Goal: Task Accomplishment & Management: Manage account settings

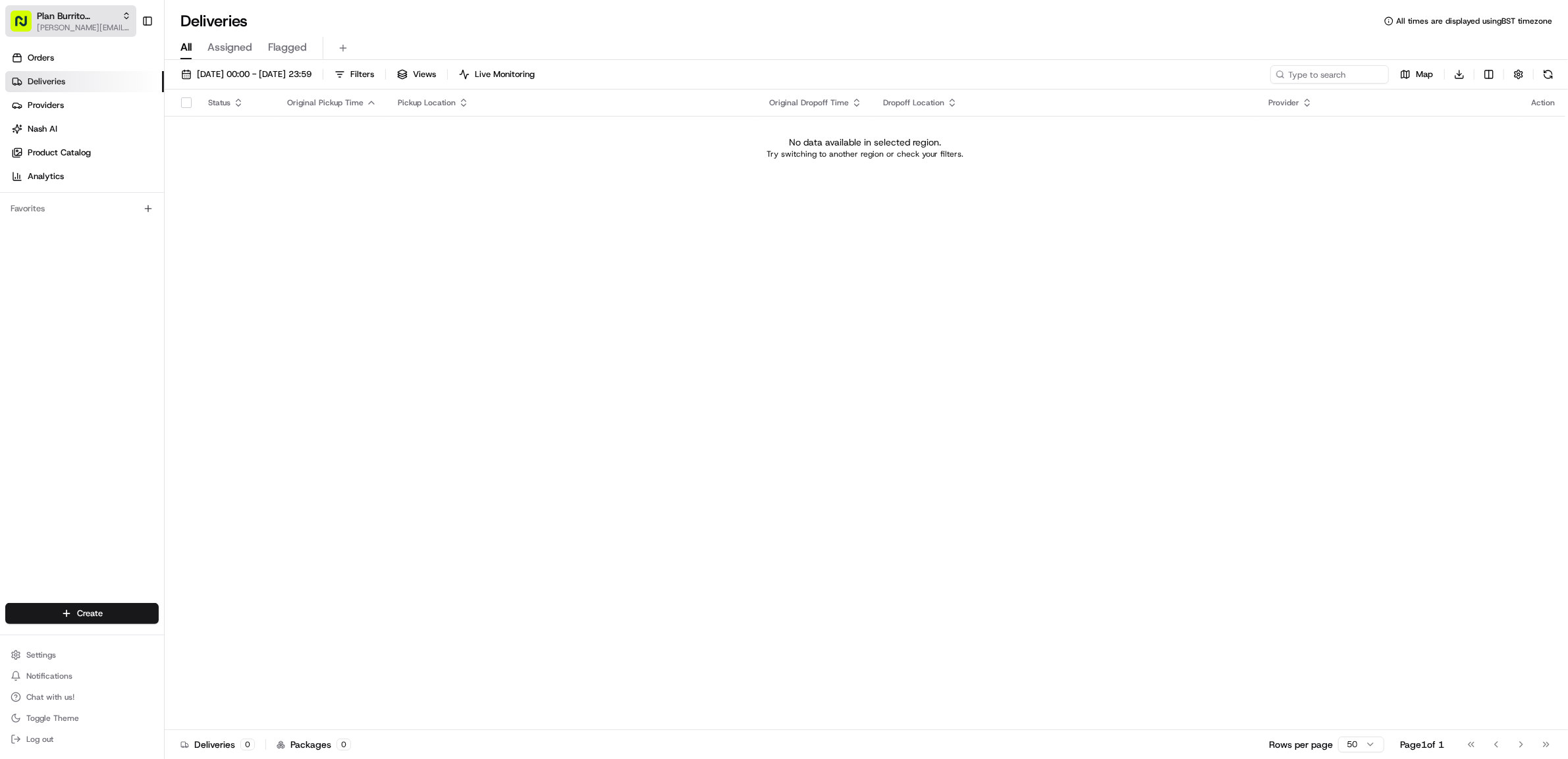
click at [17, 22] on rect "button" at bounding box center [21, 21] width 21 height 21
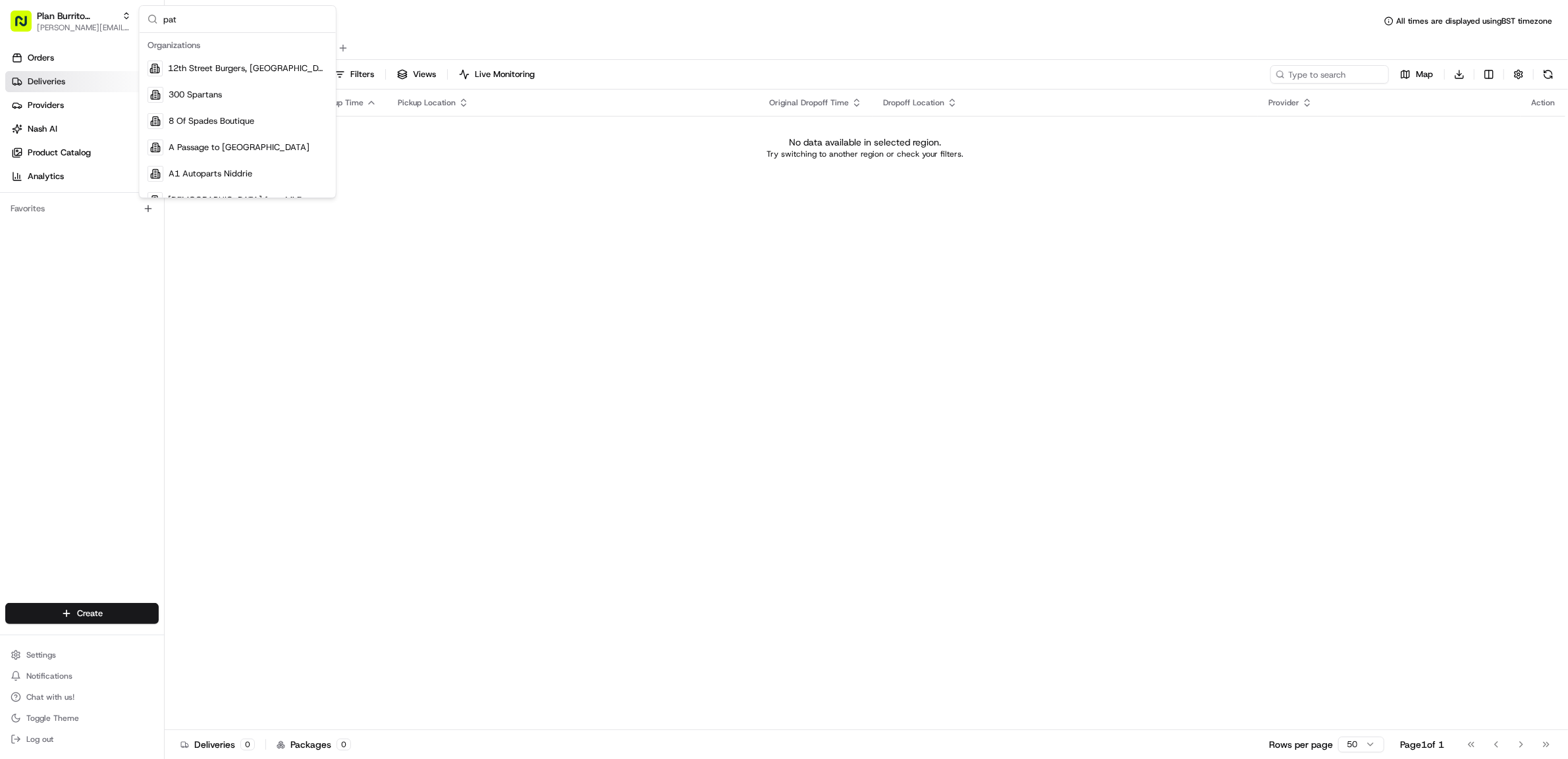
type input "patr"
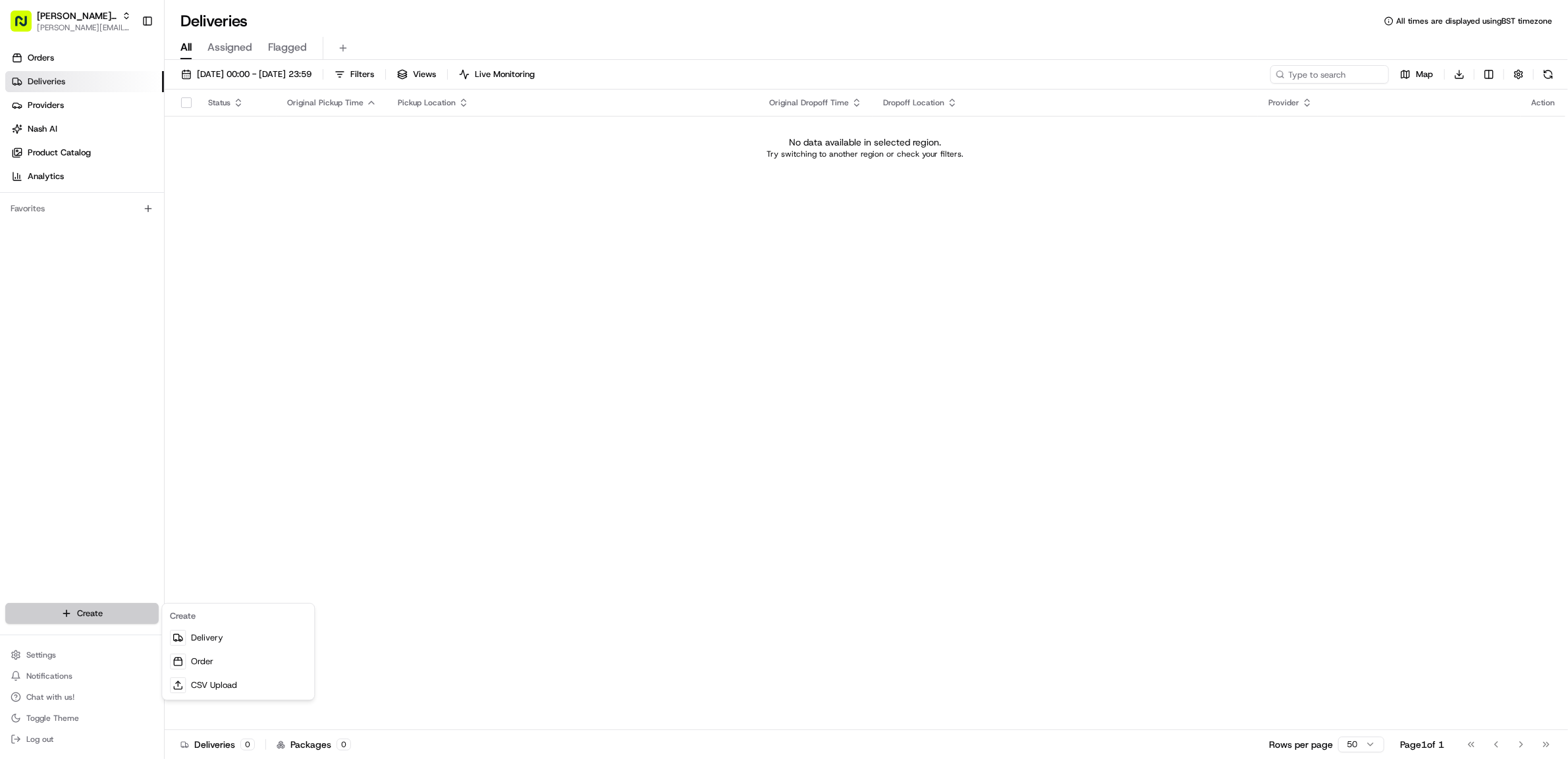
click at [95, 614] on html "Patrick UK Test patrick.eve@usenash.com Toggle Sidebar Orders Deliveries Provid…" at bounding box center [784, 379] width 1568 height 759
click at [236, 632] on link "Delivery" at bounding box center [238, 638] width 147 height 24
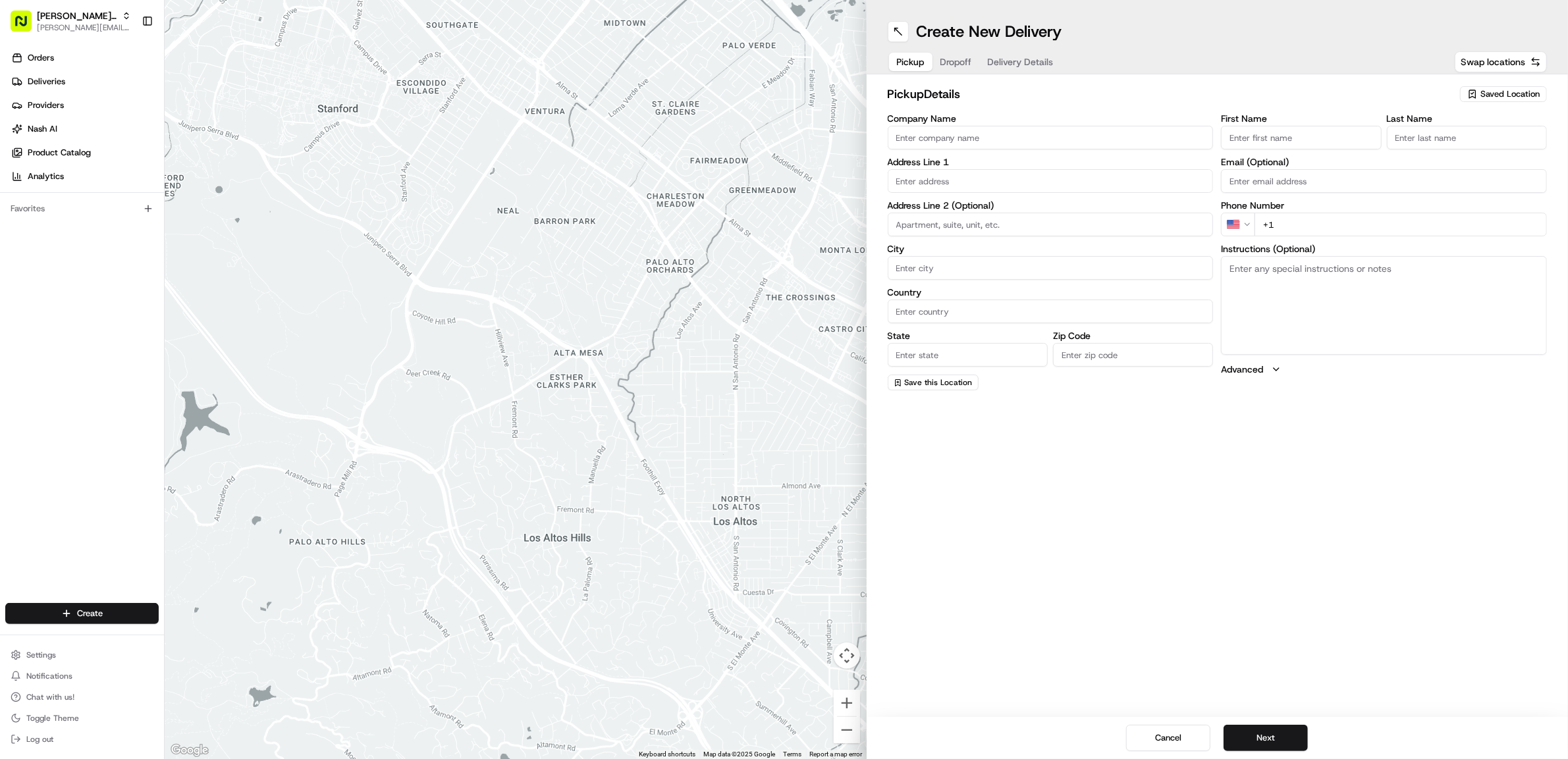
click at [1486, 92] on span "Saved Location" at bounding box center [1510, 94] width 59 height 12
click at [1024, 139] on html "Patrick UK Test patrick.eve@usenash.com Toggle Sidebar Orders Deliveries Provid…" at bounding box center [784, 379] width 1568 height 759
click at [1029, 137] on input "Company Name" at bounding box center [1051, 137] width 326 height 24
click at [1024, 135] on input "Company Name" at bounding box center [1051, 137] width 326 height 24
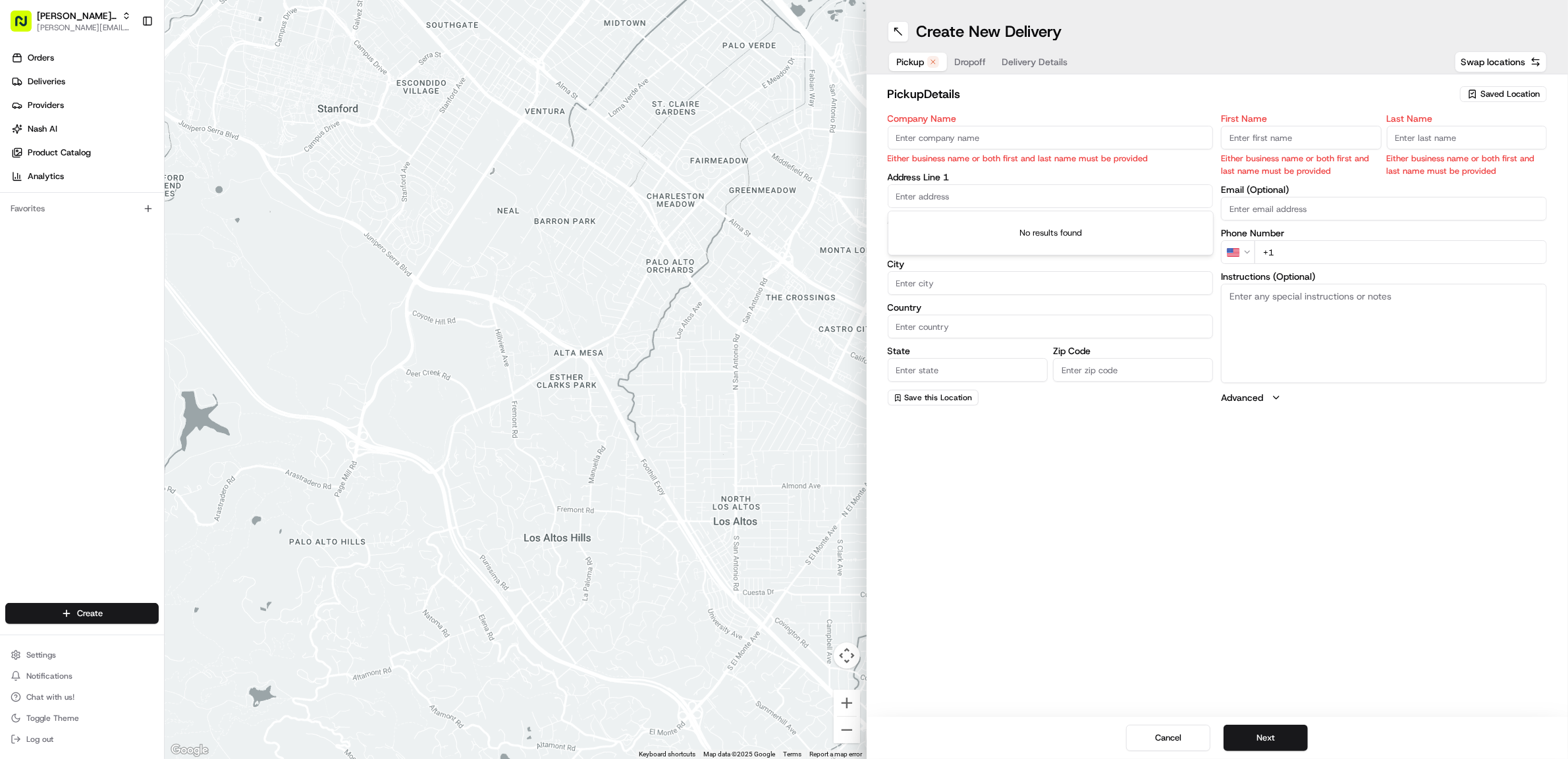
click at [1246, 133] on input "First Name" at bounding box center [1300, 137] width 160 height 24
type input "Mary"
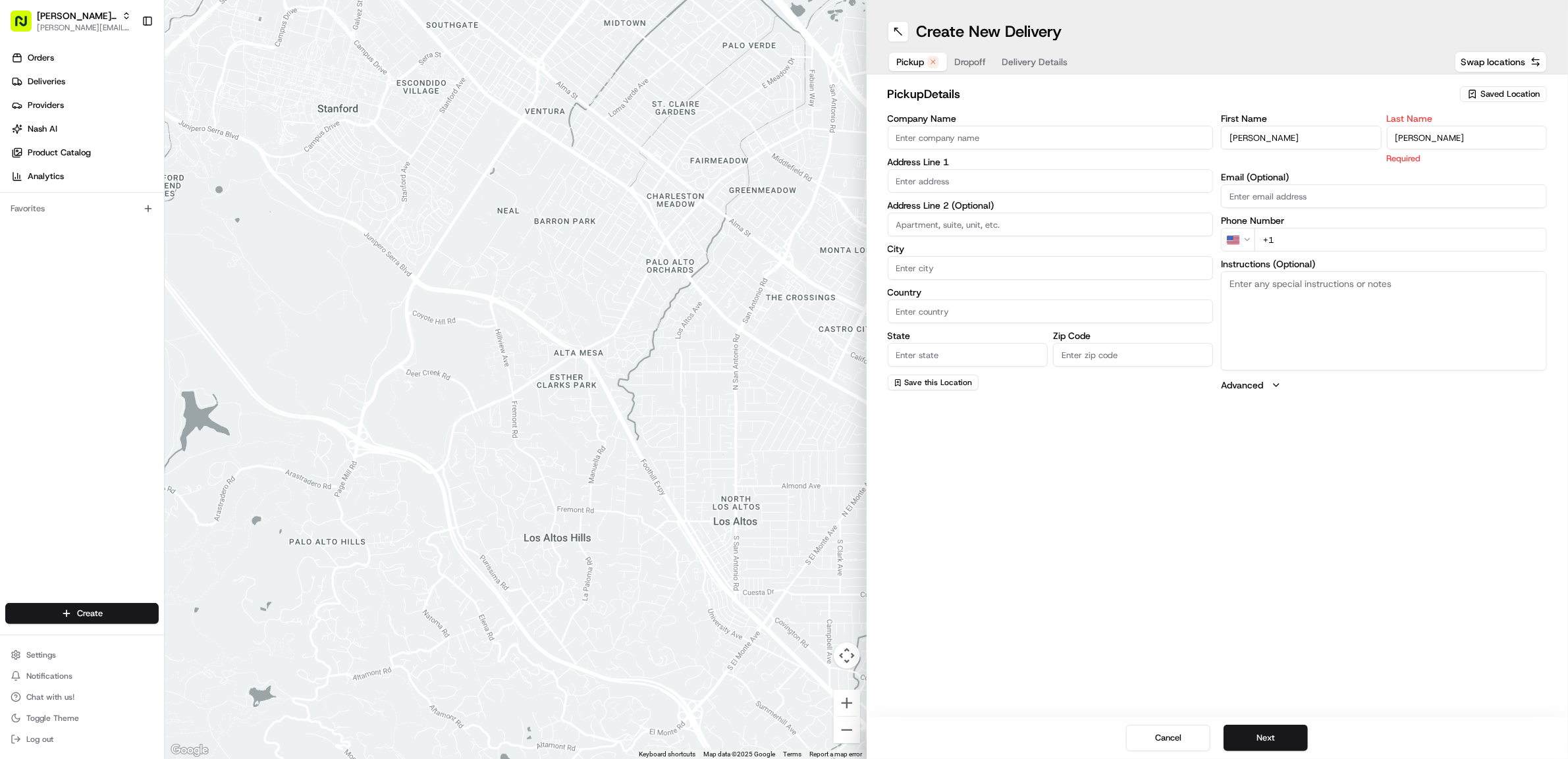
type input "Botros"
click at [1285, 225] on input "+1" at bounding box center [1401, 224] width 292 height 24
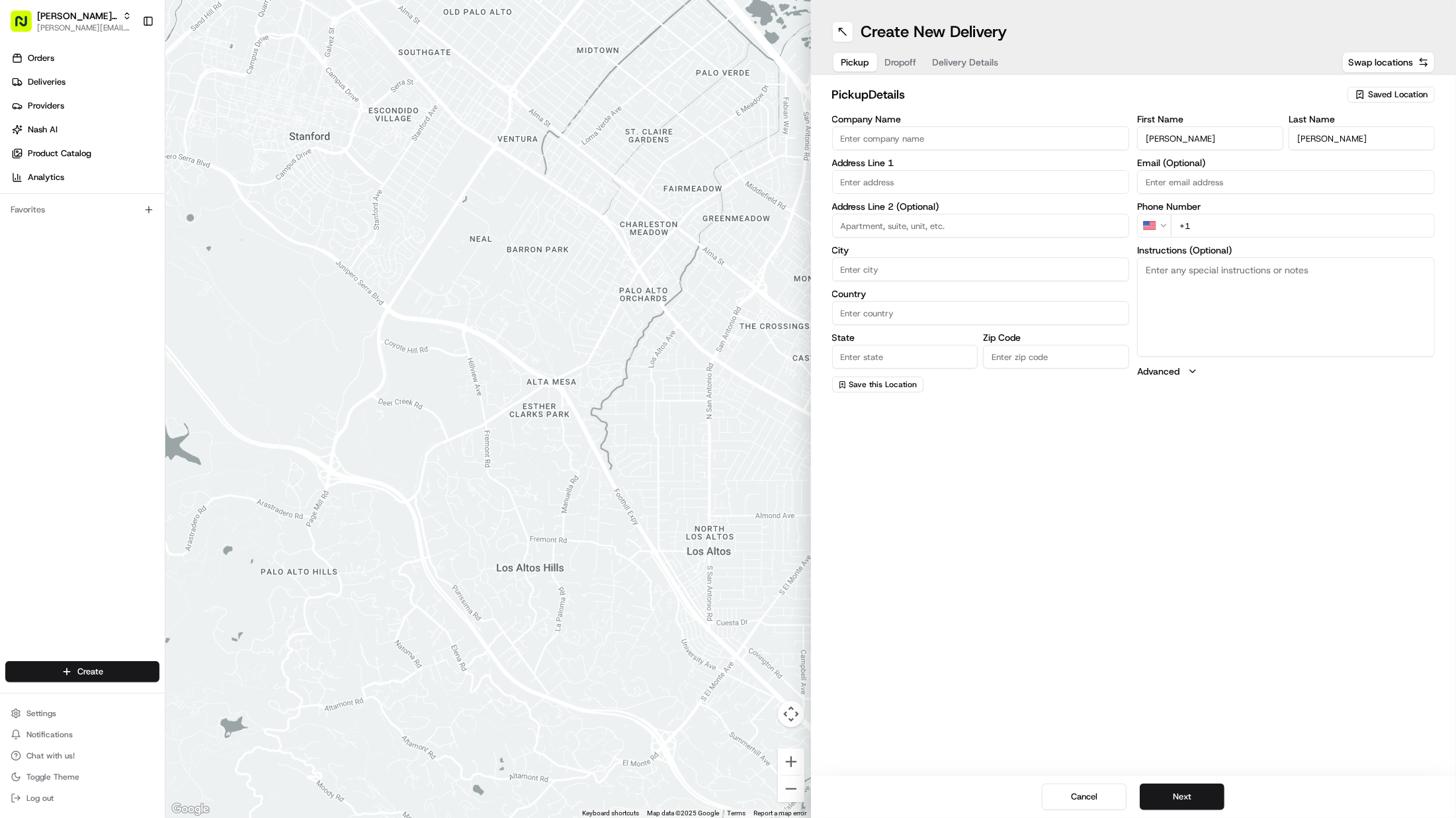
click at [1199, 183] on input "Email (Optional)" at bounding box center [1286, 182] width 298 height 24
click at [1208, 183] on input "Email (Optional)" at bounding box center [1286, 182] width 298 height 24
click at [1207, 226] on input "+1" at bounding box center [1303, 226] width 264 height 24
click at [923, 189] on input "text" at bounding box center [981, 182] width 298 height 24
click at [901, 180] on input "text" at bounding box center [981, 182] width 298 height 24
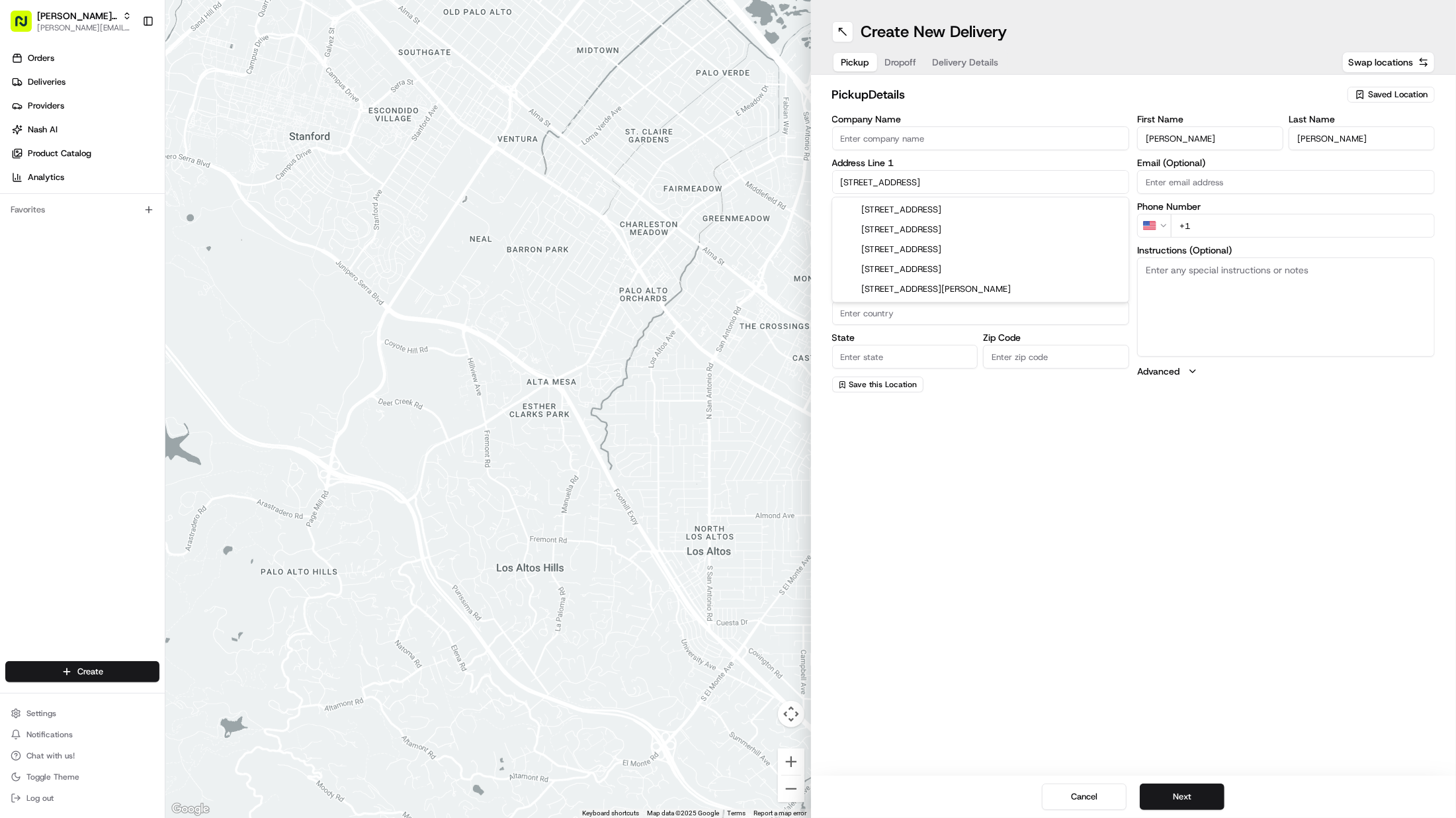
click at [892, 179] on input "2 brookfield west hill london" at bounding box center [981, 182] width 298 height 24
click at [931, 212] on div "Brookfield Mansions, Highgate West Hill, London, UK" at bounding box center [980, 216] width 291 height 32
type input "Brookfield Mansions, Highgate W Hill, London N6 6AT, UK"
type input "London"
type input "United Kingdom"
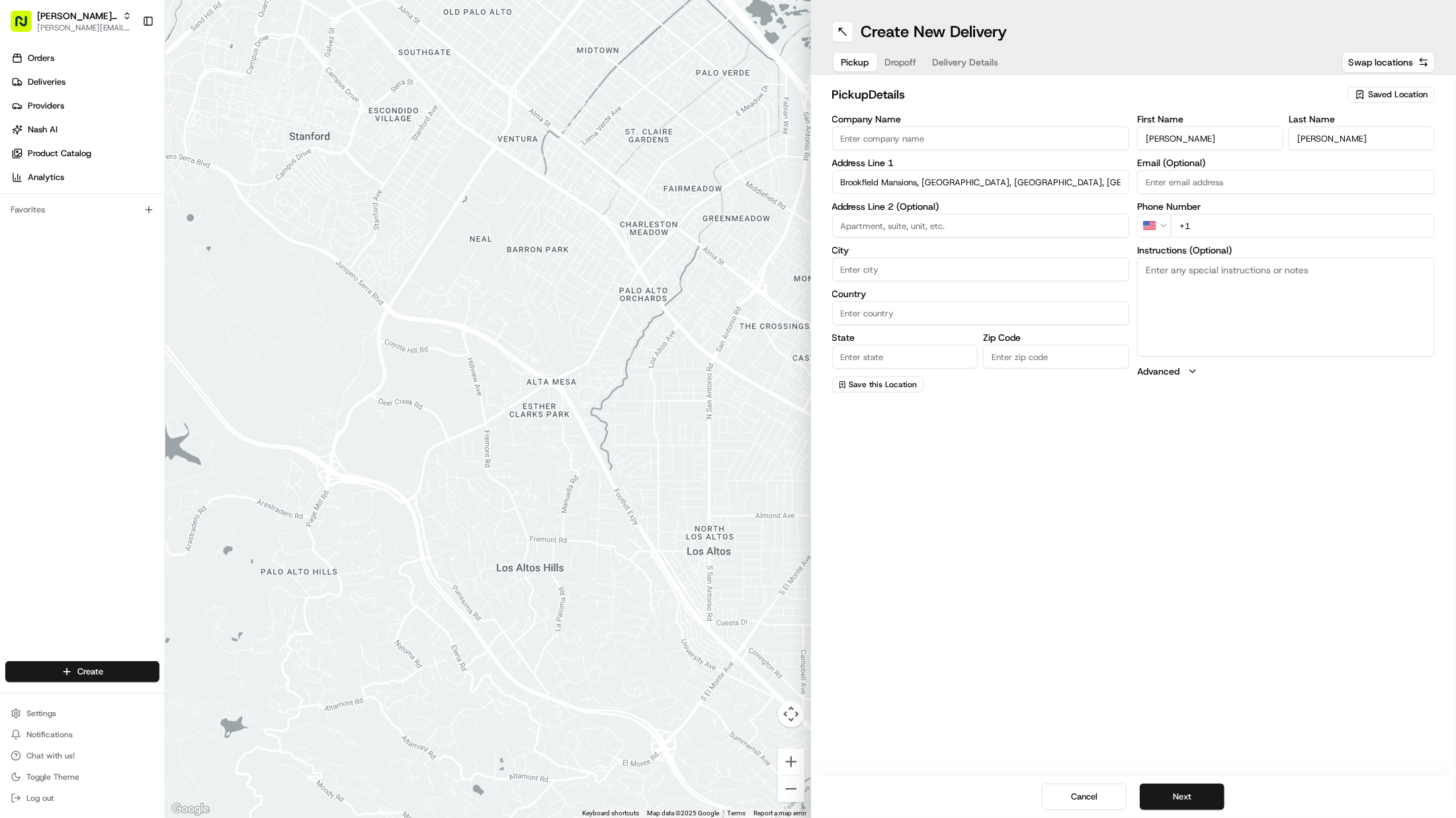
type input "England"
type input "N6 6AT"
type input "Highgate West Hill"
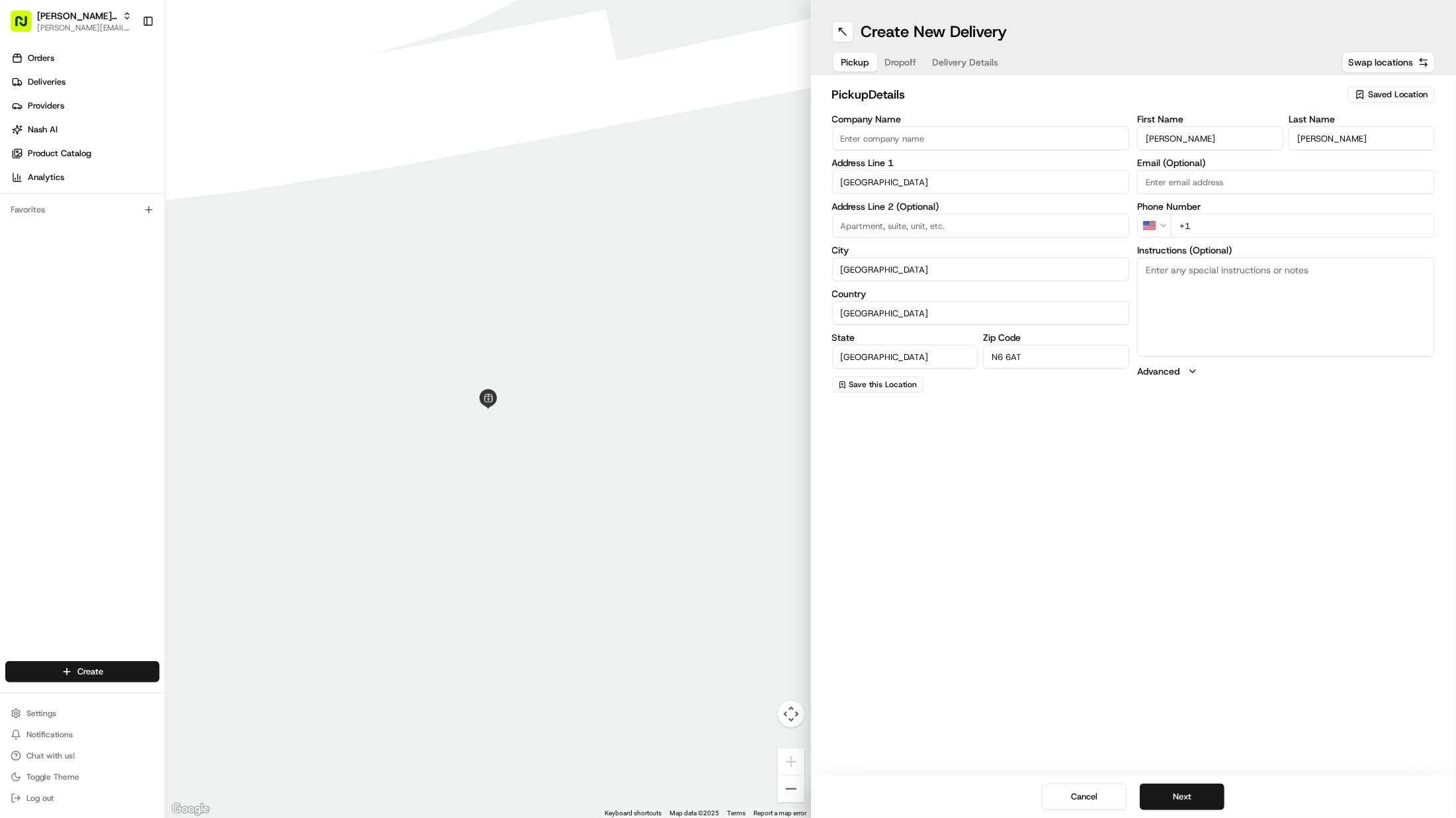
click at [1215, 226] on input "+1" at bounding box center [1303, 226] width 264 height 24
drag, startPoint x: 1215, startPoint y: 226, endPoint x: 1168, endPoint y: 220, distance: 47.4
click at [1168, 220] on div "US +1" at bounding box center [1286, 226] width 298 height 24
paste input "7956 467734"
type input "+44 7956 467734"
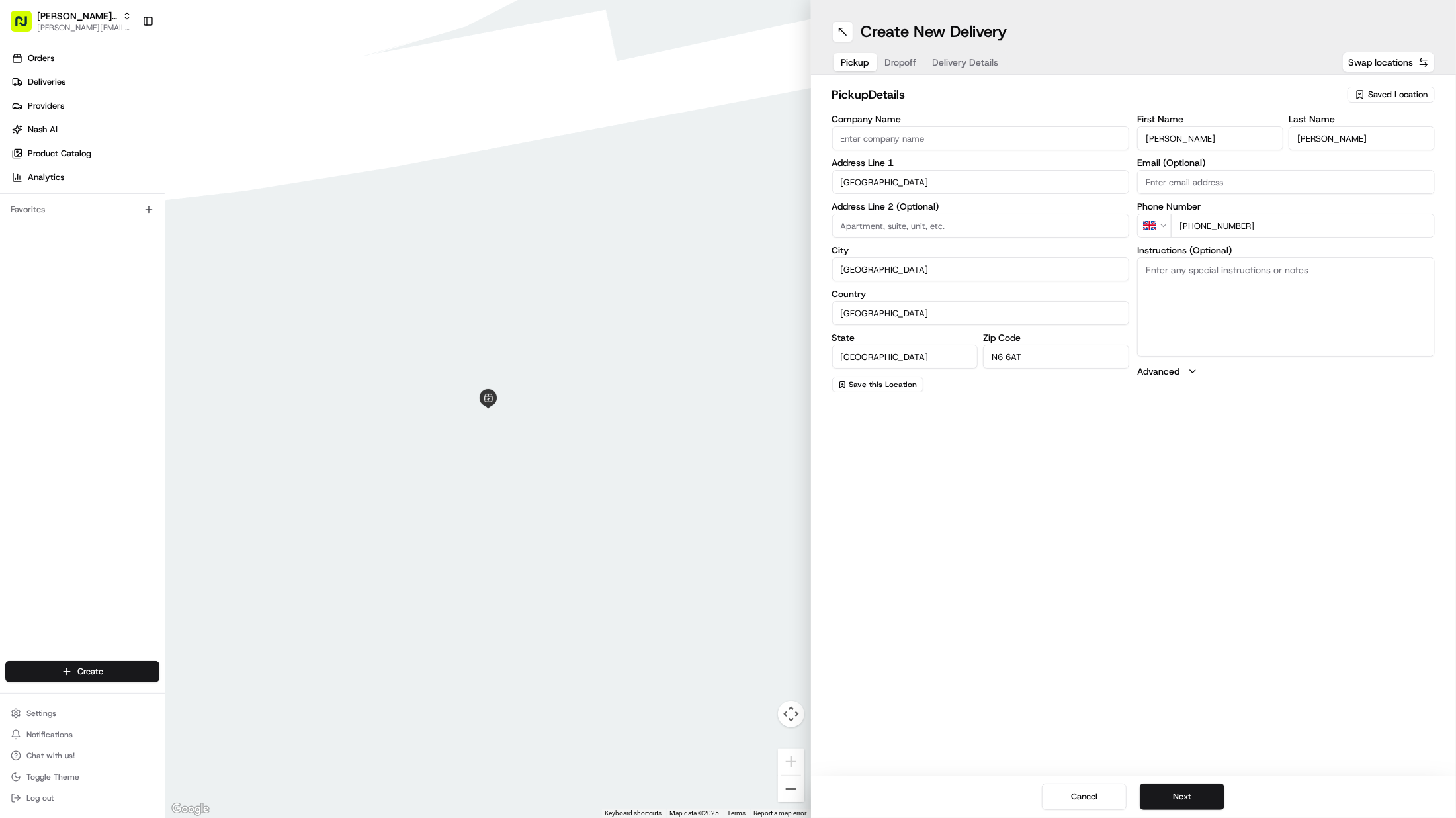
click at [896, 137] on input "Company Name" at bounding box center [981, 138] width 298 height 24
click at [855, 228] on input at bounding box center [981, 226] width 298 height 24
type input "2 Brookfield Mansions"
drag, startPoint x: 1017, startPoint y: 354, endPoint x: 1048, endPoint y: 354, distance: 31.0
click at [1048, 354] on input "N6 6AT" at bounding box center [1056, 357] width 146 height 24
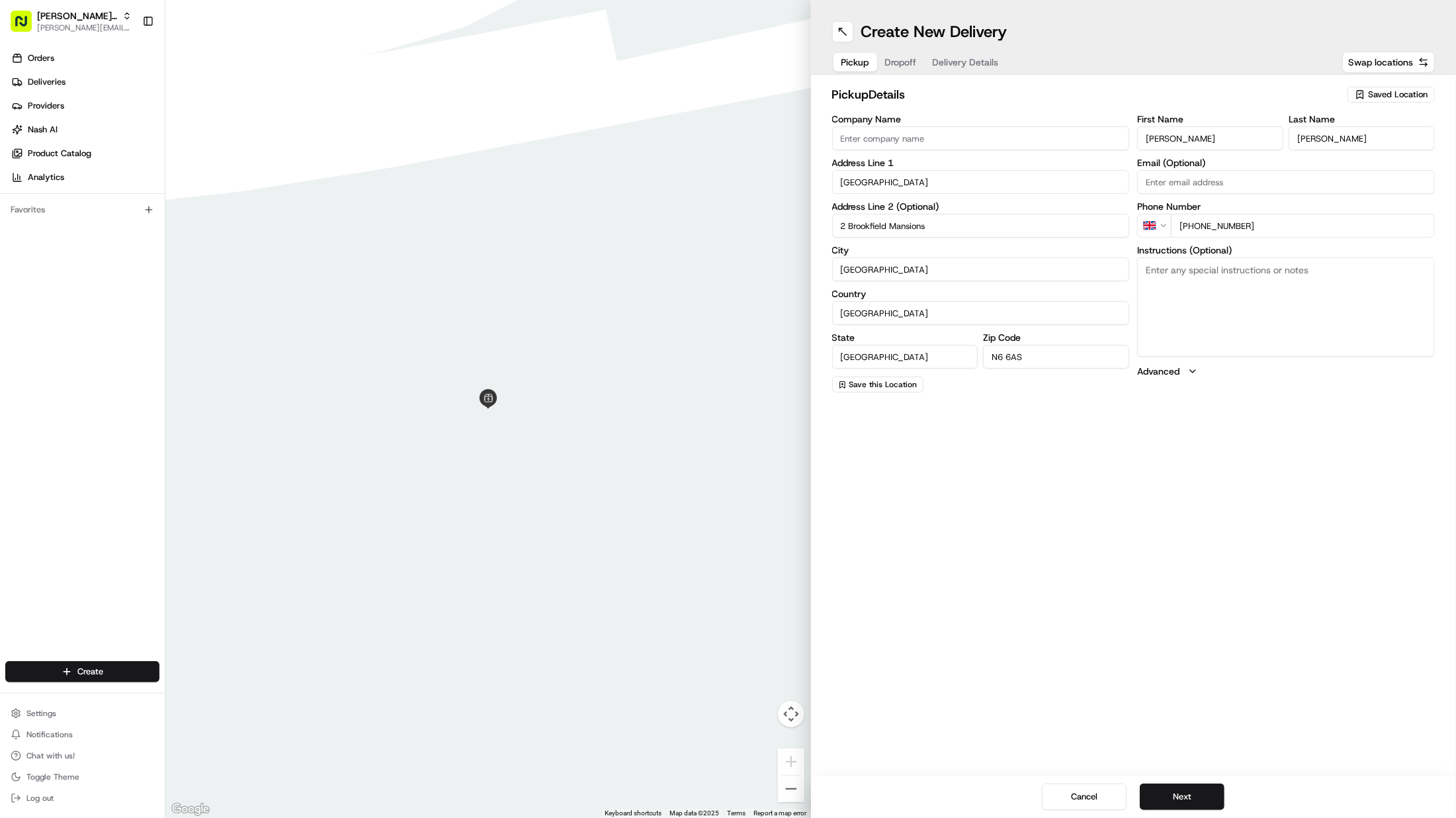
type input "N6 6AS"
click at [1018, 415] on div "Create New Delivery Pickup Dropoff Delivery Details Swap locations pickup Detai…" at bounding box center [1134, 409] width 646 height 818
click at [906, 382] on span "Save this Location" at bounding box center [883, 384] width 68 height 11
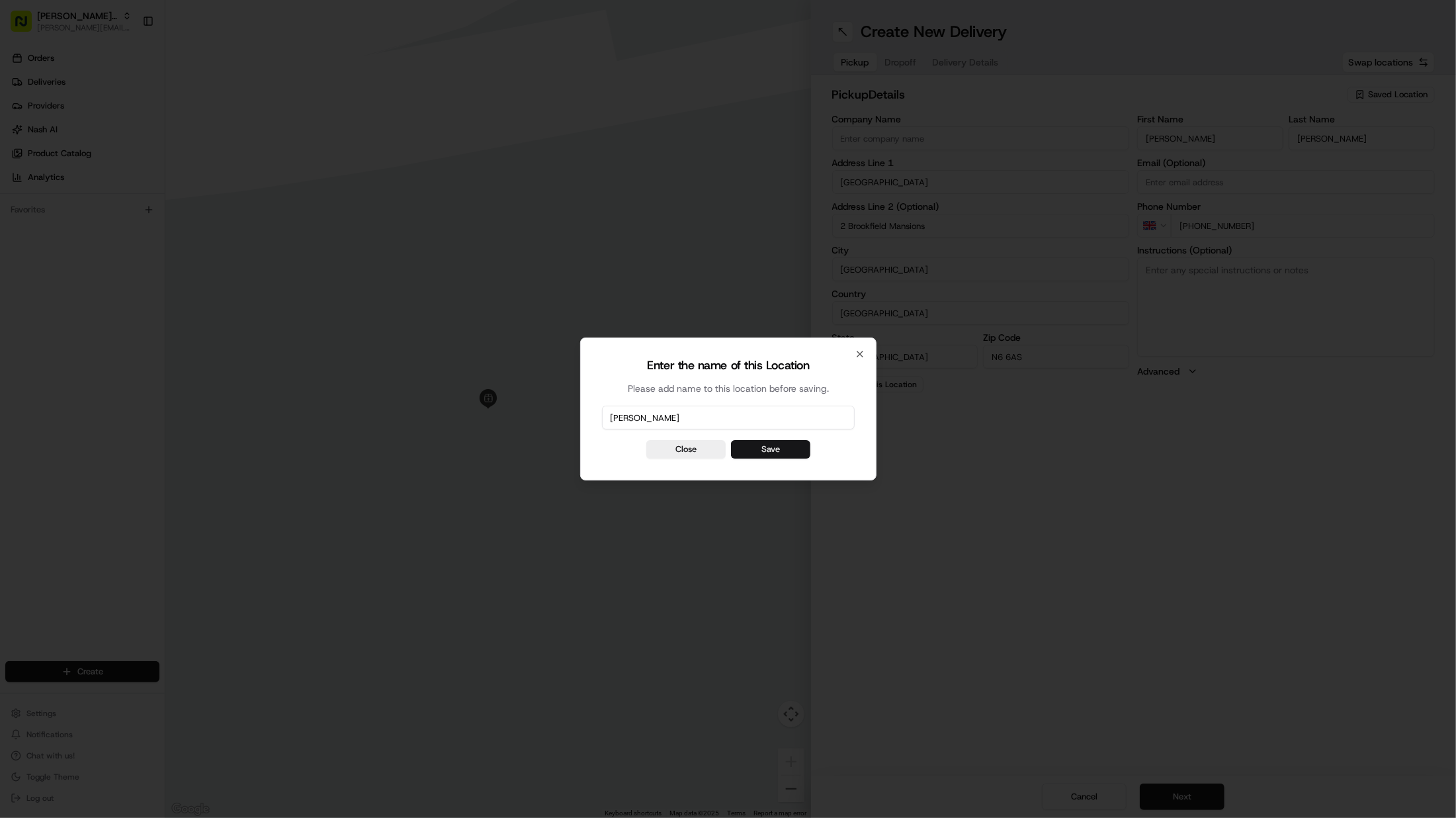
type input "[PERSON_NAME]"
click at [771, 456] on button "Save" at bounding box center [771, 449] width 79 height 19
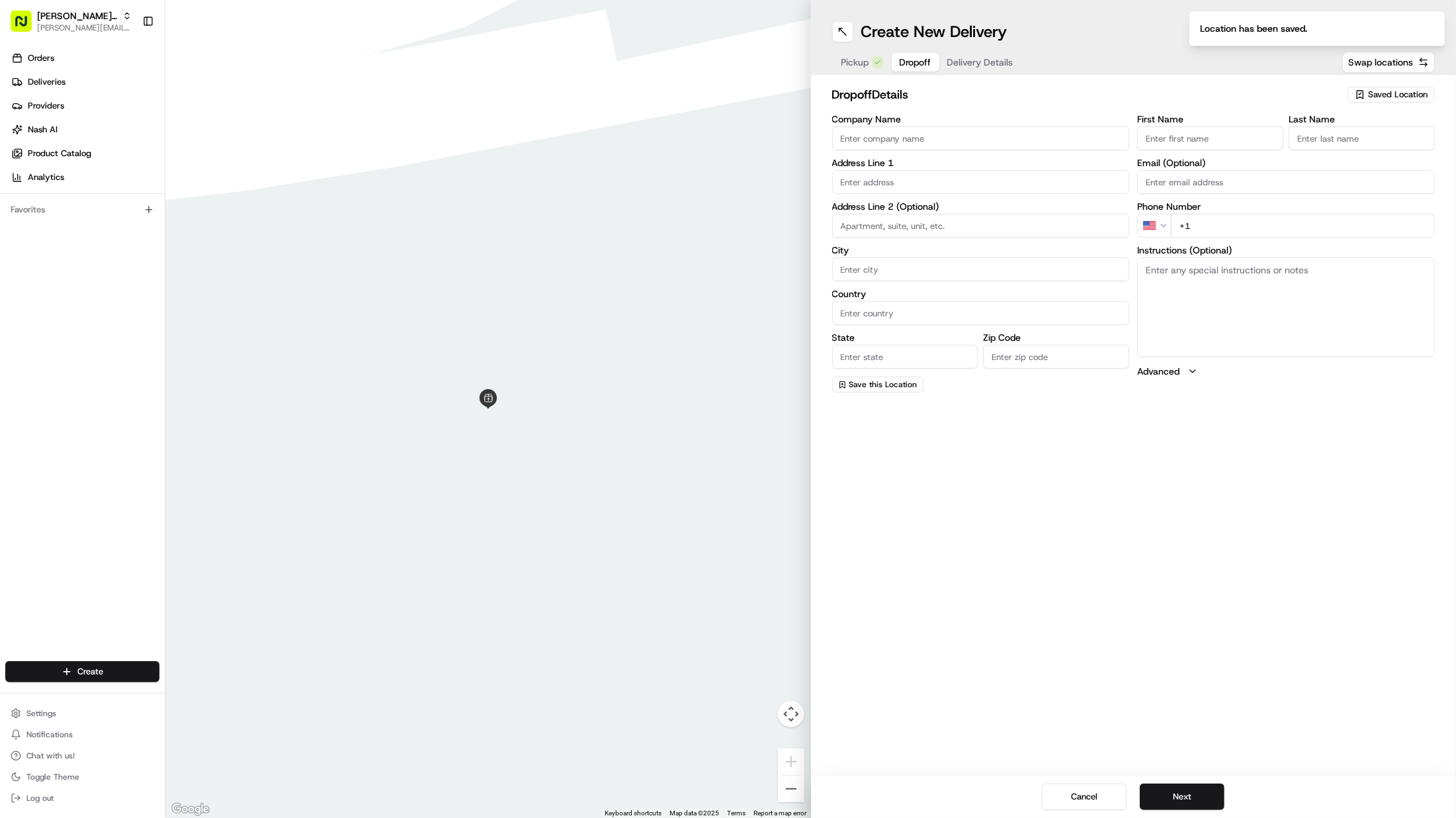
click at [911, 59] on span "Dropoff" at bounding box center [916, 62] width 32 height 13
click at [901, 147] on input "Company Name" at bounding box center [981, 138] width 298 height 24
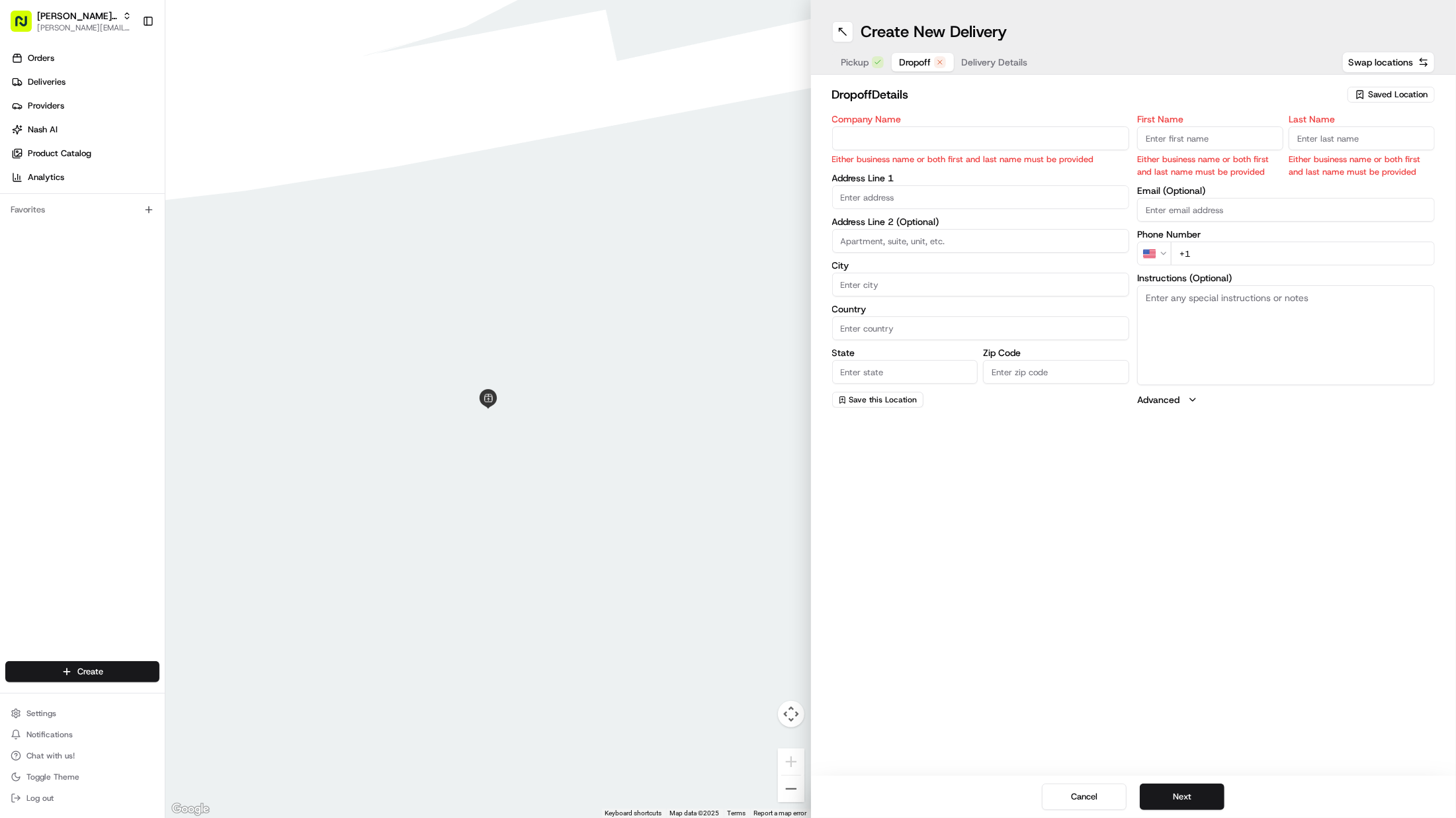
type input "v"
paste input "British International Investment plc"
type input "British International Investment plc"
click at [1227, 132] on input "First Name" at bounding box center [1210, 138] width 146 height 24
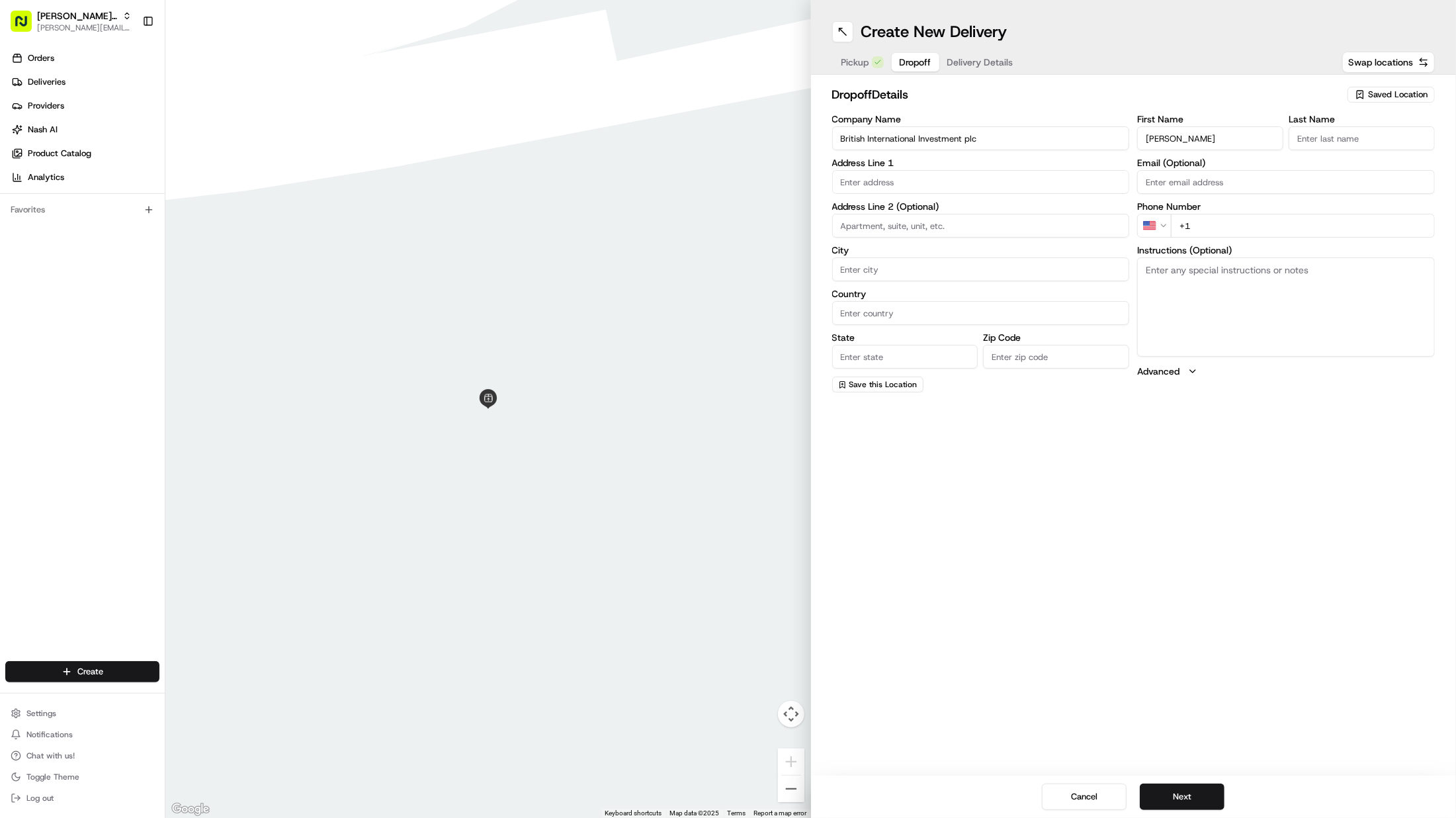
type input "Andrej"
type input "Machecek"
click at [976, 181] on input "text" at bounding box center [981, 182] width 298 height 24
click at [887, 185] on input "text" at bounding box center [981, 182] width 298 height 24
paste input "23 Victoria Street London SW1E 6DE"
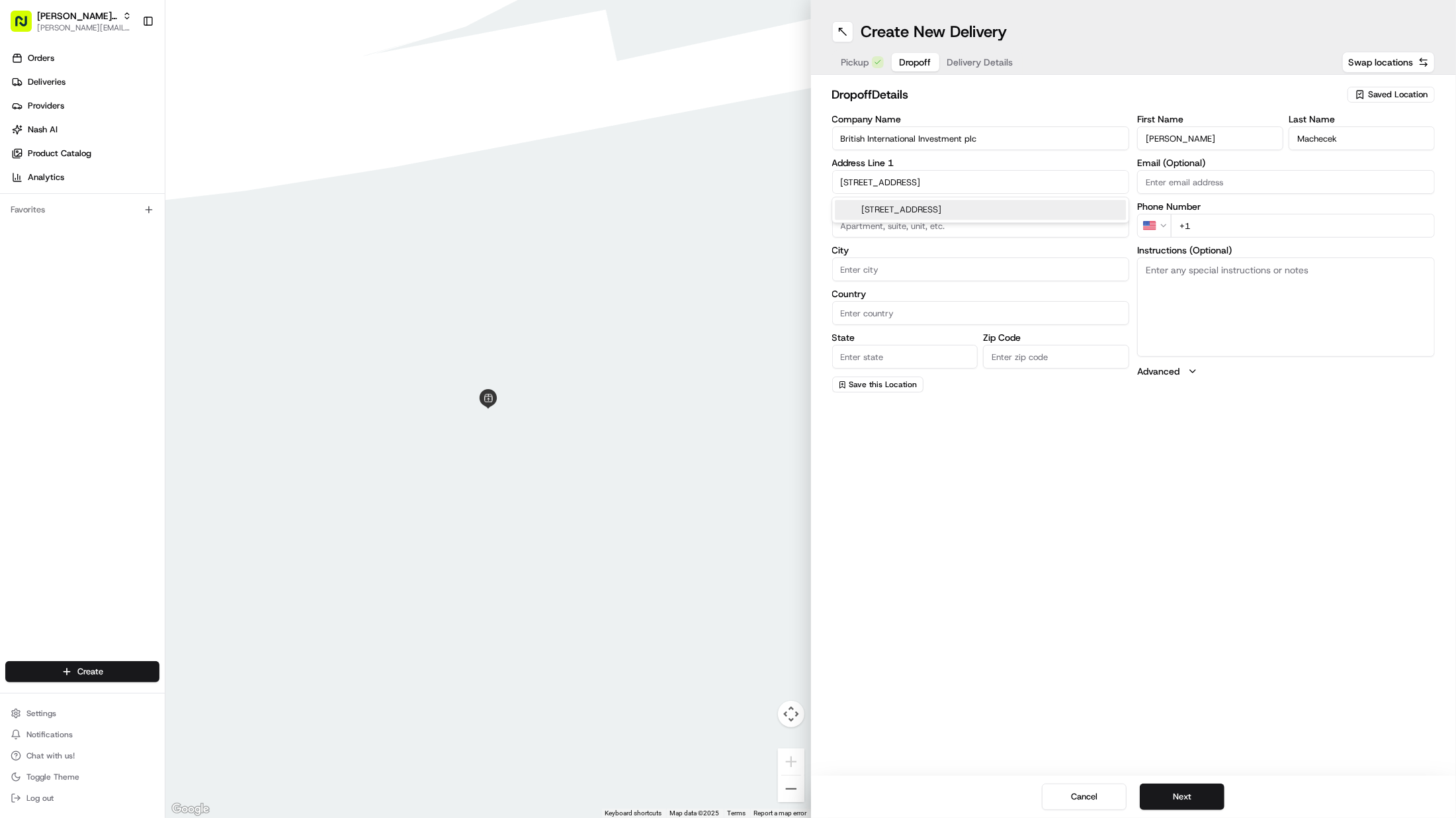
drag, startPoint x: 920, startPoint y: 212, endPoint x: 863, endPoint y: 172, distance: 69.6
click at [874, 164] on body "Patrick UK Test patrick.eve@usenash.com Toggle Sidebar Orders Deliveries Provid…" at bounding box center [728, 409] width 1456 height 818
click at [845, 181] on input "23 Victoria Street London SW1E 6DE" at bounding box center [981, 182] width 298 height 24
click at [842, 181] on input "23 Victoria Street London SW1E 6DE" at bounding box center [981, 182] width 298 height 24
click at [907, 212] on div "123 Victoria Street, London, UK" at bounding box center [980, 210] width 291 height 20
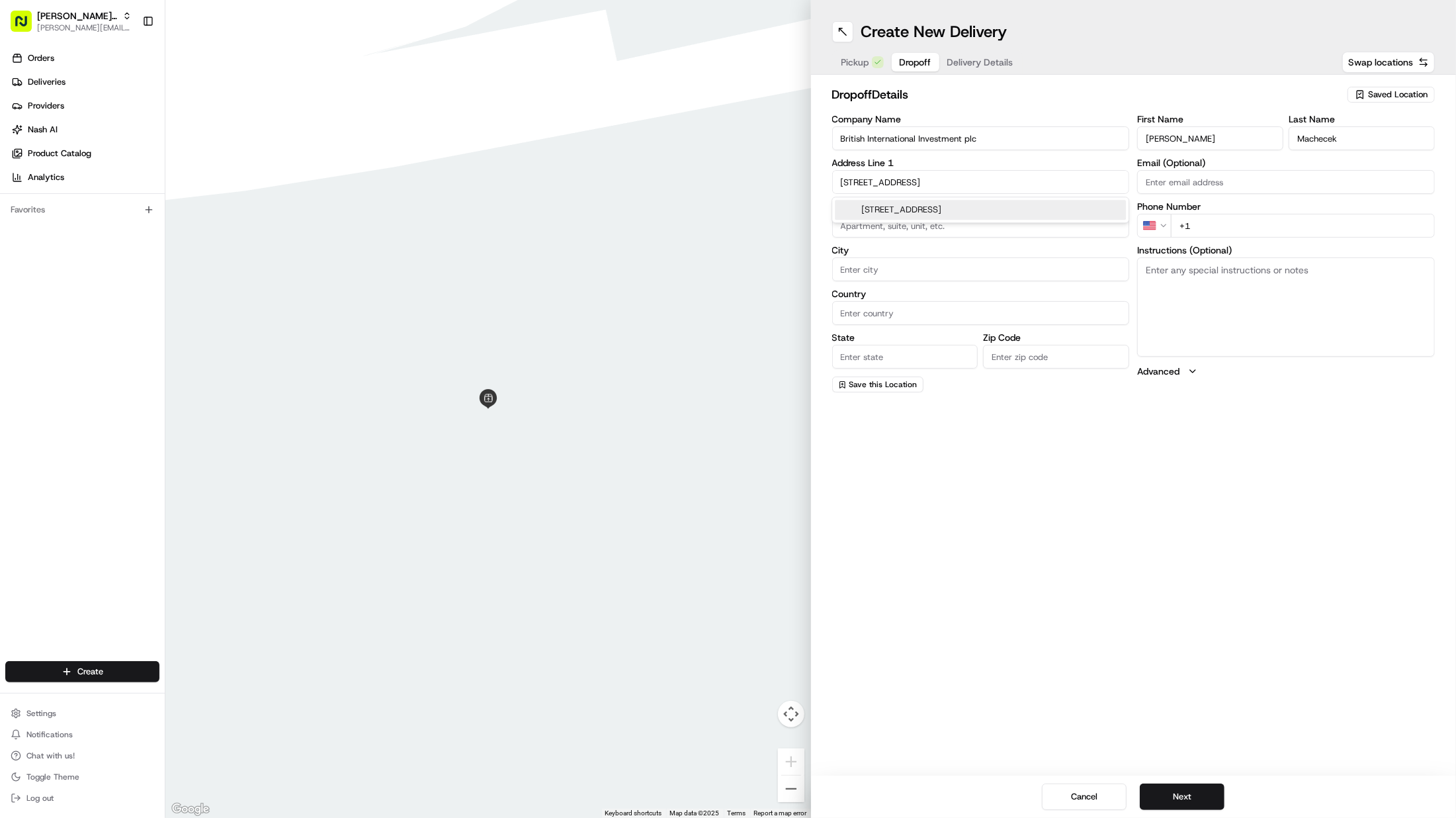
type input "[STREET_ADDRESS]"
type input "London"
type input "United Kingdom"
type input "England"
type input "SW1E 6DE"
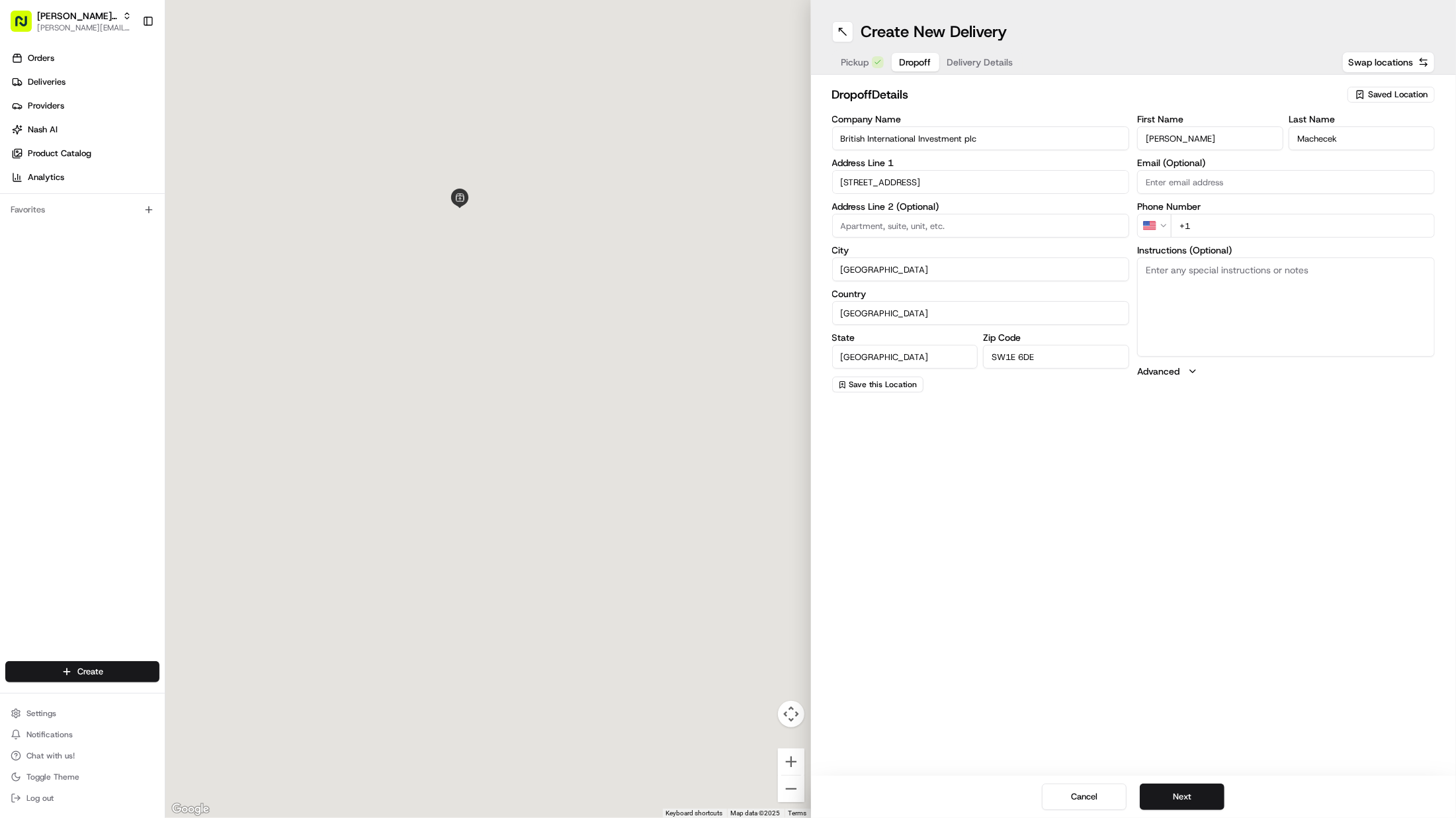
type input "123 Victoria Street"
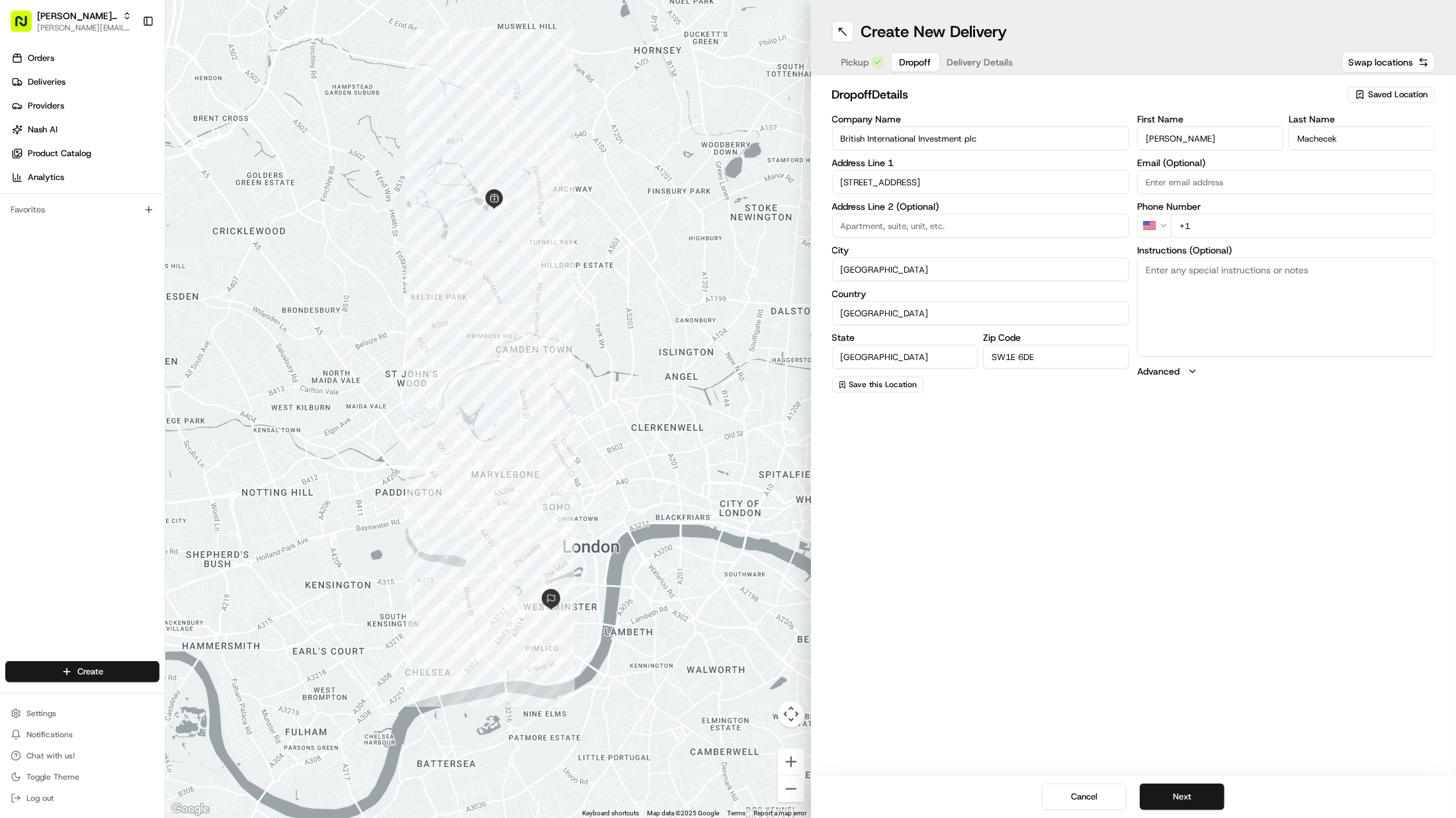
click at [1236, 232] on input "+1" at bounding box center [1303, 226] width 264 height 24
drag, startPoint x: 1226, startPoint y: 224, endPoint x: 1156, endPoint y: 224, distance: 70.0
click at [1156, 224] on div "US +1" at bounding box center [1286, 226] width 298 height 24
paste input "tel"
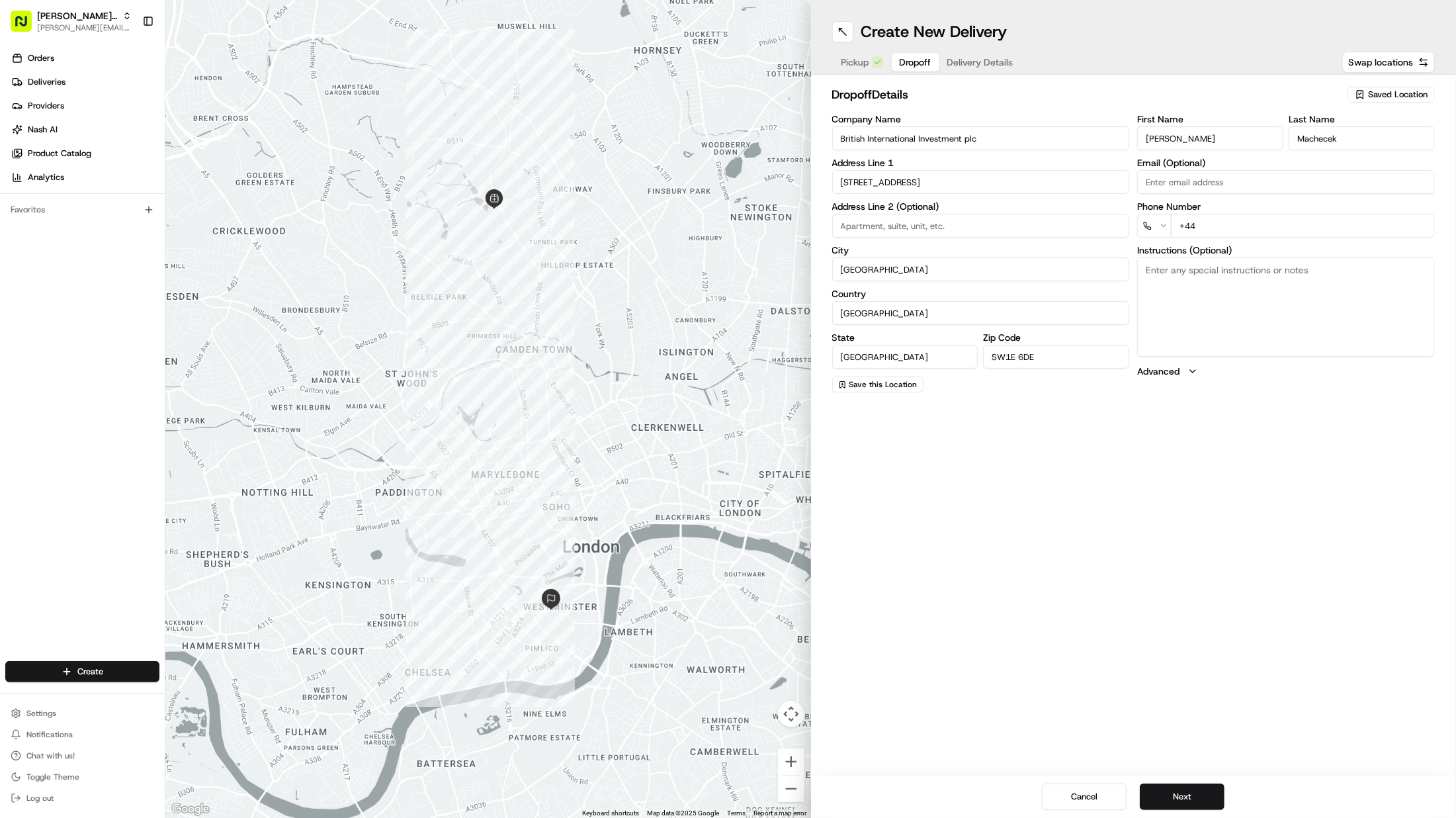
click at [1351, 230] on input "+44" at bounding box center [1303, 226] width 264 height 24
click at [1351, 230] on input "+44" at bounding box center [1303, 226] width 264 height 24
paste input "tel"
click at [1271, 232] on input "+44" at bounding box center [1303, 226] width 264 height 24
click at [1232, 219] on input "+44" at bounding box center [1303, 226] width 264 height 24
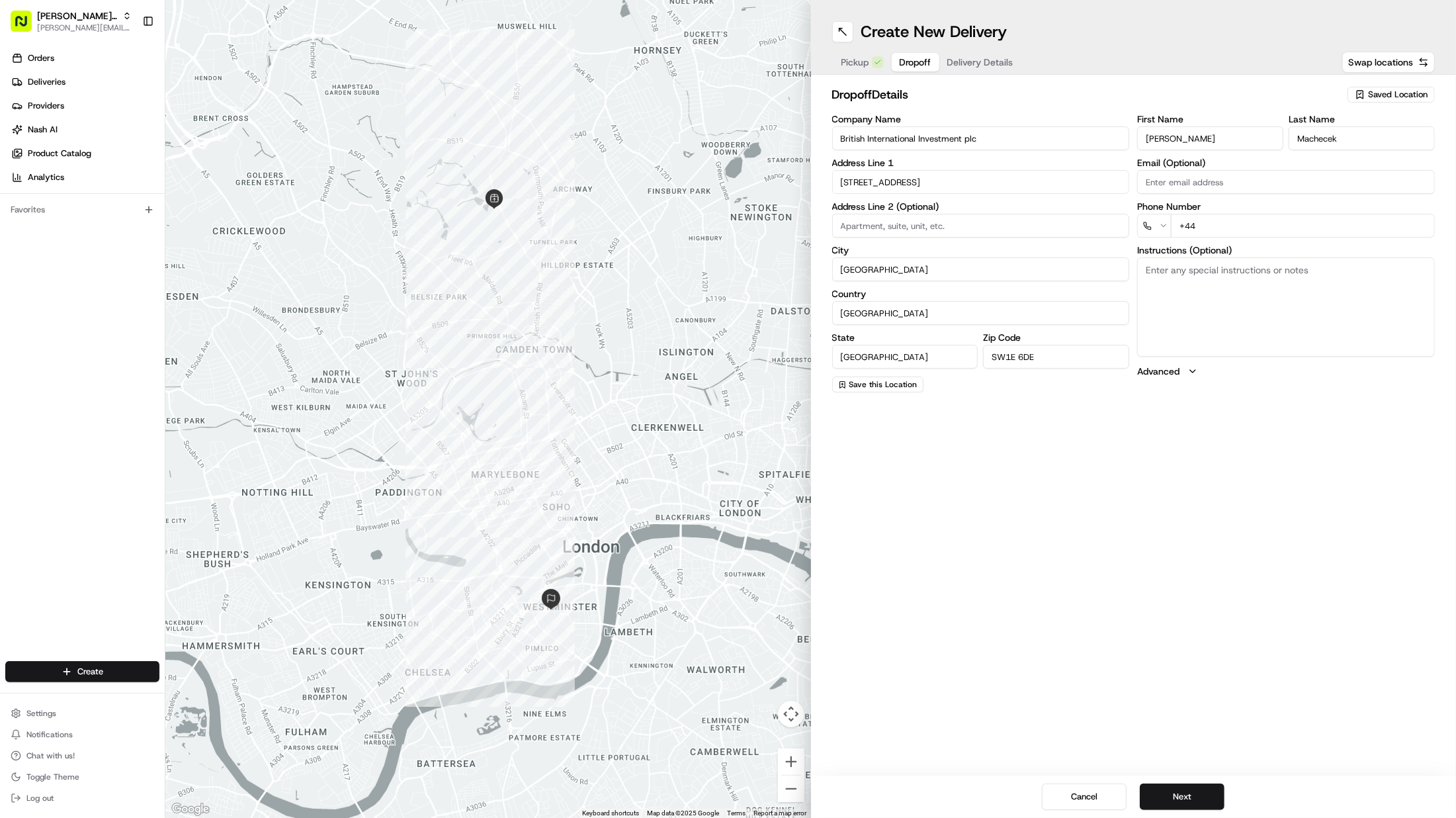
drag, startPoint x: 1232, startPoint y: 219, endPoint x: 1319, endPoint y: 220, distance: 87.0
click at [1319, 220] on input "+44" at bounding box center [1303, 226] width 264 height 24
paste input "7833 433123"
type input "+44 7833 433123"
click at [1254, 354] on textarea "Instructions (Optional)" at bounding box center [1286, 307] width 298 height 99
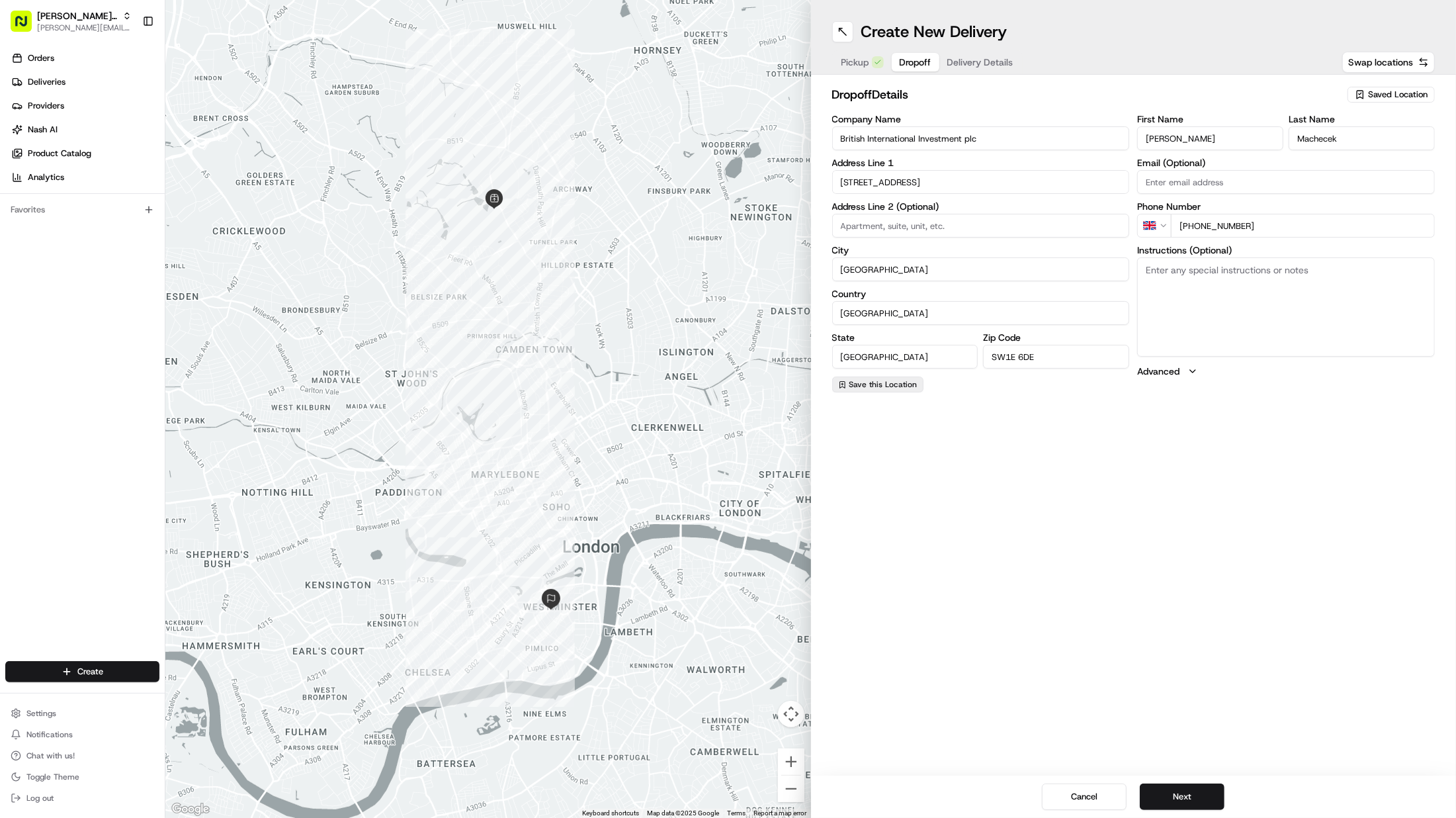
click at [891, 382] on span "Save this Location" at bounding box center [883, 384] width 68 height 11
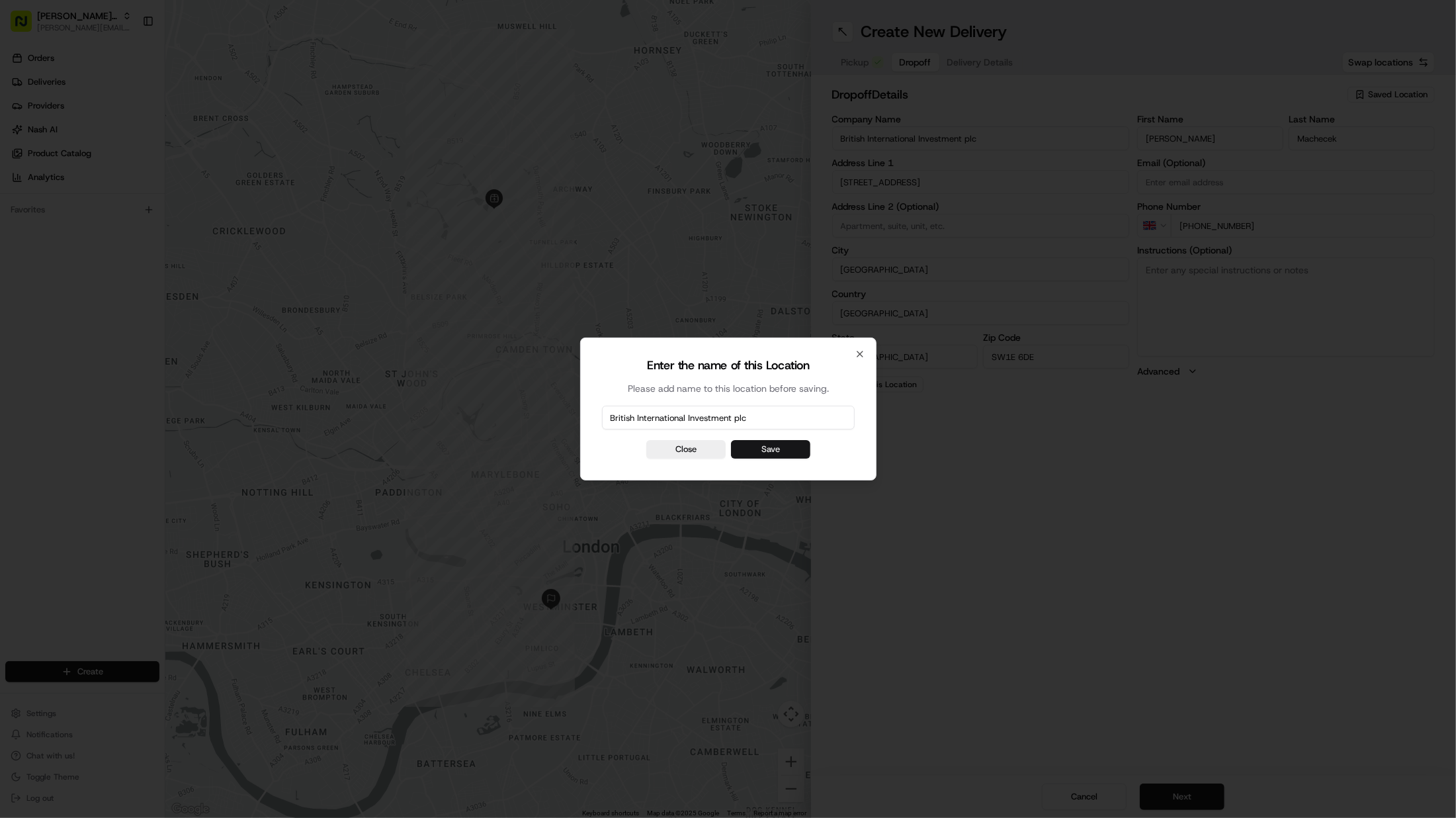
click at [792, 451] on button "Save" at bounding box center [771, 449] width 79 height 19
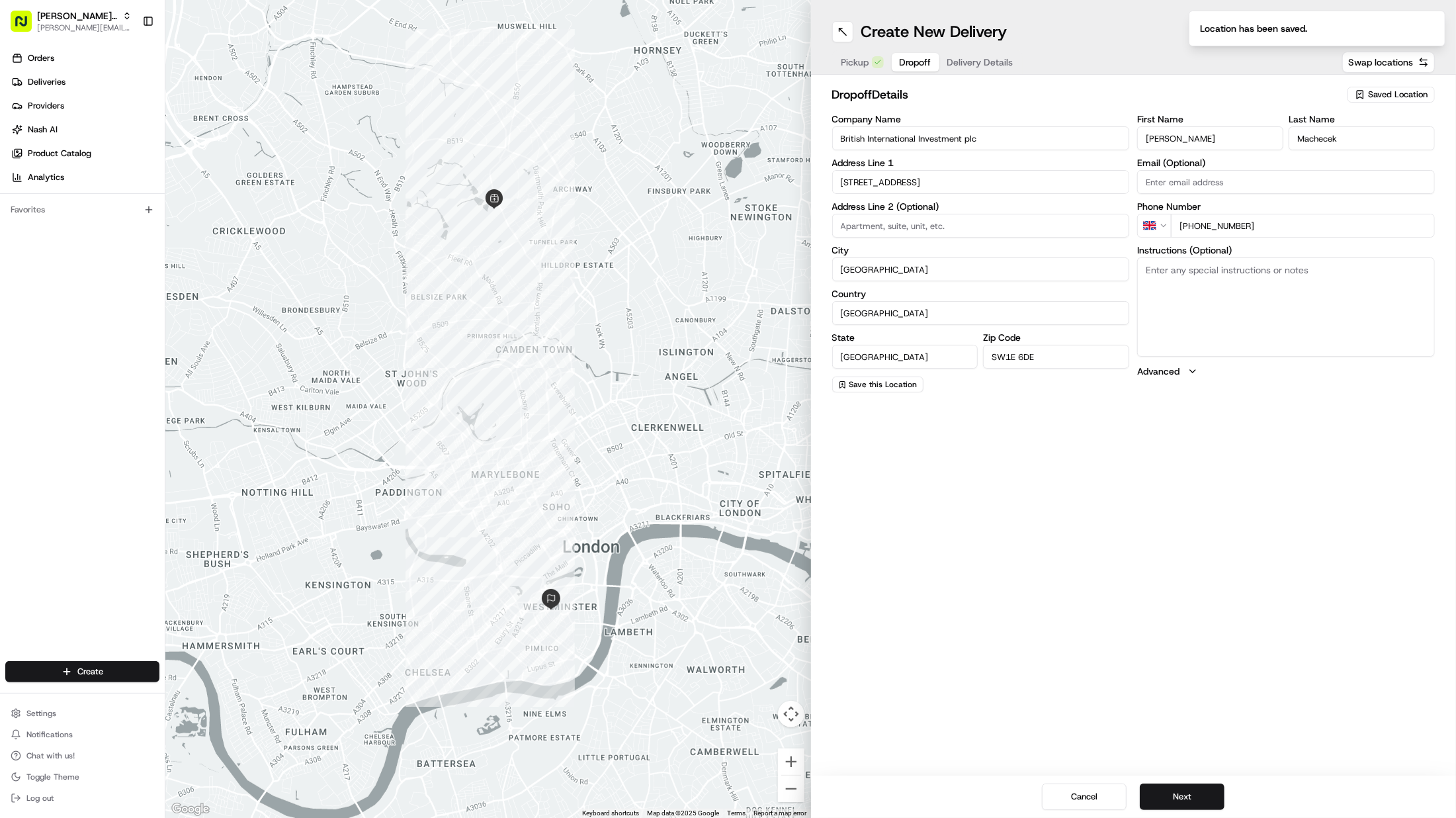
click at [1179, 372] on label "Advanced" at bounding box center [1158, 371] width 42 height 13
click at [994, 64] on span "Delivery Details" at bounding box center [980, 62] width 66 height 13
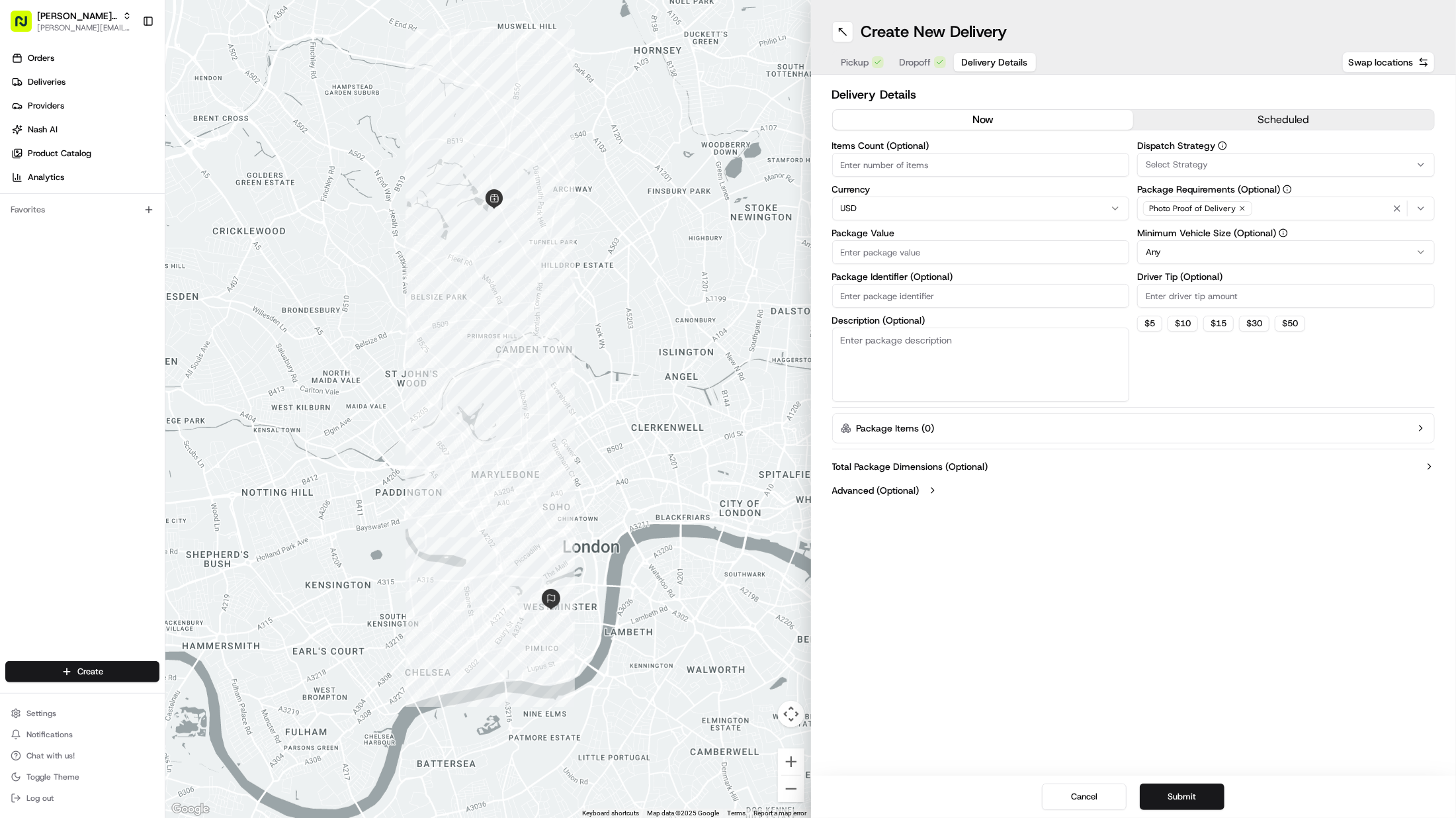
click at [1285, 115] on button "scheduled" at bounding box center [1284, 120] width 301 height 20
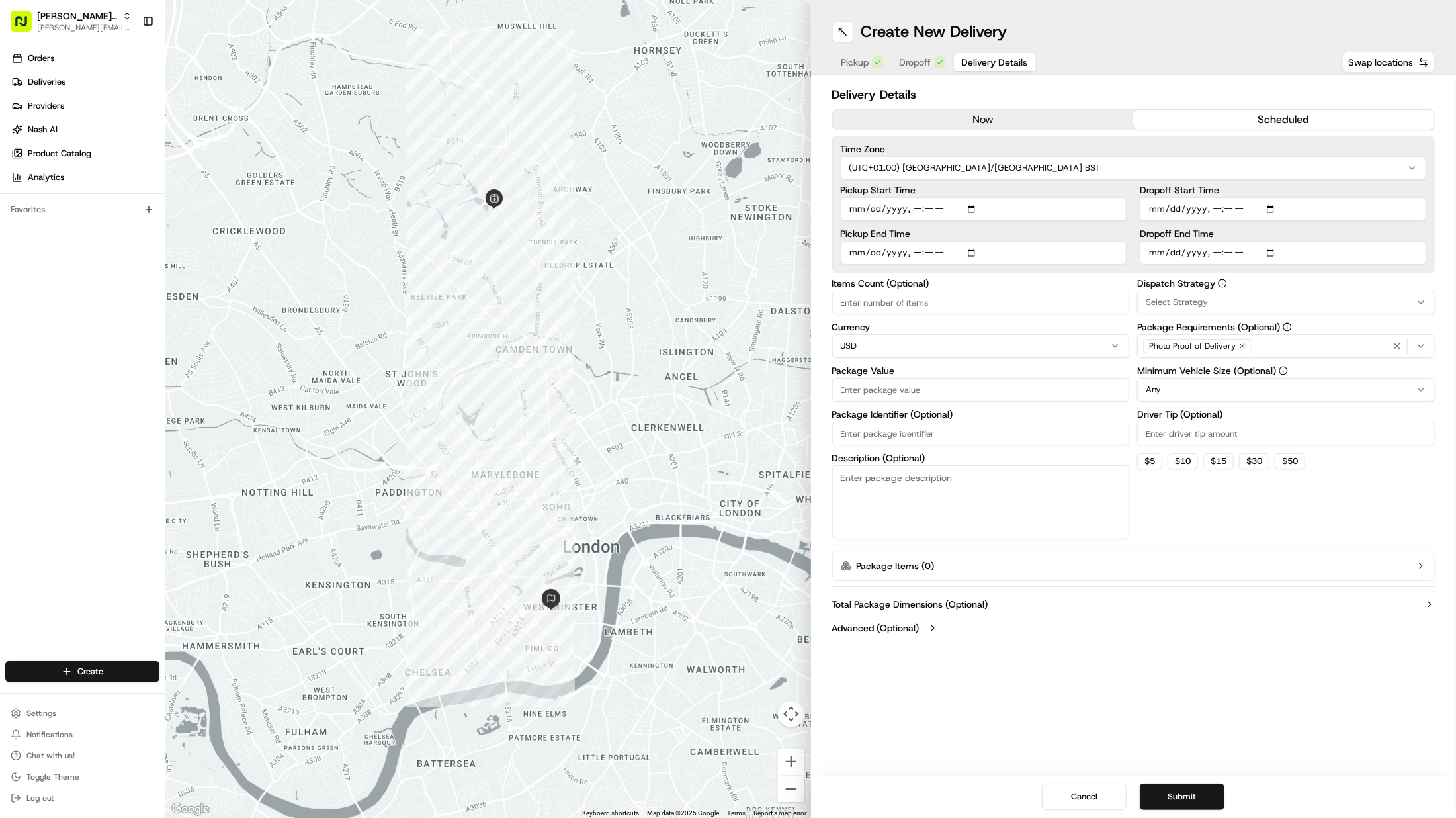
click at [901, 167] on html "Patrick UK Test patrick.eve@usenash.com Toggle Sidebar Orders Deliveries Provid…" at bounding box center [728, 409] width 1456 height 818
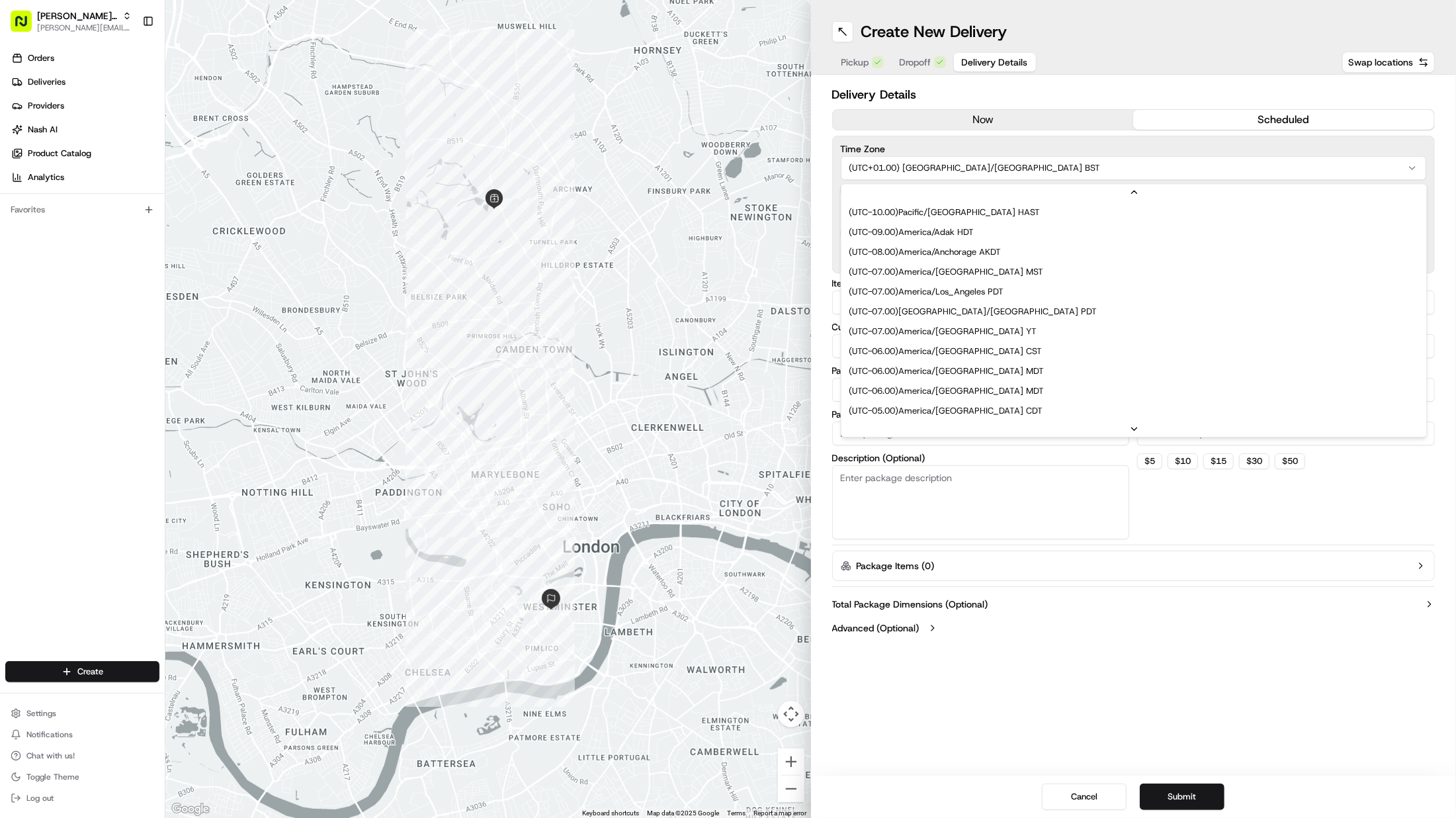
scroll to position [179, 0]
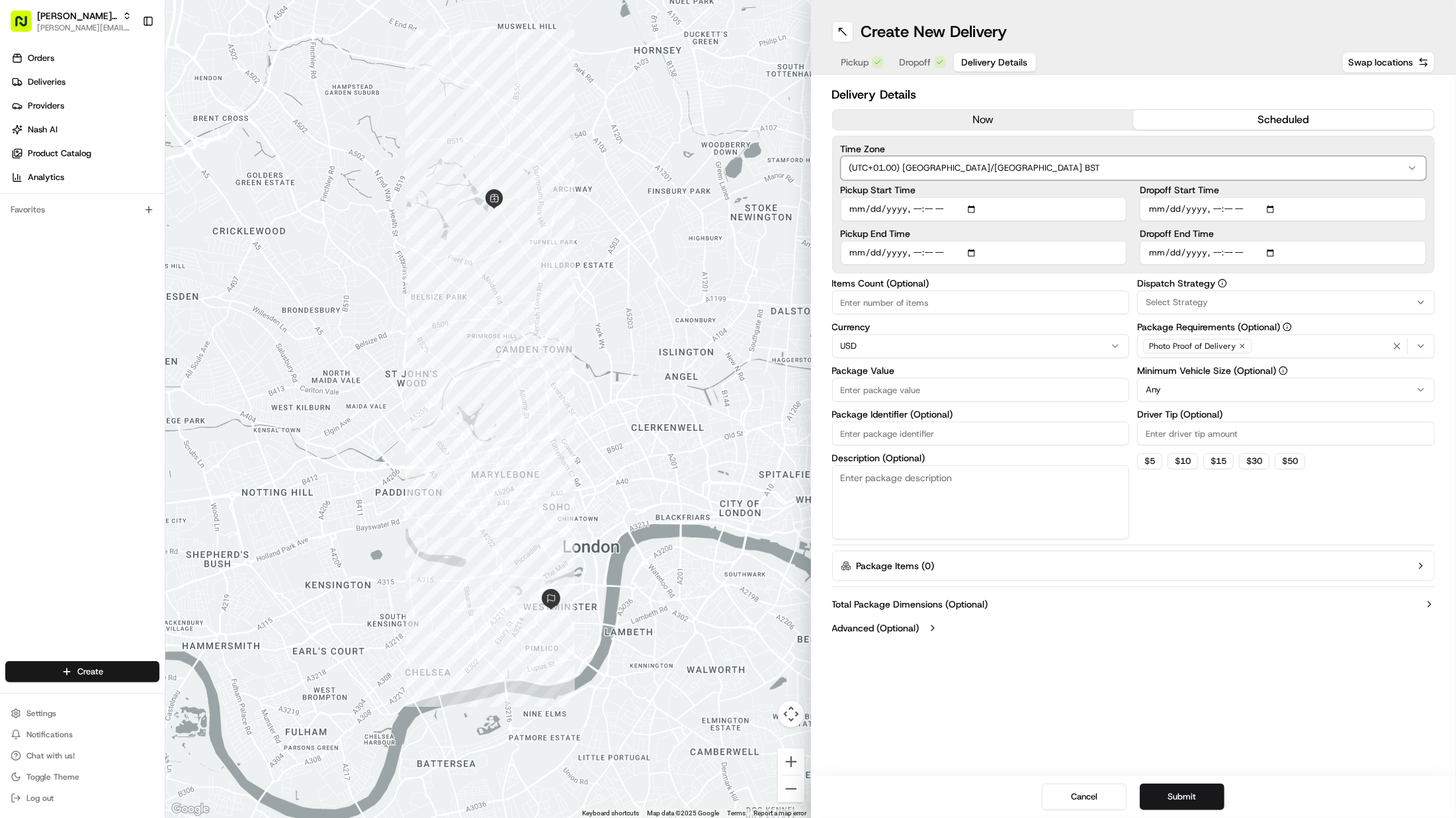
click at [1031, 81] on html "Patrick UK Test patrick.eve@usenash.com Toggle Sidebar Orders Deliveries Provid…" at bounding box center [728, 409] width 1456 height 818
click at [887, 210] on input "Pickup Start Time" at bounding box center [984, 209] width 286 height 24
click at [857, 208] on input "Pickup Start Time" at bounding box center [984, 209] width 286 height 24
click at [961, 208] on input "Pickup Start Time" at bounding box center [984, 209] width 286 height 24
click at [935, 208] on input "Pickup Start Time" at bounding box center [984, 209] width 286 height 24
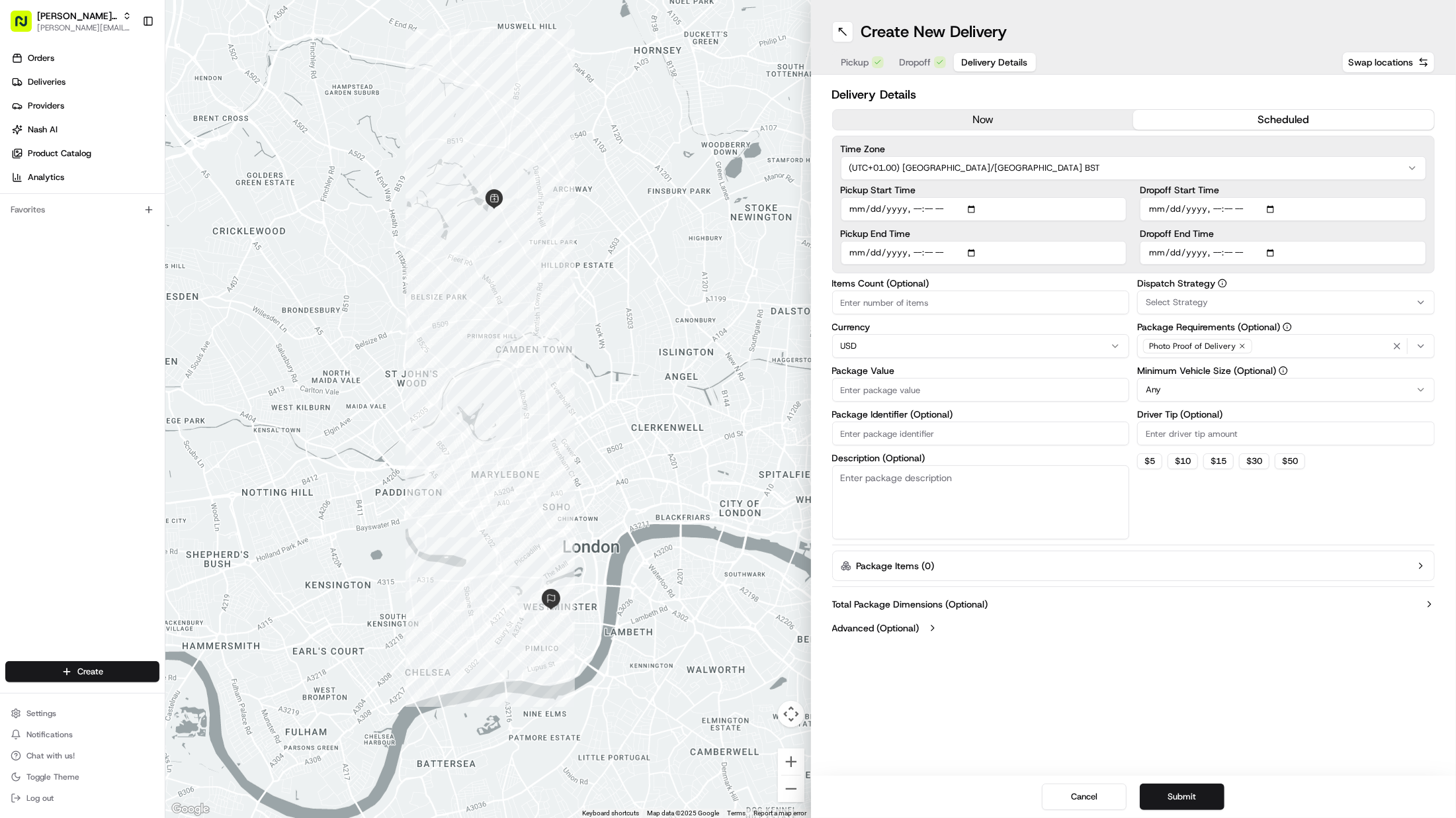
type input "2025-08-19T14:30"
click at [1156, 252] on input "Dropoff End Time" at bounding box center [1283, 253] width 286 height 24
click at [1263, 253] on input "Dropoff End Time" at bounding box center [1283, 253] width 286 height 24
click at [1217, 254] on input "Dropoff End Time" at bounding box center [1283, 253] width 286 height 24
type input "2025-08-19T17:30"
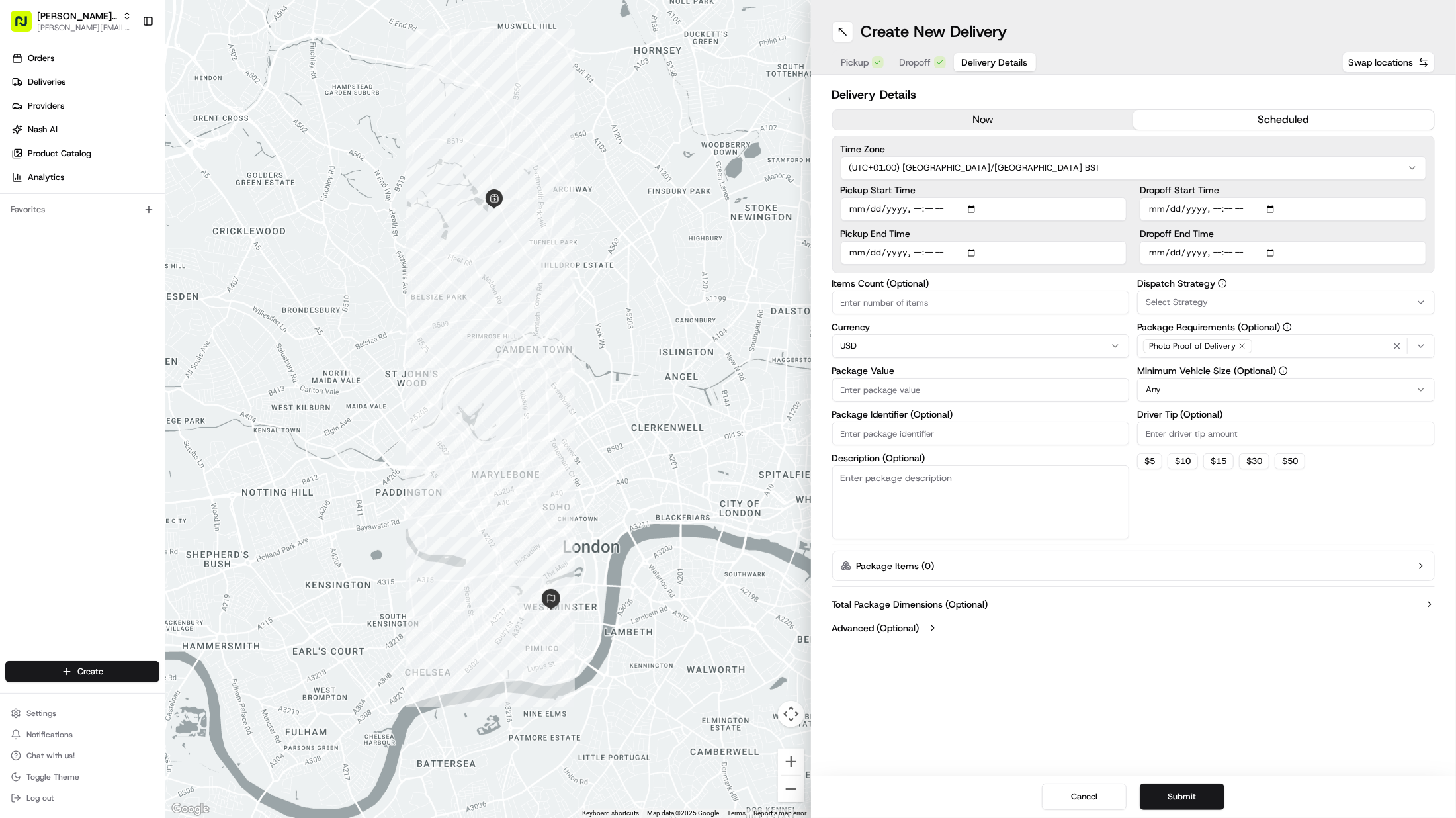
click at [923, 301] on input "Items Count (Optional)" at bounding box center [981, 302] width 298 height 24
type input "1"
click at [1256, 310] on button "Select Strategy" at bounding box center [1286, 302] width 298 height 24
click at [1234, 354] on span "None" at bounding box center [1241, 356] width 163 height 12
click at [1231, 392] on span "Central London dispatch strategy" at bounding box center [1241, 395] width 163 height 12
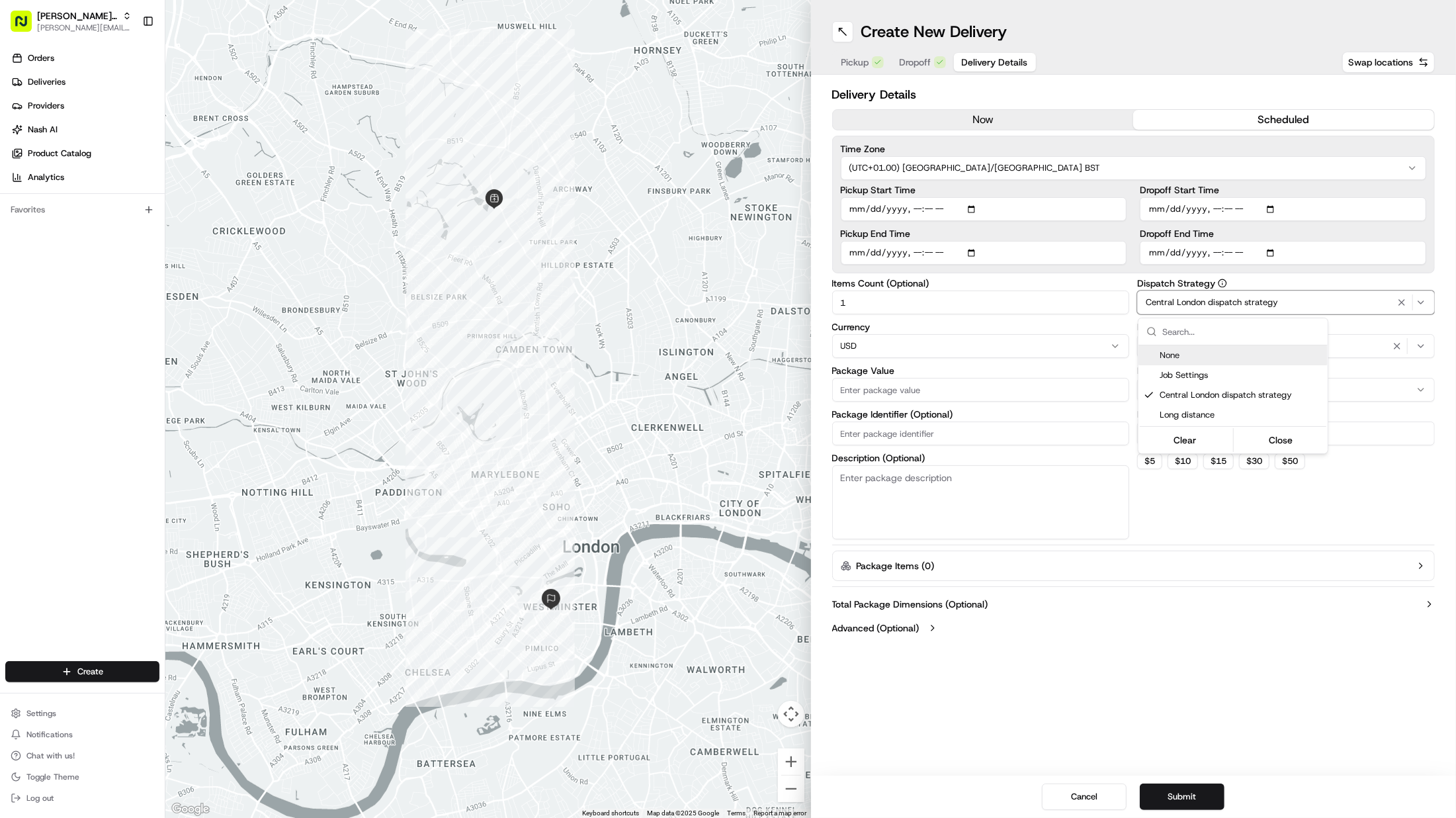
click at [982, 328] on html "Patrick UK Test patrick.eve@usenash.com Toggle Sidebar Orders Deliveries Provid…" at bounding box center [728, 409] width 1456 height 818
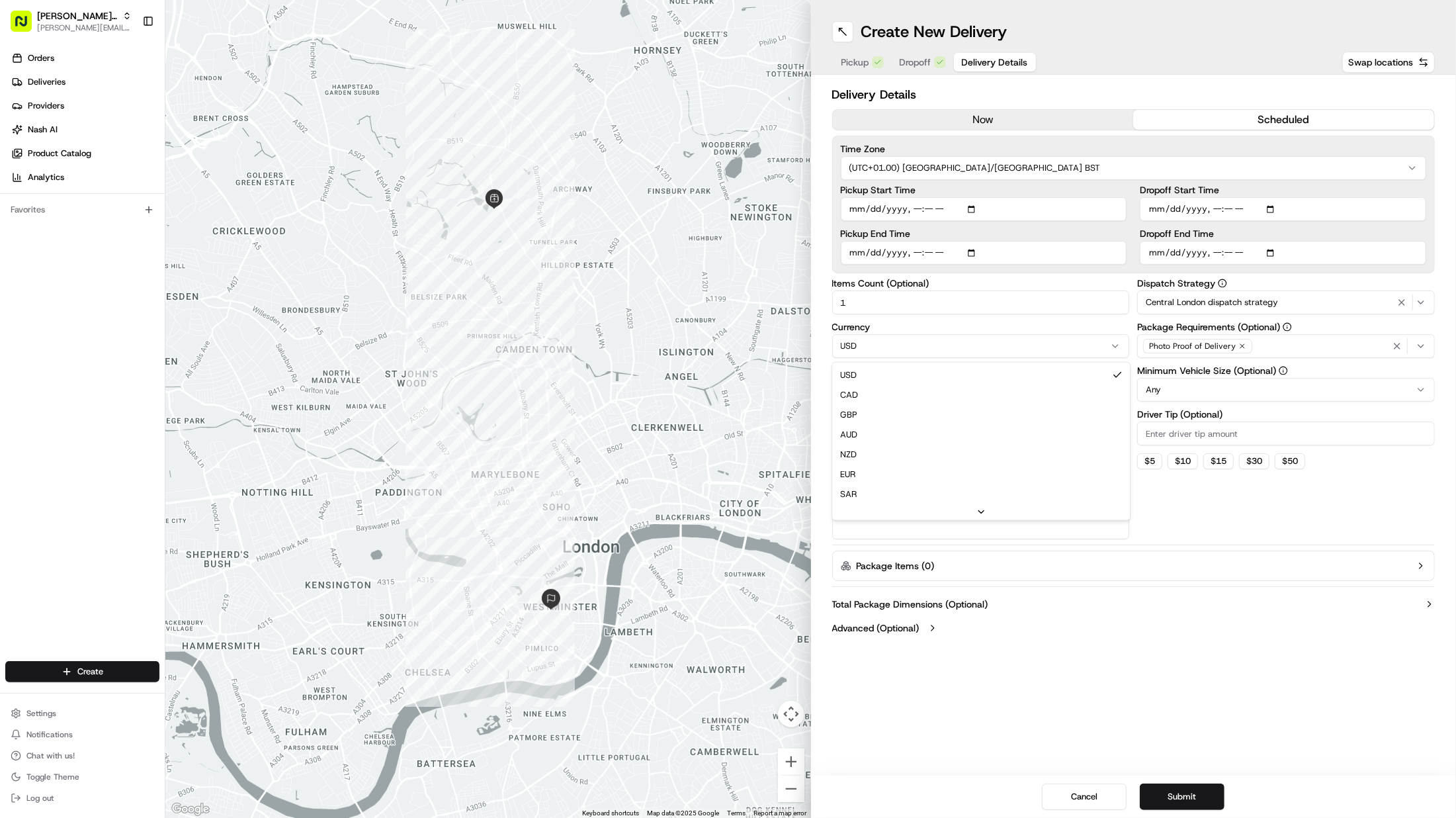
click at [976, 346] on html "Patrick UK Test patrick.eve@usenash.com Toggle Sidebar Orders Deliveries Provid…" at bounding box center [728, 409] width 1456 height 818
click at [1242, 344] on icon "button" at bounding box center [1242, 346] width 8 height 8
click at [924, 397] on input "Package Value" at bounding box center [981, 390] width 298 height 24
type input "15"
click at [1207, 397] on html "Patrick UK Test patrick.eve@usenash.com Toggle Sidebar Orders Deliveries Provid…" at bounding box center [728, 409] width 1456 height 818
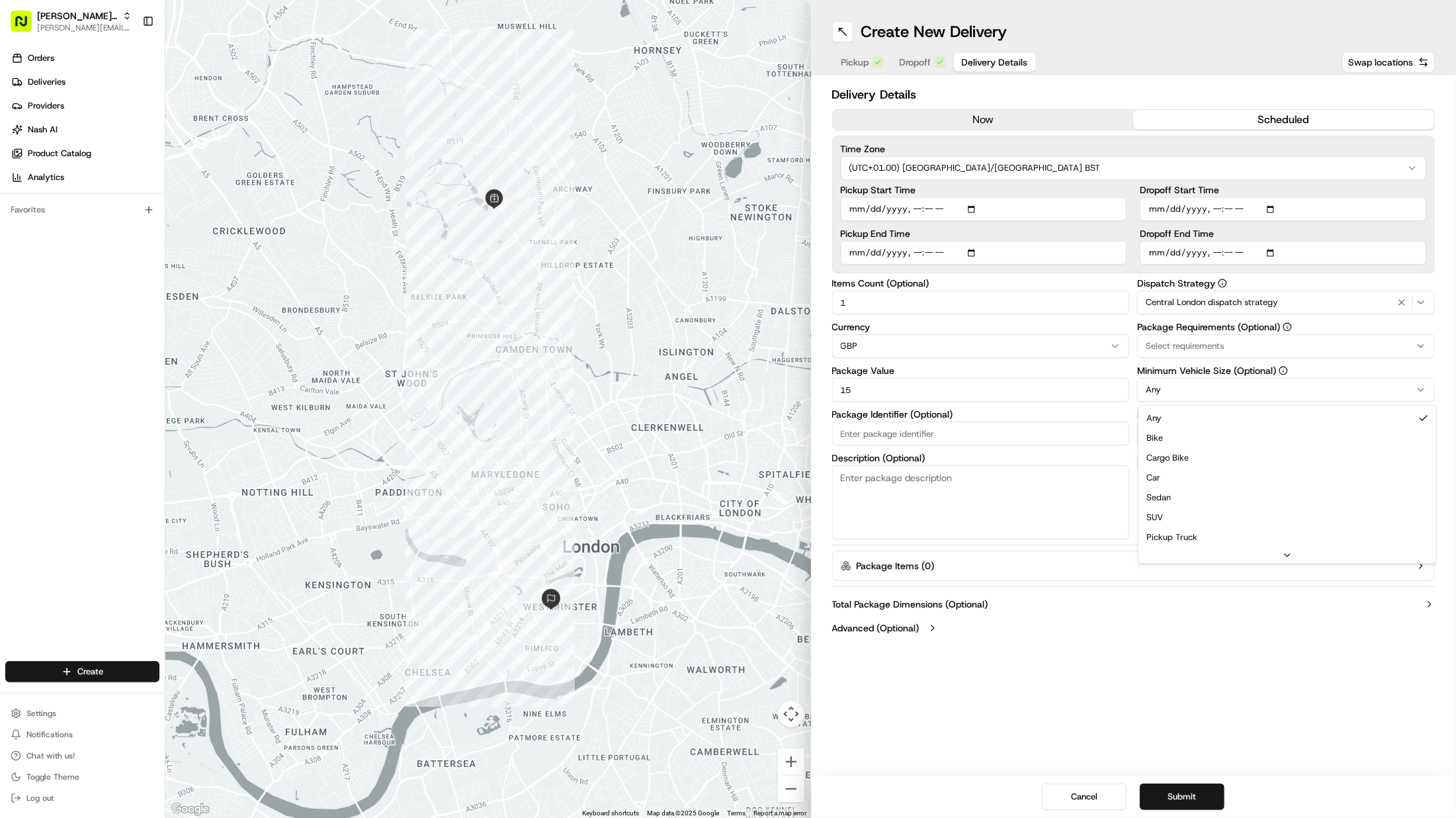
drag, startPoint x: 1204, startPoint y: 437, endPoint x: 1178, endPoint y: 432, distance: 26.5
click at [1211, 300] on span "Central London dispatch strategy" at bounding box center [1212, 302] width 132 height 12
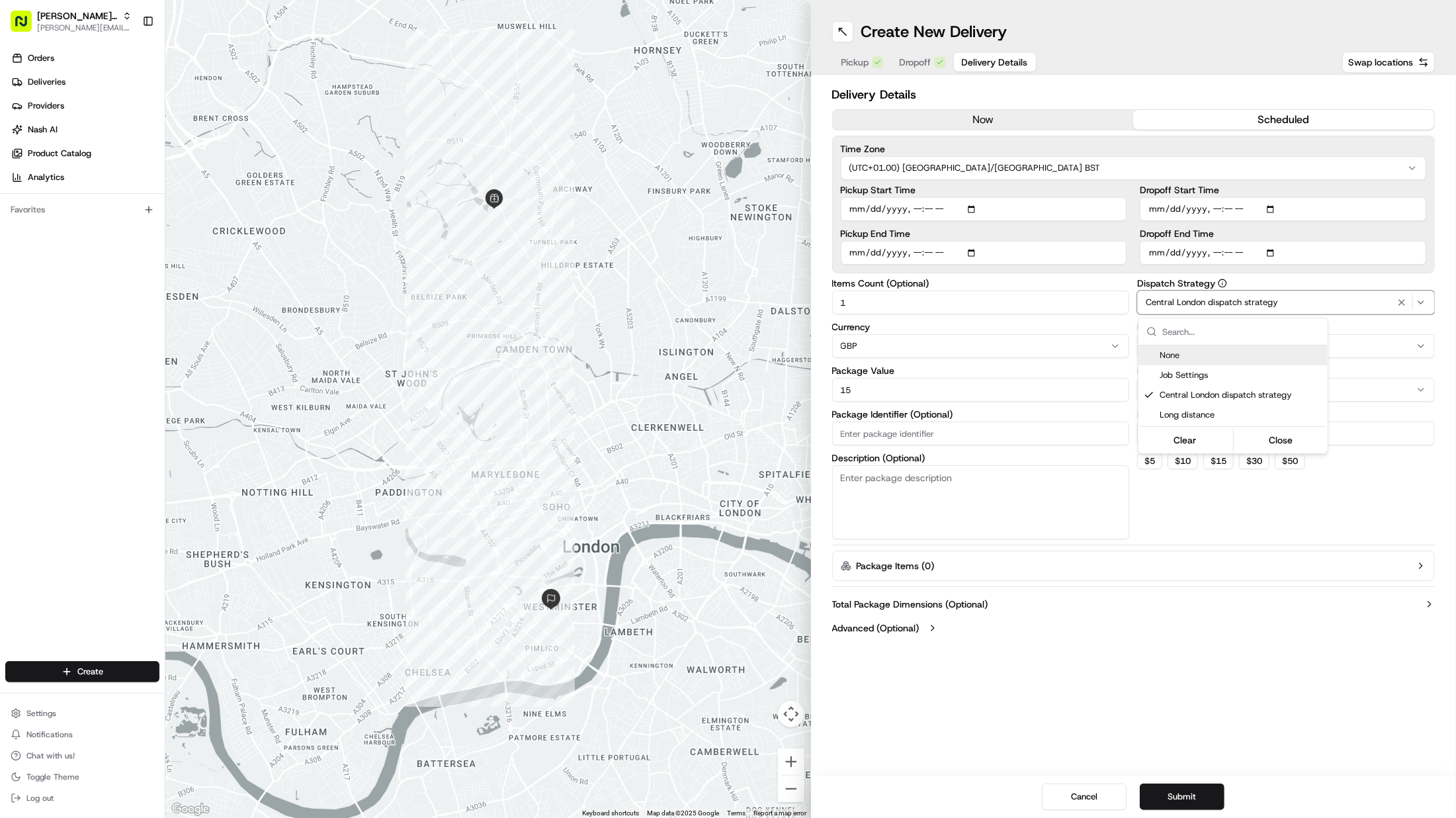
click at [1196, 361] on span "None" at bounding box center [1241, 356] width 163 height 12
click at [1186, 302] on html "Patrick UK Test patrick.eve@usenash.com Toggle Sidebar Orders Deliveries Provid…" at bounding box center [728, 409] width 1456 height 818
click at [1186, 302] on span "Select Strategy" at bounding box center [1176, 302] width 62 height 12
click at [1186, 302] on html "Patrick UK Test patrick.eve@usenash.com Toggle Sidebar Orders Deliveries Provid…" at bounding box center [728, 409] width 1456 height 818
click at [1070, 494] on textarea "Description (Optional)" at bounding box center [981, 502] width 298 height 74
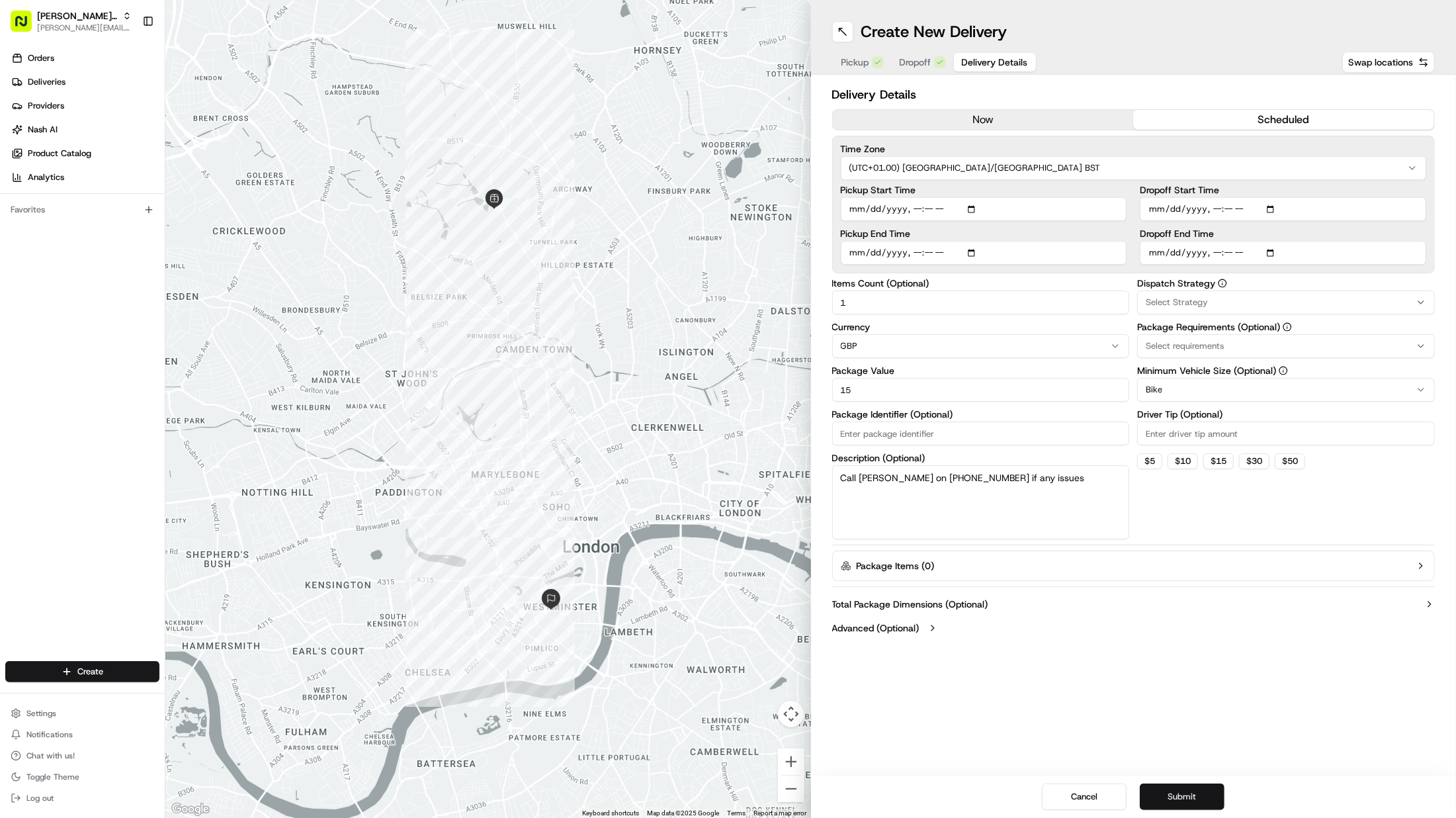
type textarea "Call [PERSON_NAME] on [PHONE_NUMBER] if any issues"
click at [1195, 762] on button "Submit" at bounding box center [1182, 797] width 85 height 27
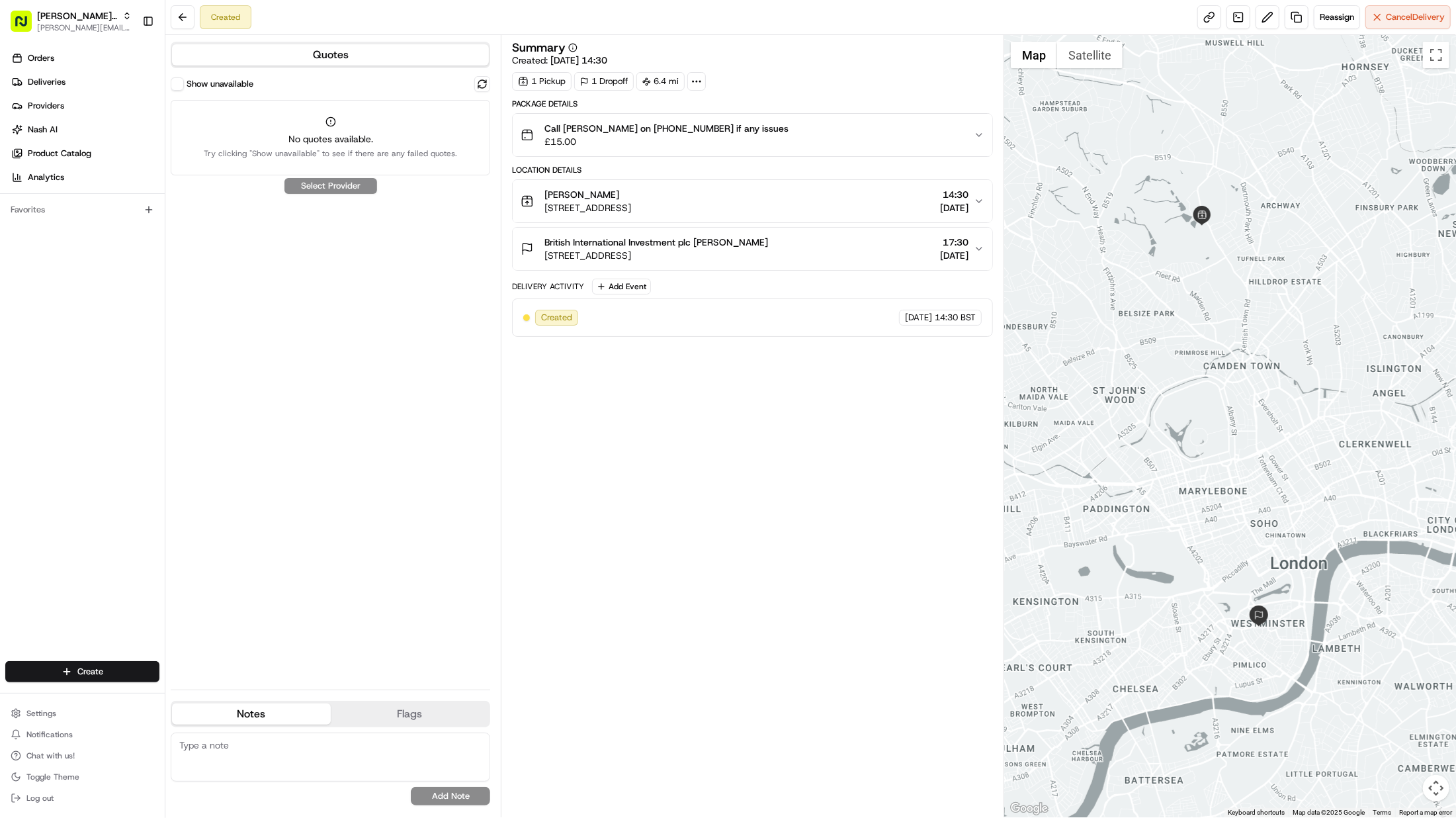
click at [201, 84] on label "Show unavailable" at bounding box center [220, 84] width 67 height 12
click at [184, 84] on button "Show unavailable" at bounding box center [177, 84] width 13 height 13
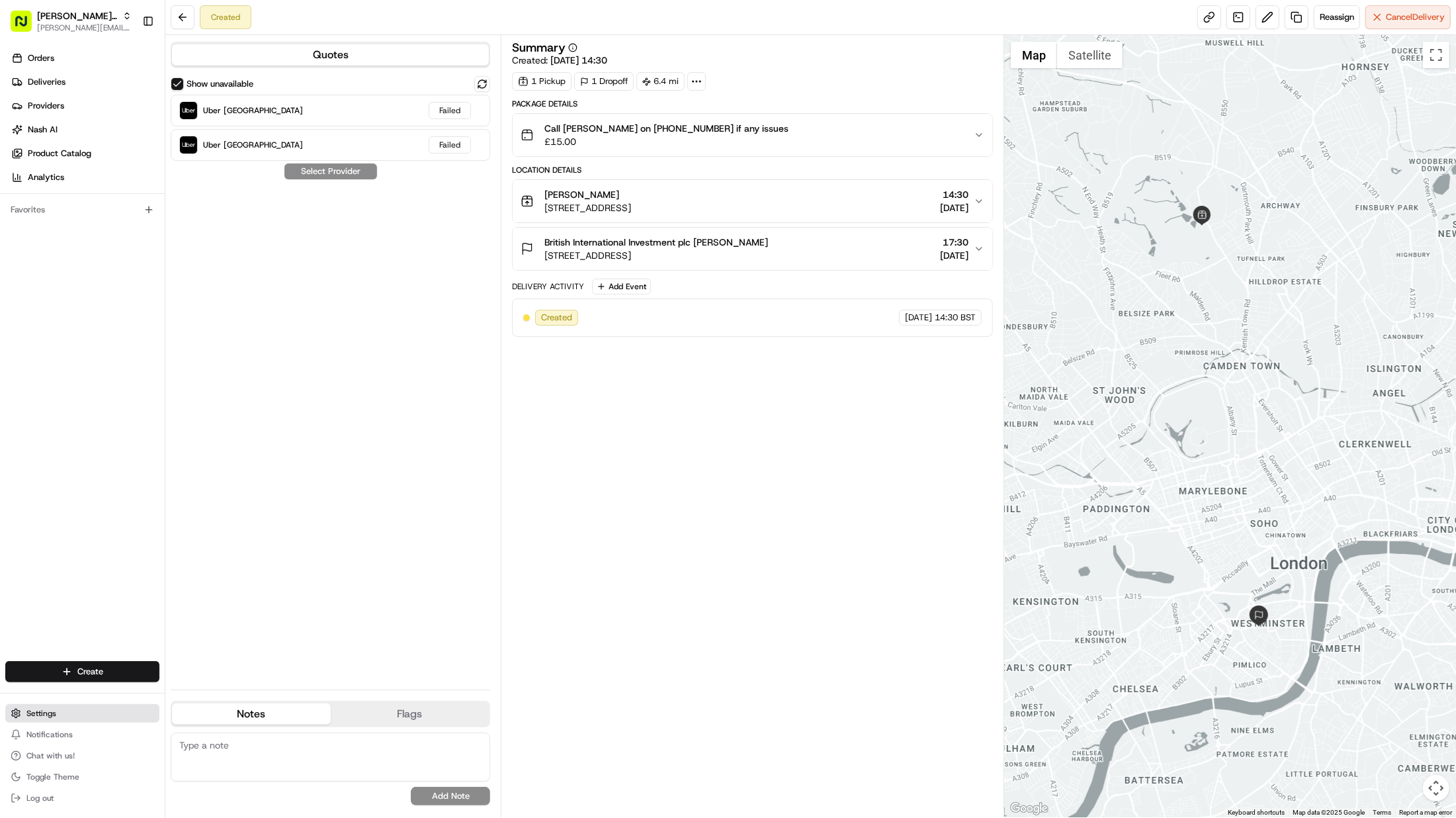
click at [25, 714] on button "Settings" at bounding box center [82, 713] width 154 height 19
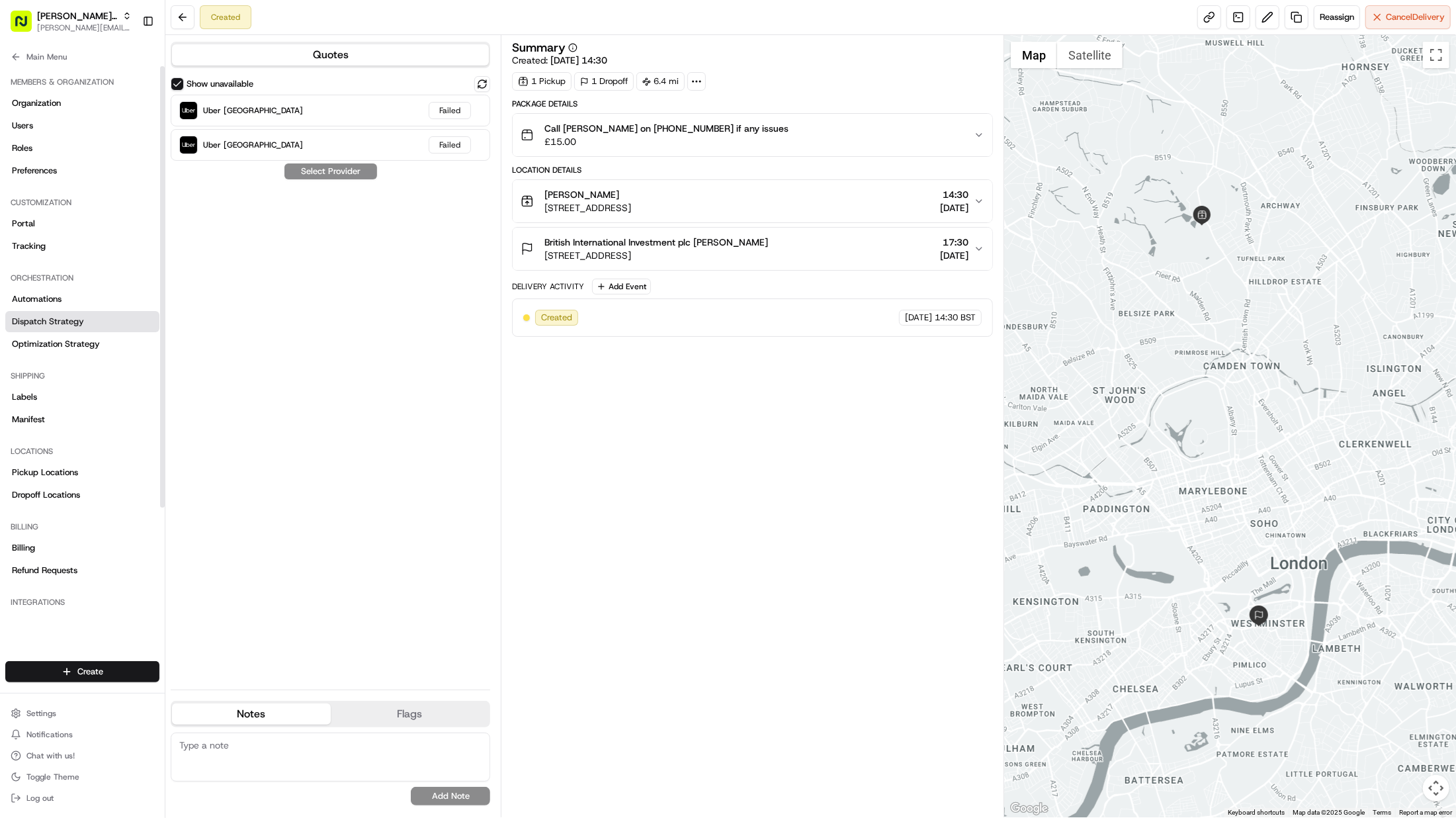
click at [93, 324] on link "Dispatch Strategy" at bounding box center [82, 322] width 154 height 21
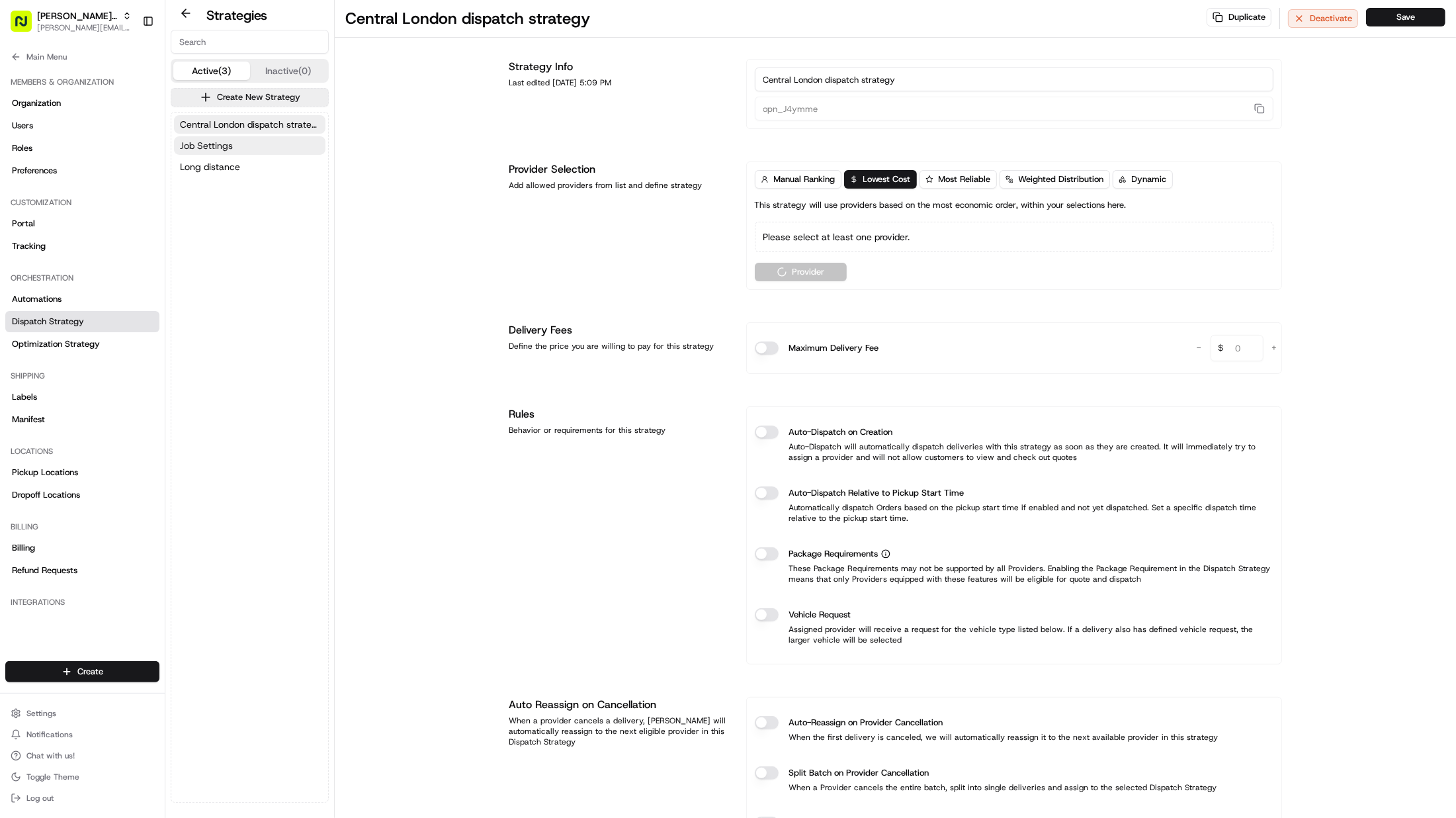
click at [240, 142] on button "Job Settings" at bounding box center [250, 145] width 151 height 19
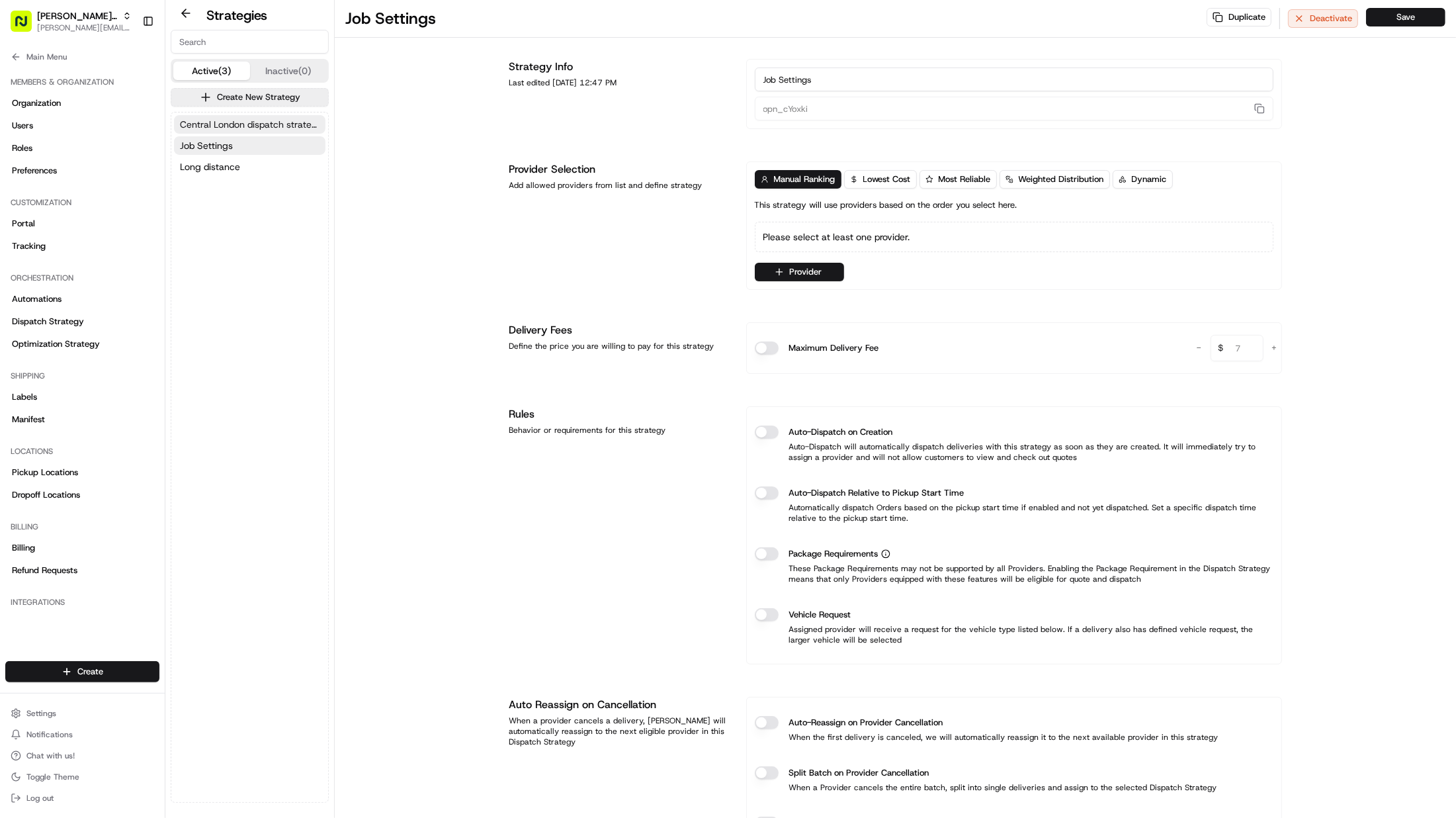
click at [256, 121] on span "Central London dispatch strategy" at bounding box center [250, 124] width 139 height 13
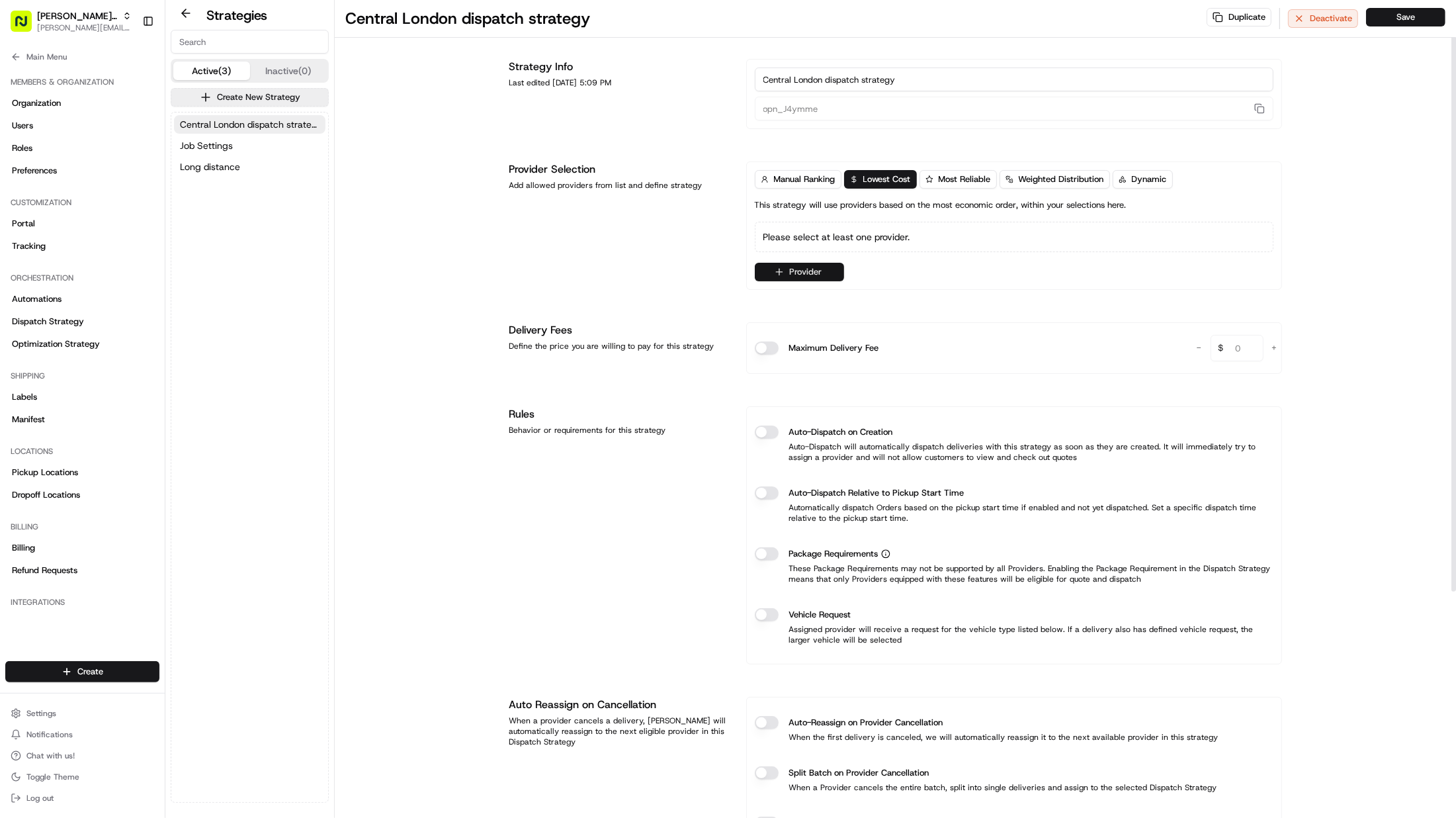
click at [799, 275] on button "Provider" at bounding box center [799, 272] width 89 height 19
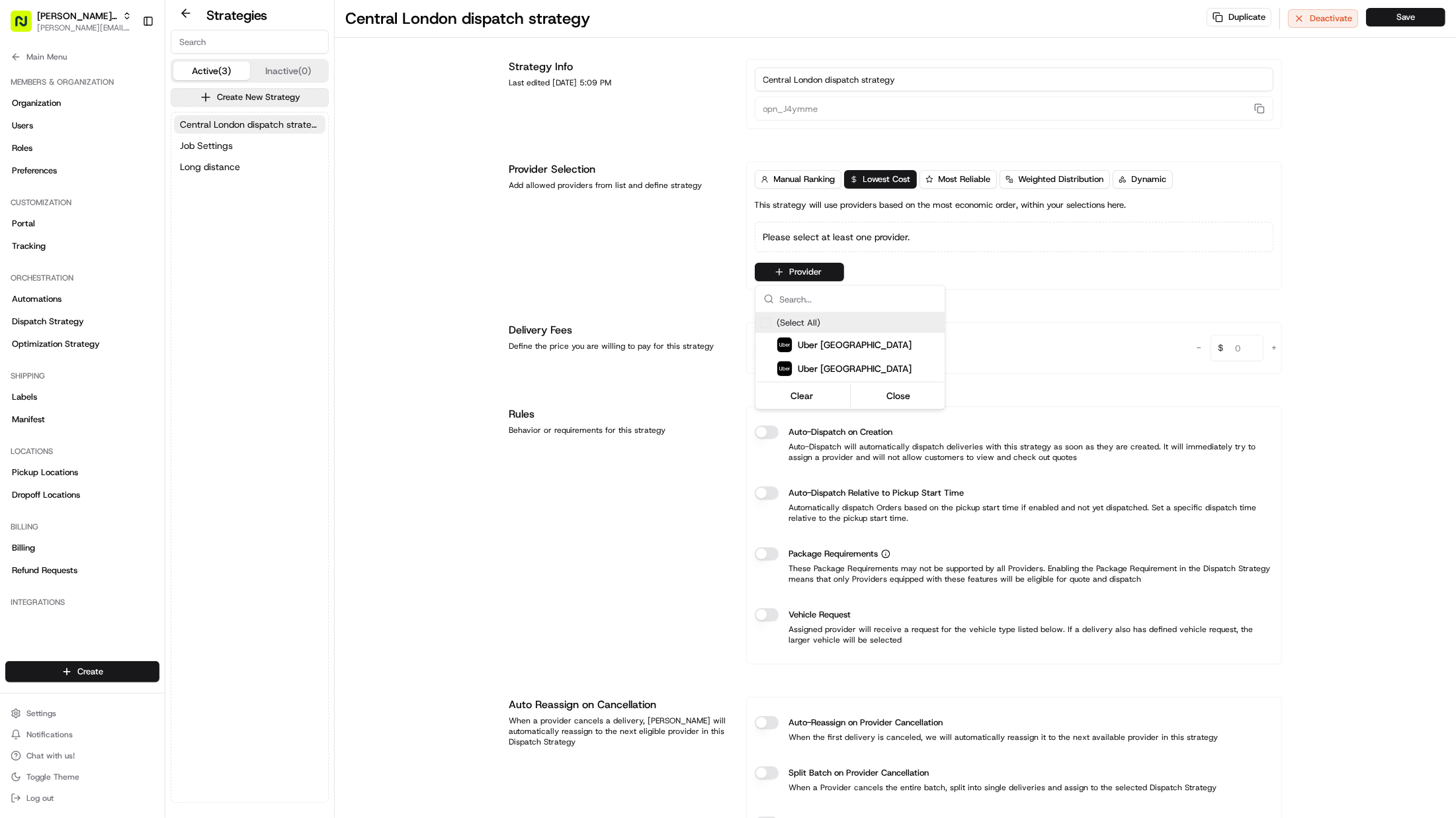
click at [796, 174] on html "Patrick UK Test patrick.eve@usenash.com Toggle Sidebar Orders Deliveries Provid…" at bounding box center [728, 409] width 1456 height 818
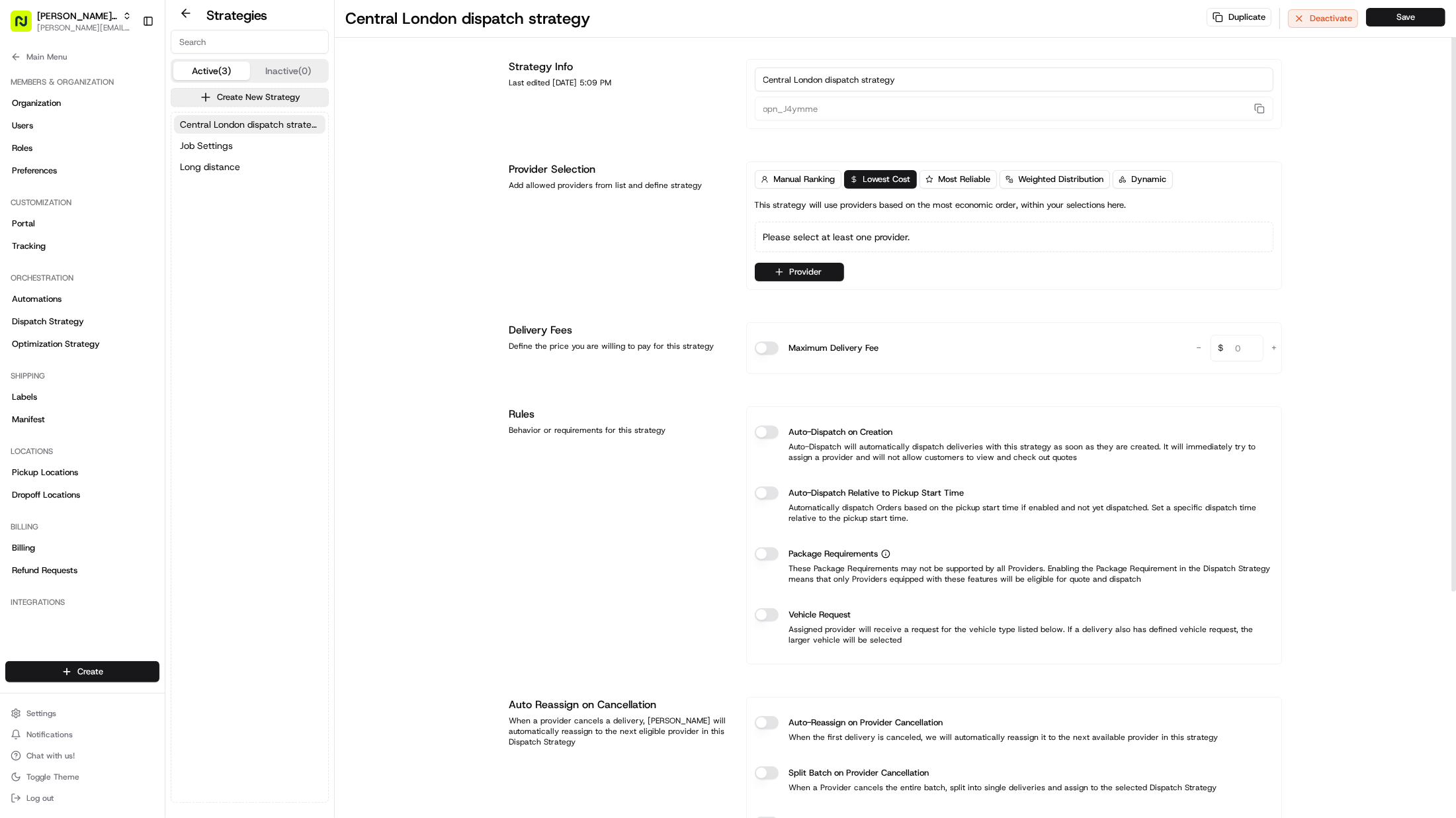
drag, startPoint x: 891, startPoint y: 238, endPoint x: 853, endPoint y: 215, distance: 44.4
click at [891, 238] on div "Please select at least one provider." at bounding box center [1014, 237] width 518 height 31
drag, startPoint x: 797, startPoint y: 174, endPoint x: 813, endPoint y: 252, distance: 79.6
click at [797, 174] on span "Manual Ranking" at bounding box center [805, 179] width 61 height 12
click at [823, 239] on div "Please select at least one provider." at bounding box center [1014, 237] width 518 height 31
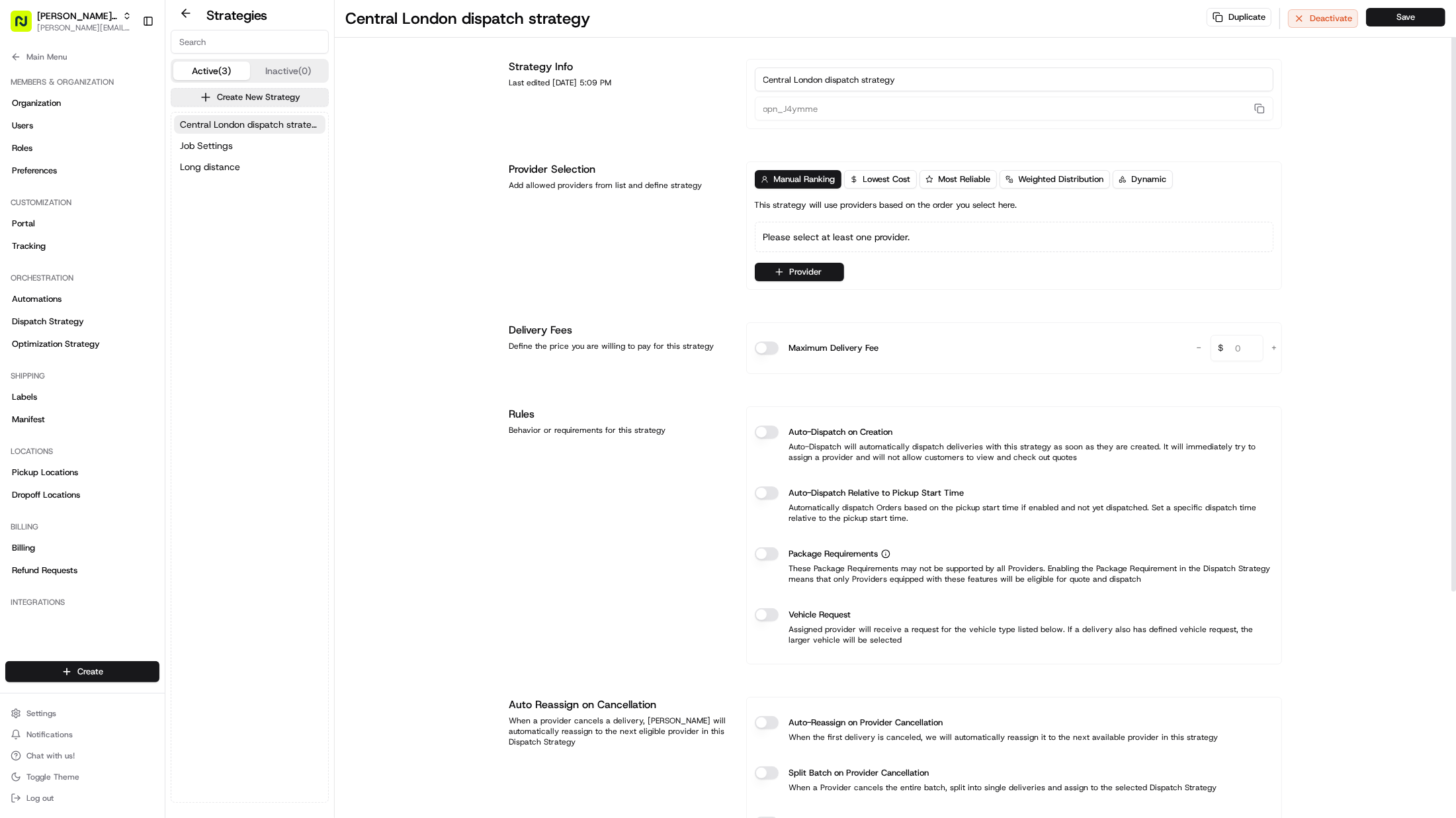
click at [823, 240] on div "Please select at least one provider." at bounding box center [1014, 237] width 518 height 31
click at [246, 123] on span "Central London dispatch strategy" at bounding box center [250, 124] width 139 height 13
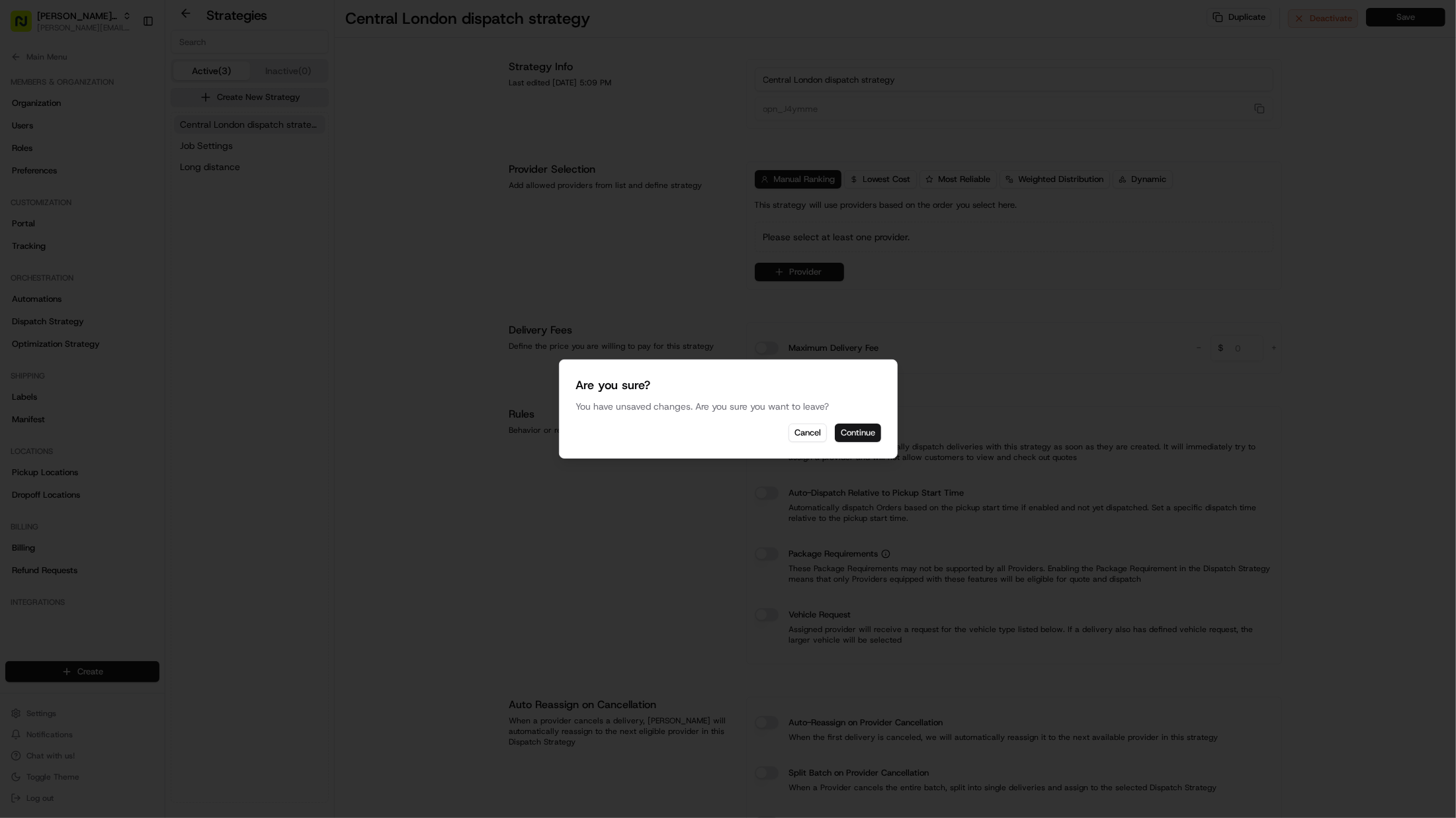
click at [851, 433] on button "Continue" at bounding box center [857, 433] width 46 height 19
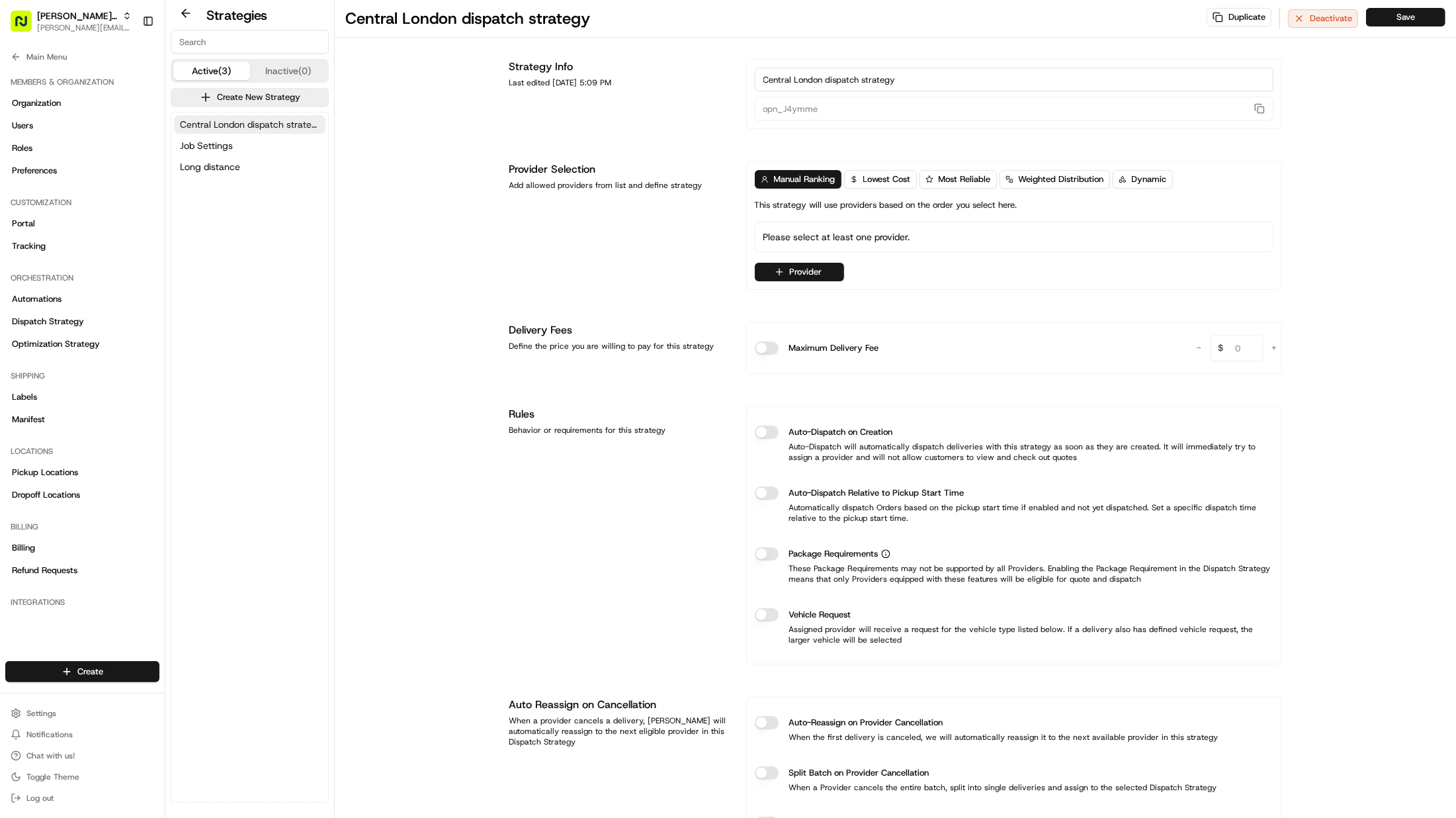
click at [294, 119] on span "Central London dispatch strategy" at bounding box center [250, 124] width 139 height 13
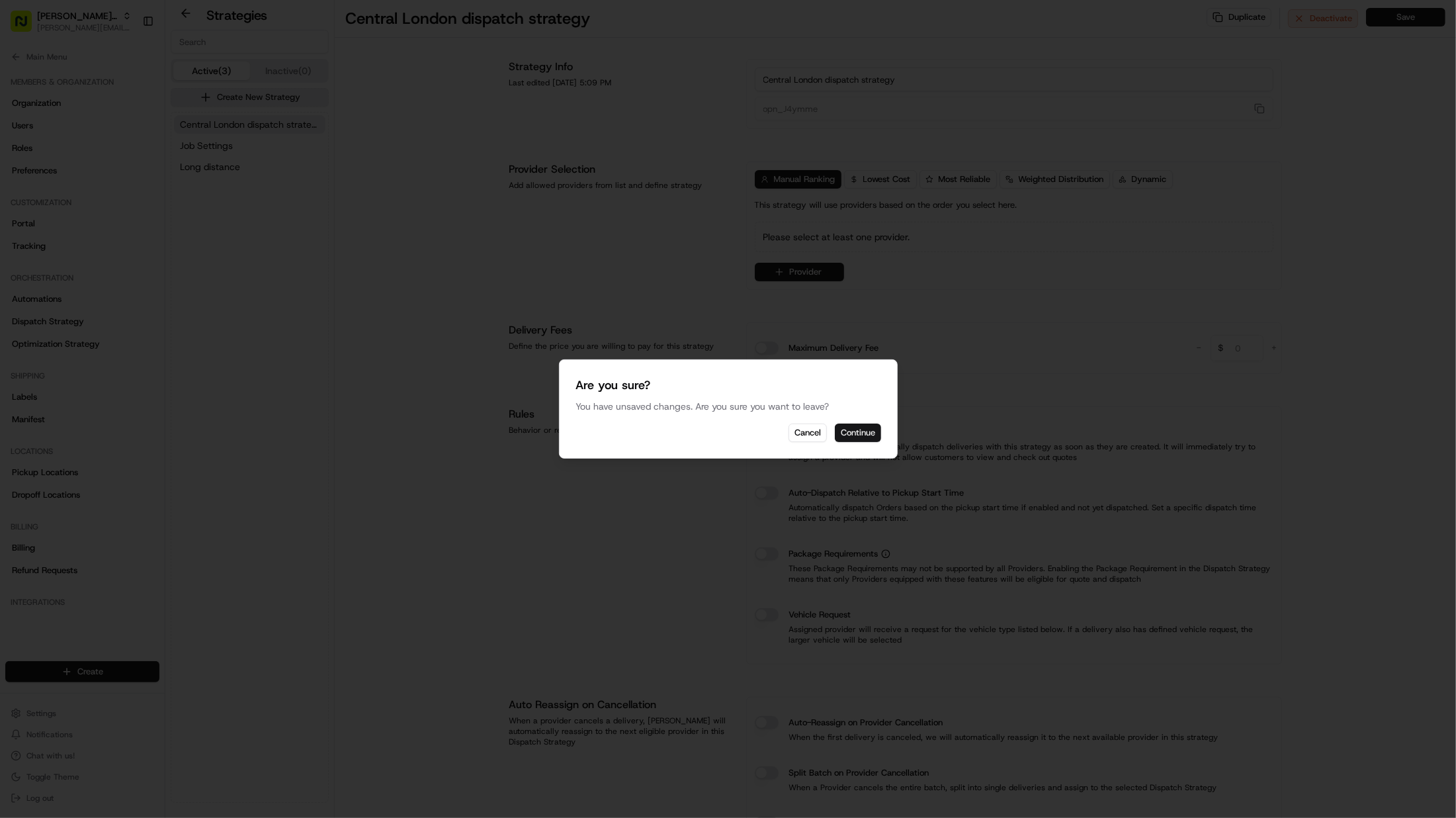
click at [866, 432] on button "Continue" at bounding box center [857, 433] width 46 height 19
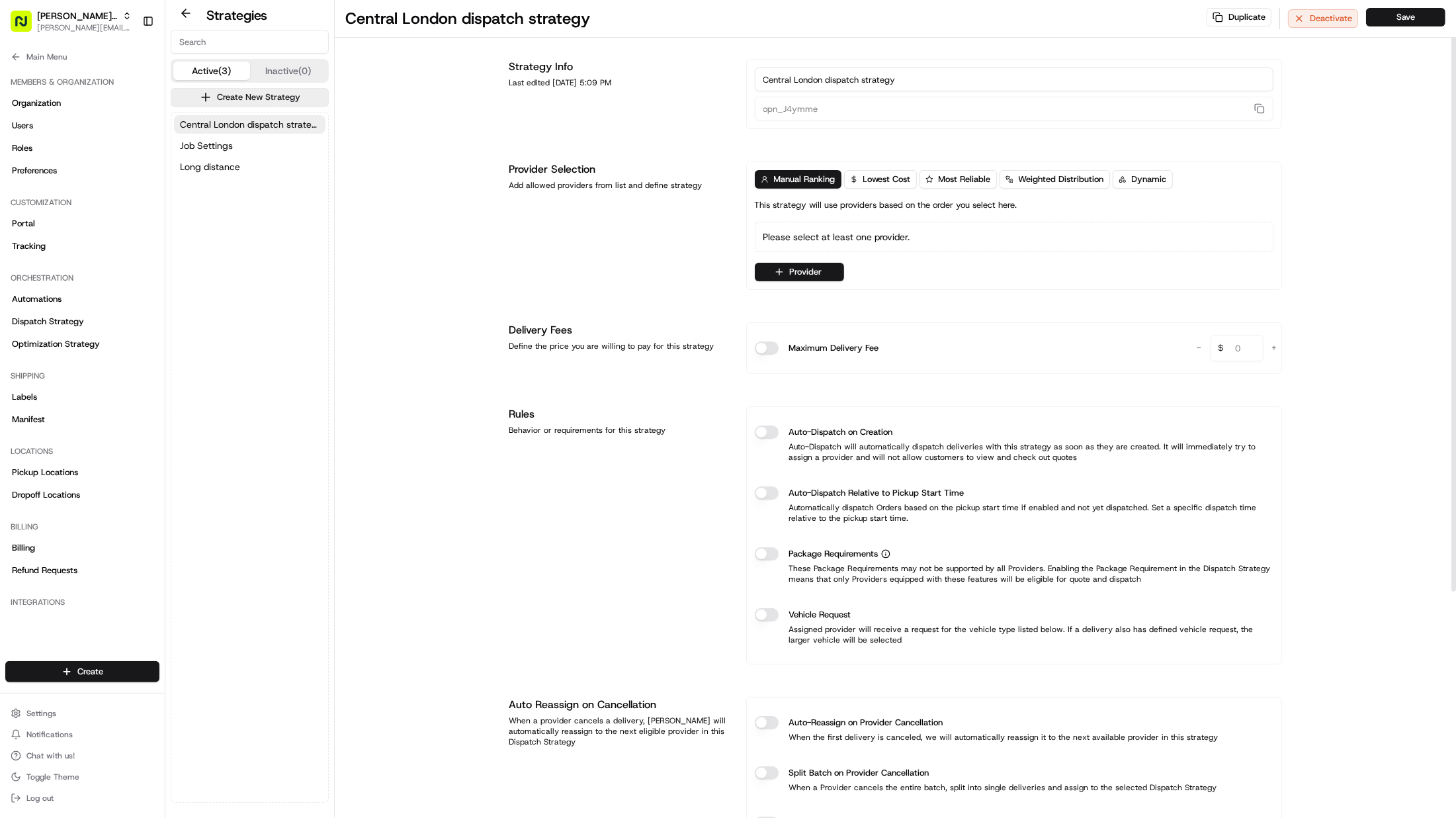
click at [810, 238] on div "Please select at least one provider." at bounding box center [1014, 237] width 518 height 31
click at [803, 278] on button "Provider" at bounding box center [799, 272] width 89 height 19
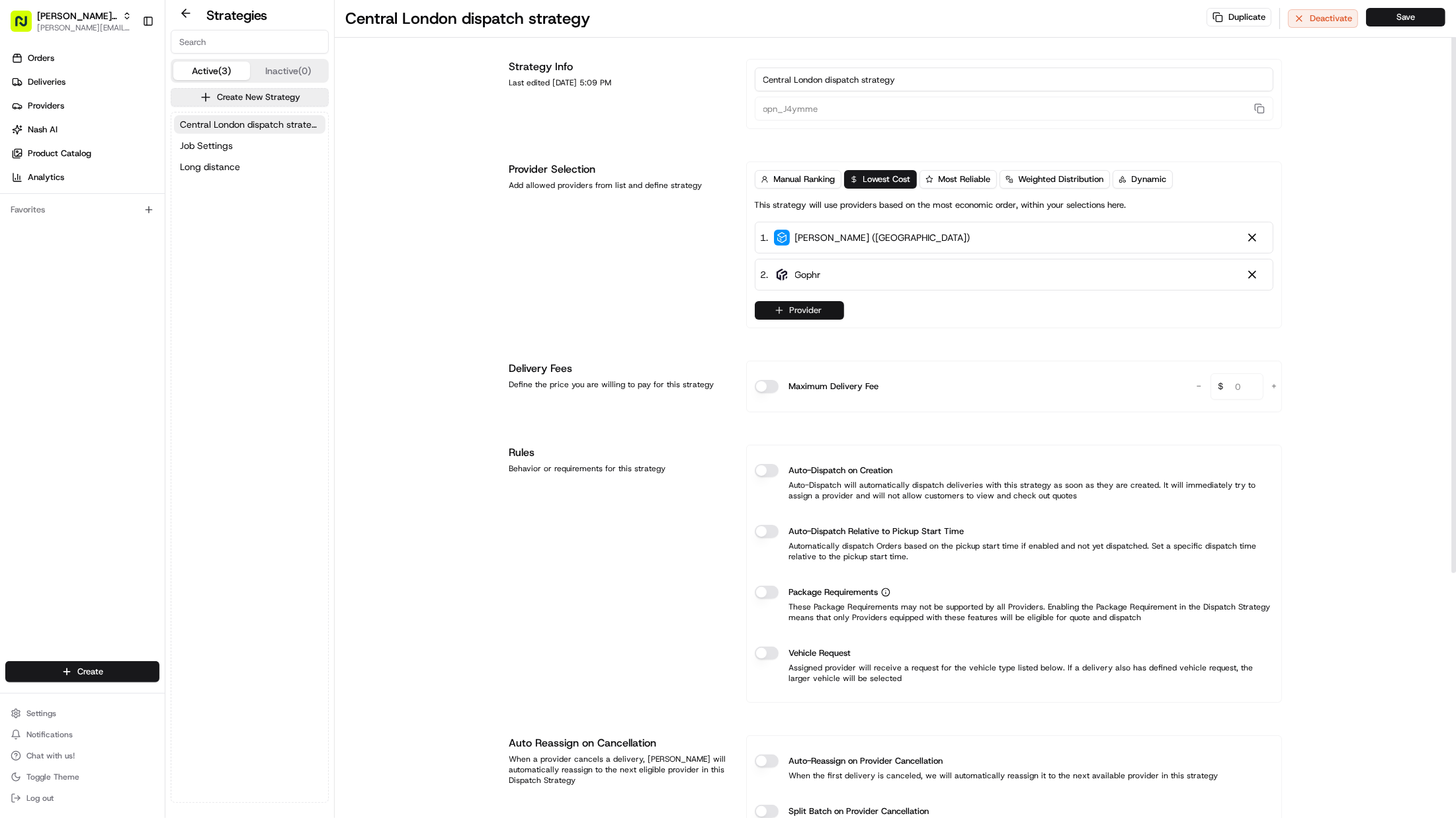
click at [803, 311] on button "Provider" at bounding box center [799, 310] width 89 height 19
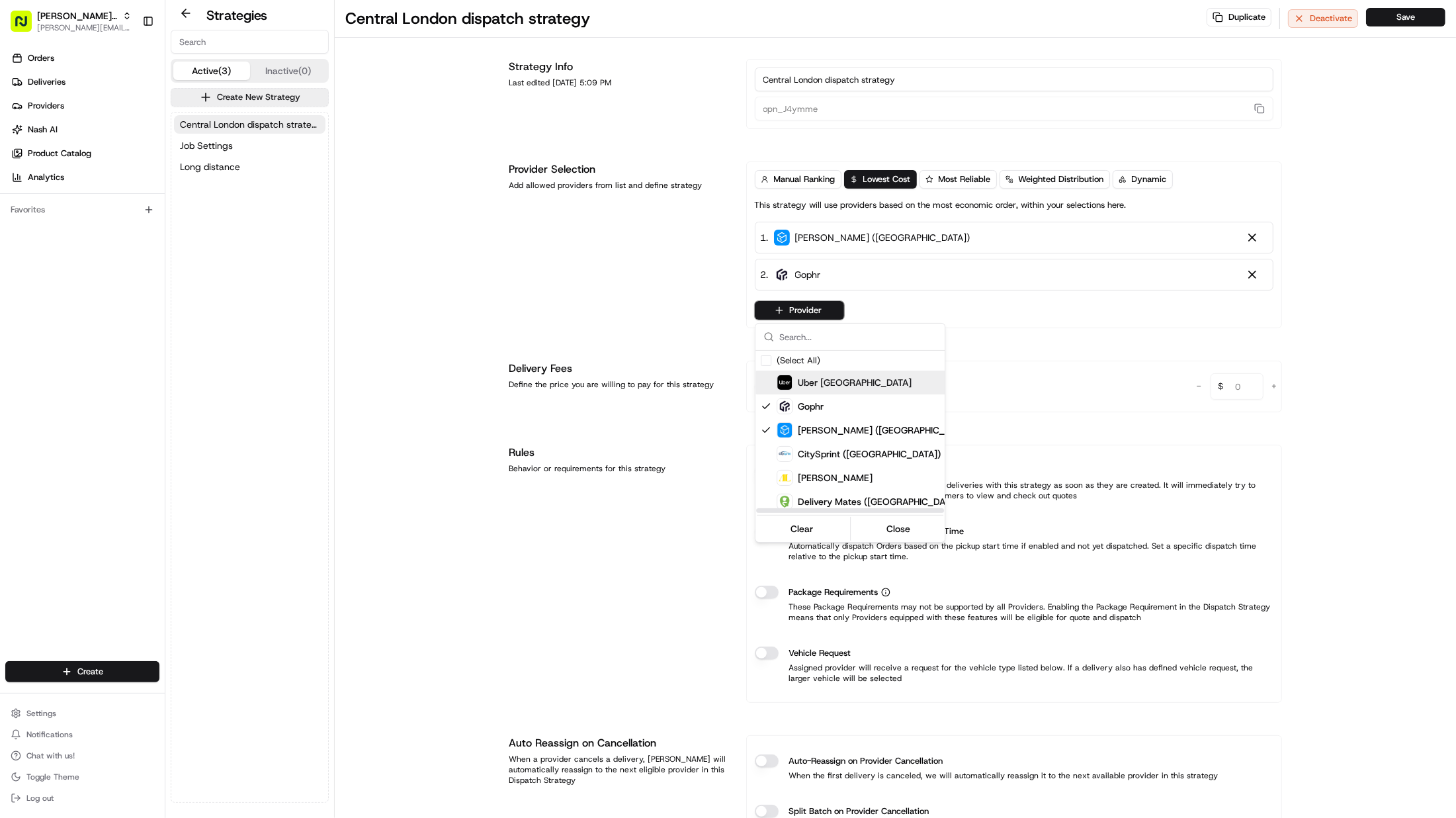
click at [835, 381] on div "Uber [GEOGRAPHIC_DATA]" at bounding box center [882, 382] width 212 height 16
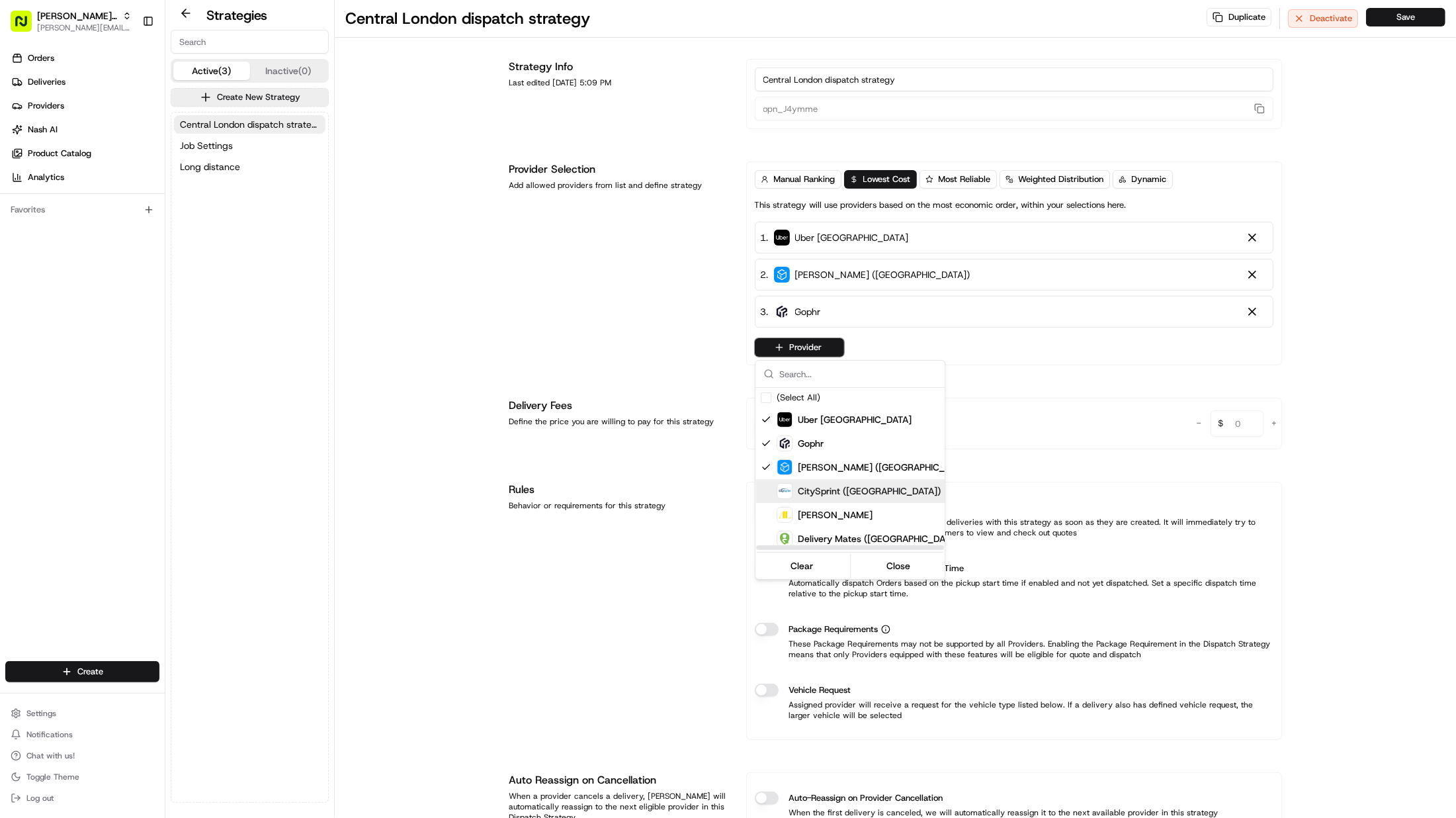
drag, startPoint x: 841, startPoint y: 492, endPoint x: 843, endPoint y: 500, distance: 8.2
click at [841, 492] on span "CitySprint (UK)" at bounding box center [869, 491] width 143 height 13
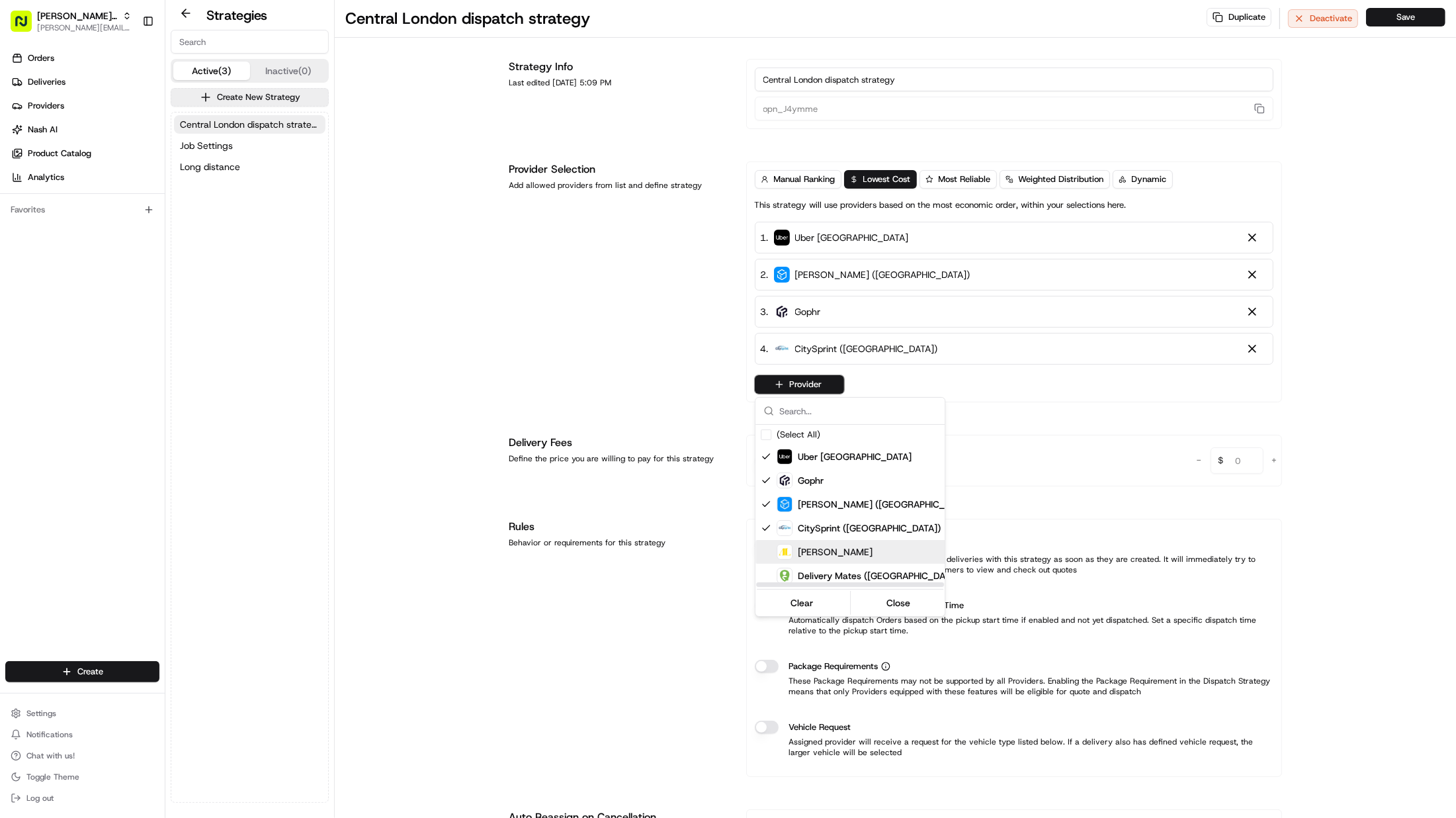
drag, startPoint x: 857, startPoint y: 548, endPoint x: 871, endPoint y: 555, distance: 15.7
click at [857, 548] on div "Addison Lee" at bounding box center [882, 552] width 212 height 16
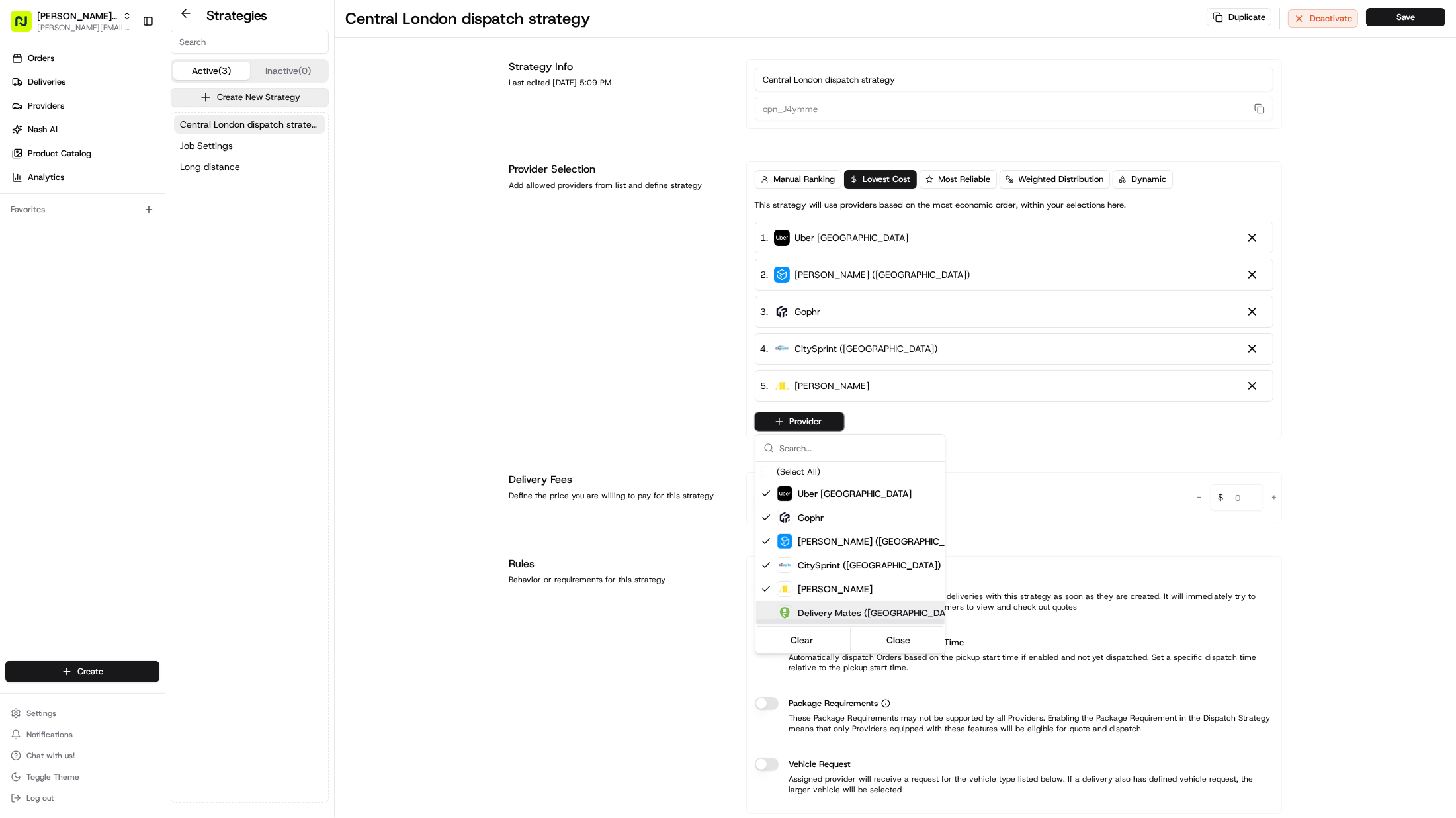
click at [873, 606] on span "Delivery Mates (UK)" at bounding box center [880, 612] width 164 height 13
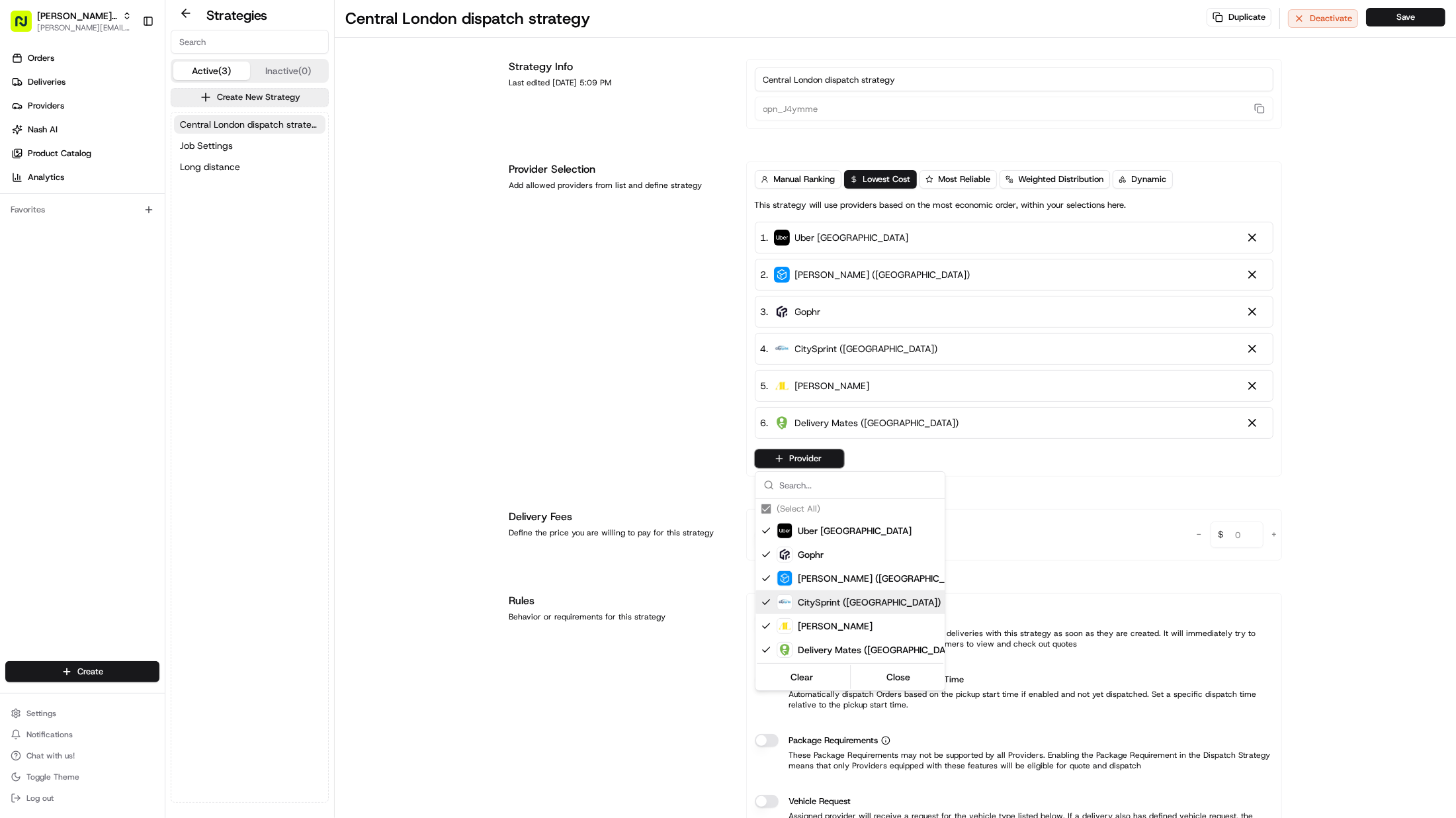
click at [1040, 455] on html "Patrick UK Test patrick.eve@usenash.com Toggle Sidebar Orders Deliveries Provid…" at bounding box center [728, 409] width 1456 height 818
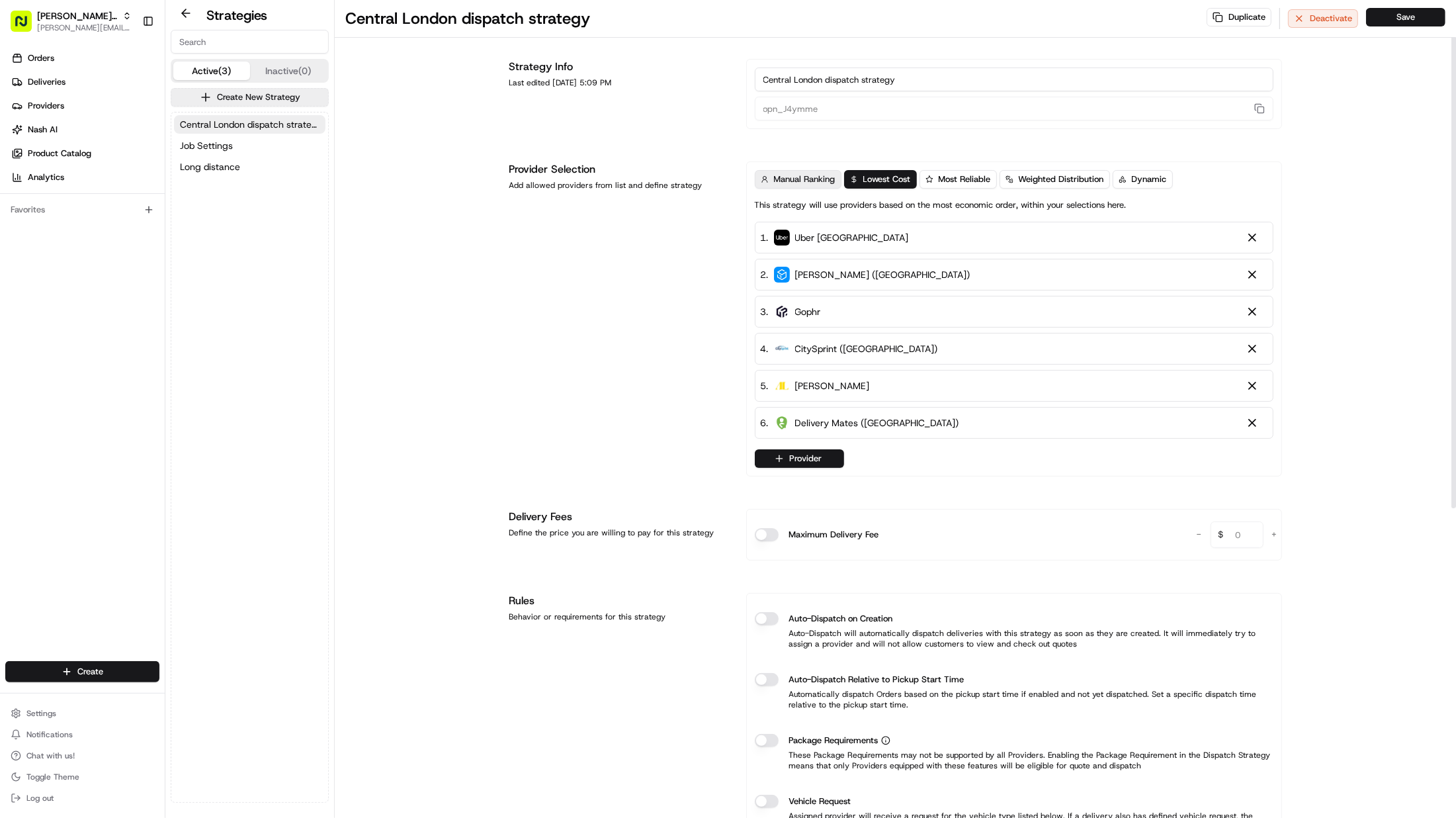
click at [800, 183] on span "Manual Ranking" at bounding box center [805, 179] width 61 height 12
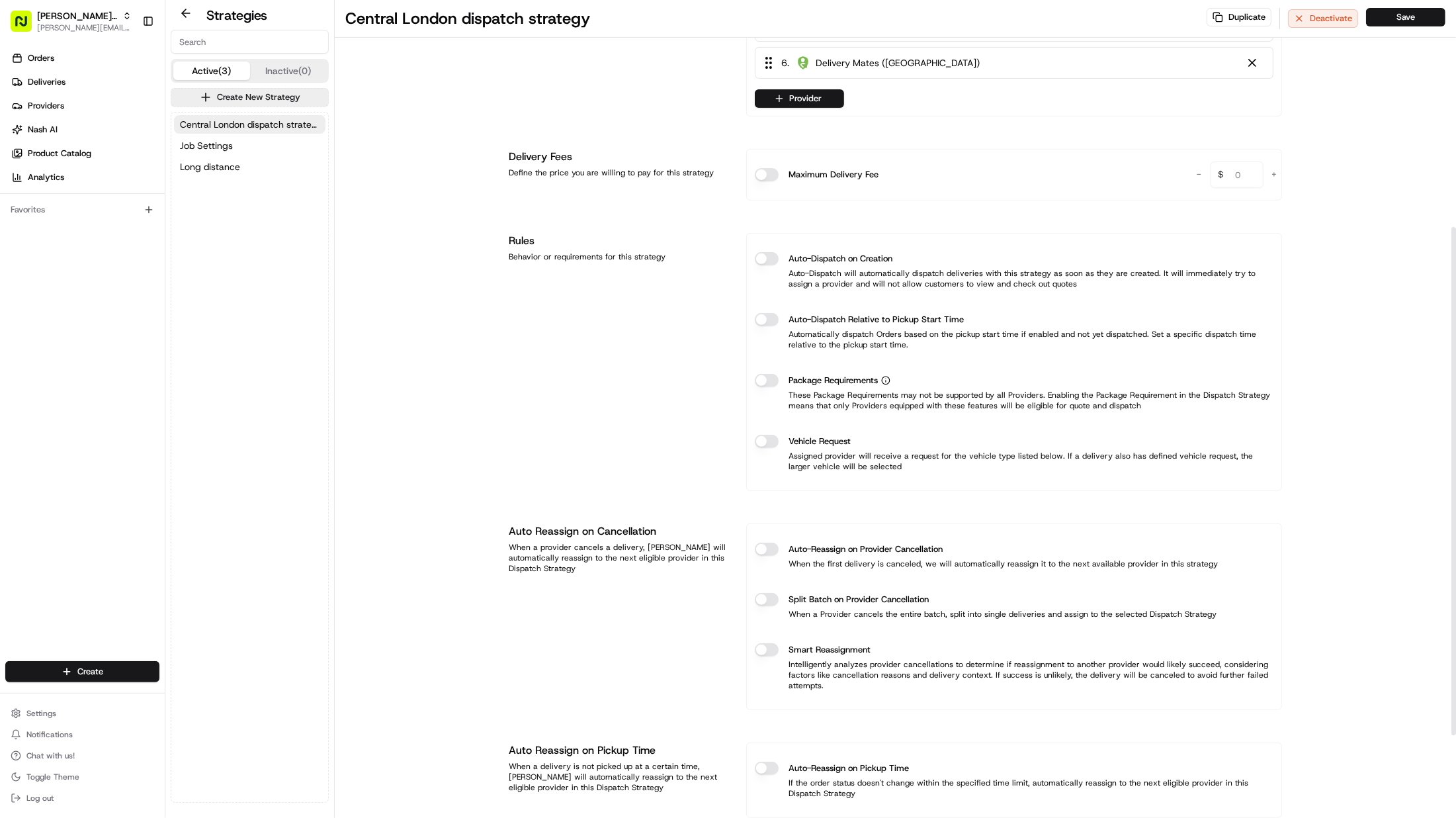
scroll to position [365, 0]
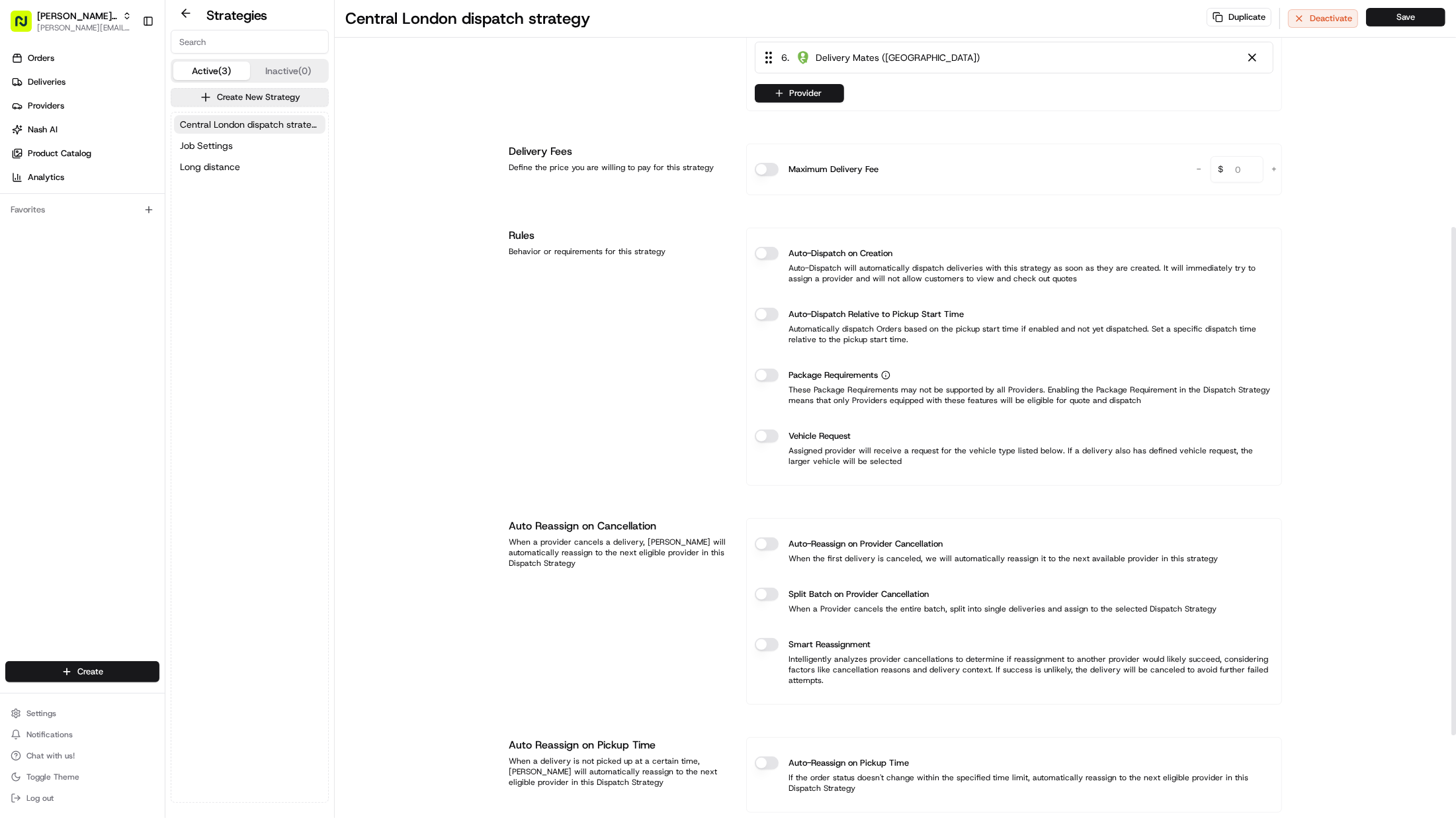
click at [770, 545] on button "Auto-Reassign on Provider Cancellation" at bounding box center [767, 544] width 24 height 13
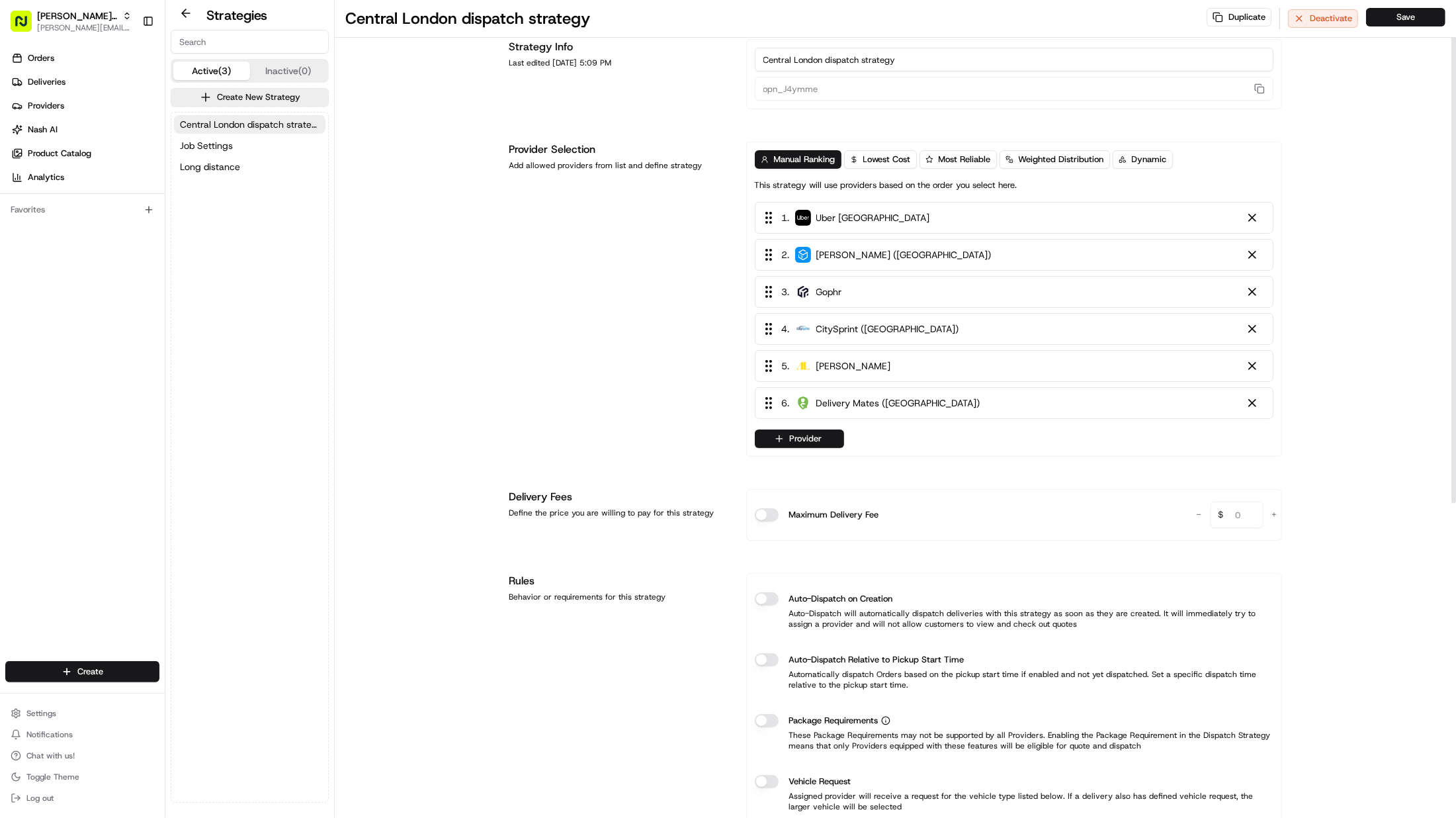
scroll to position [0, 0]
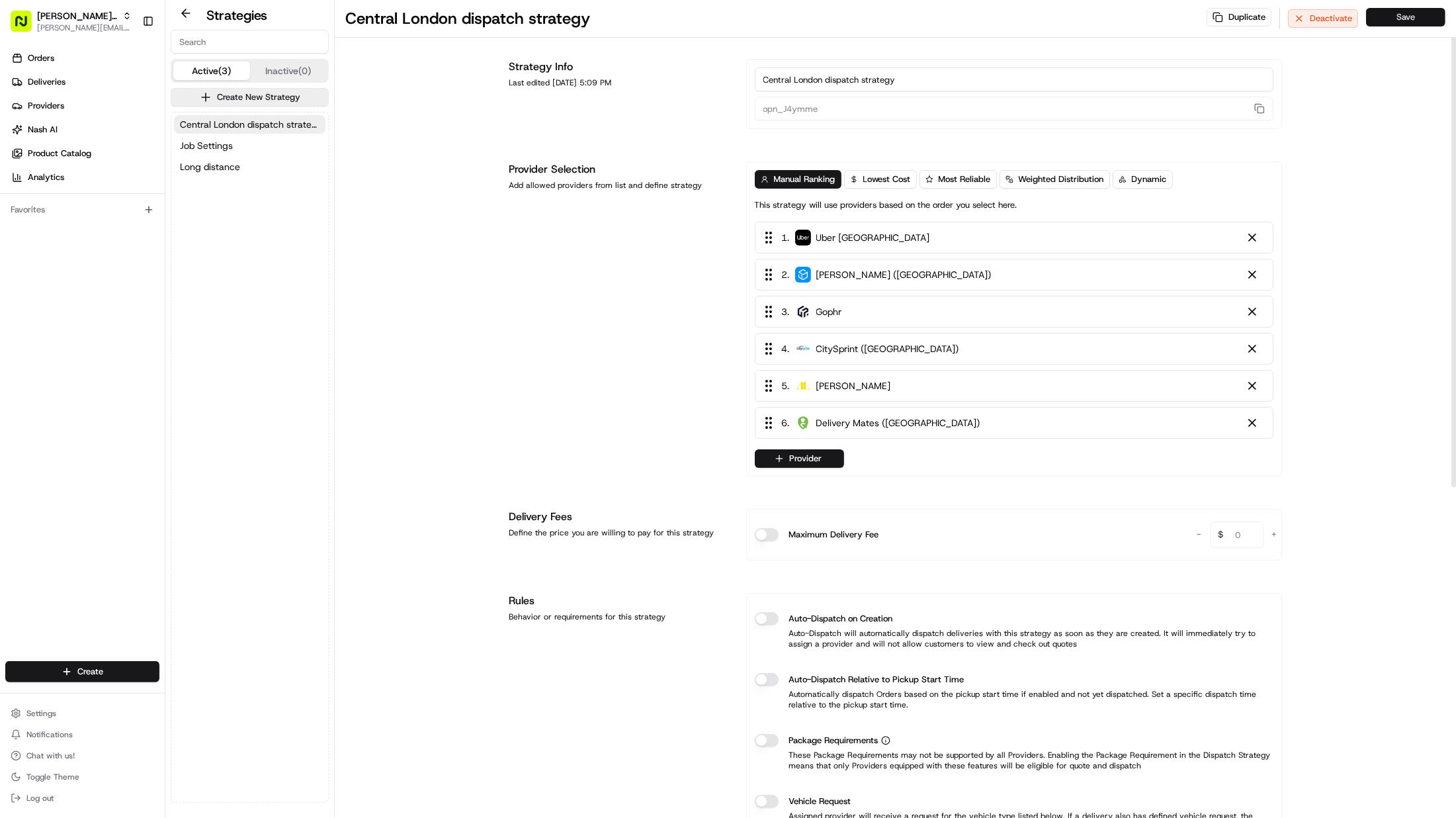
click at [1407, 16] on button "Save" at bounding box center [1406, 17] width 79 height 19
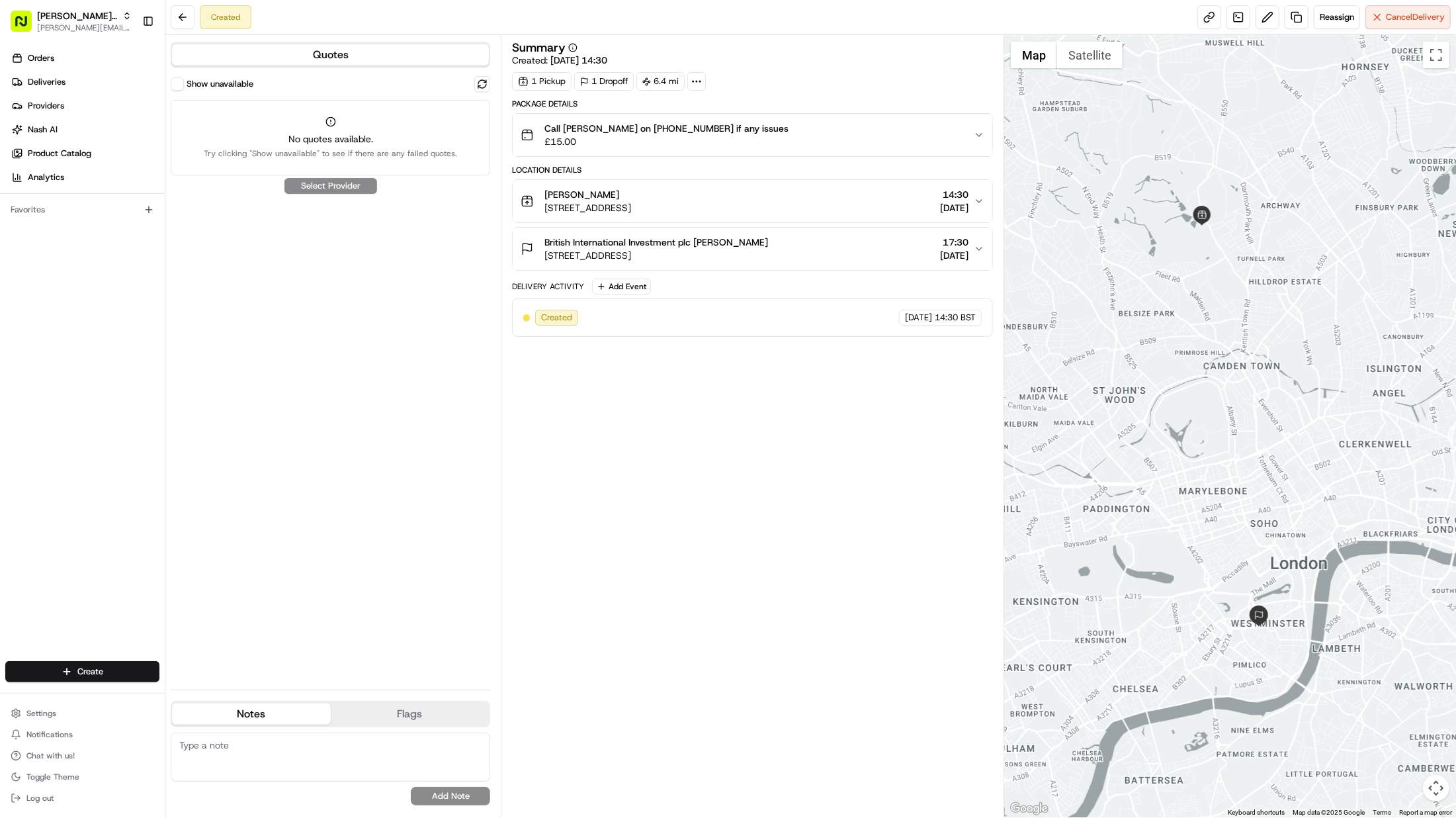
click at [706, 81] on div at bounding box center [697, 81] width 19 height 19
click at [703, 79] on icon at bounding box center [697, 81] width 12 height 12
click at [855, 75] on div "1 Pickup 1 Dropoff 6.4 mi" at bounding box center [752, 81] width 481 height 19
click at [177, 12] on button at bounding box center [183, 17] width 24 height 24
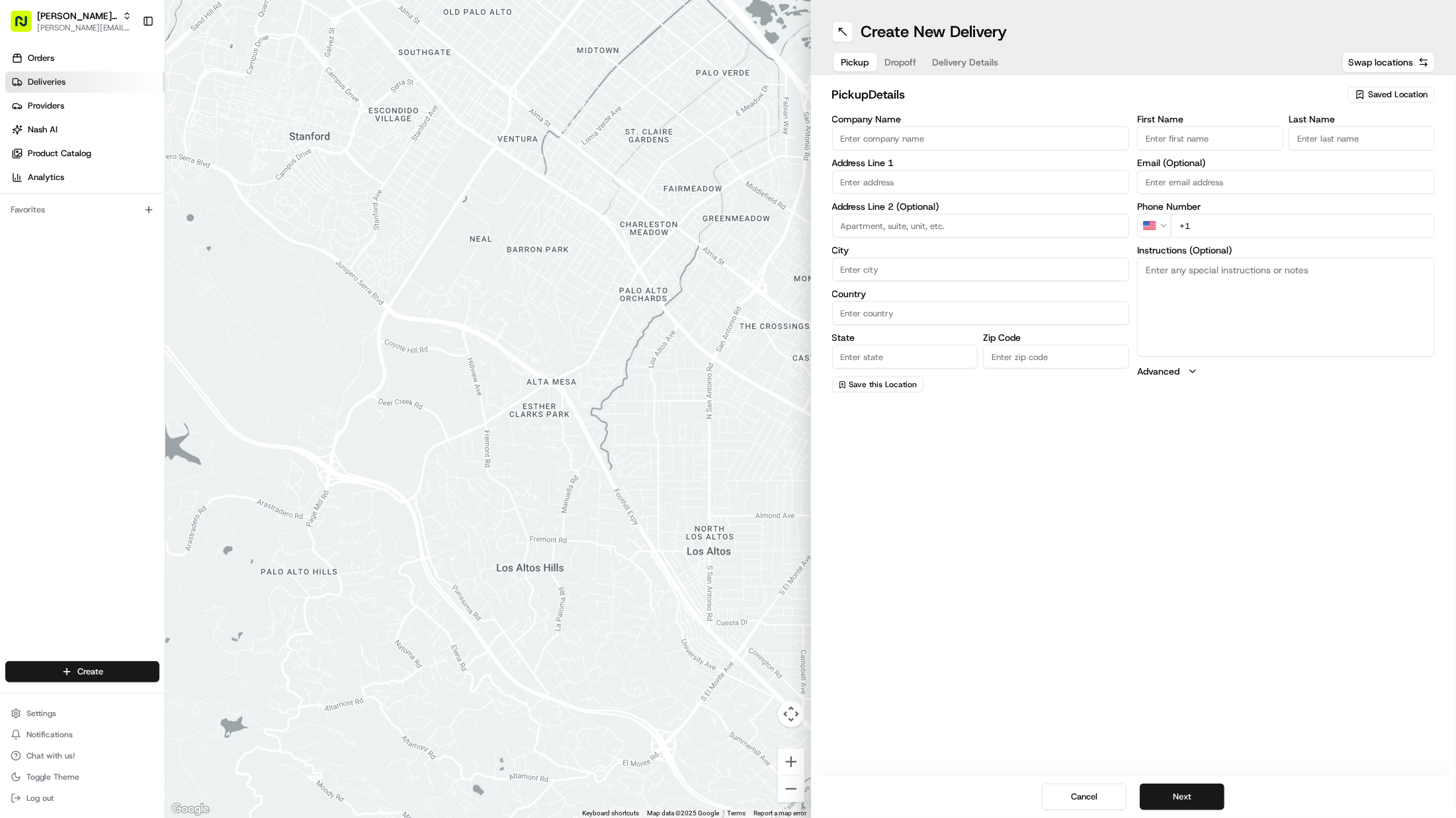
click at [37, 80] on span "Deliveries" at bounding box center [47, 82] width 38 height 12
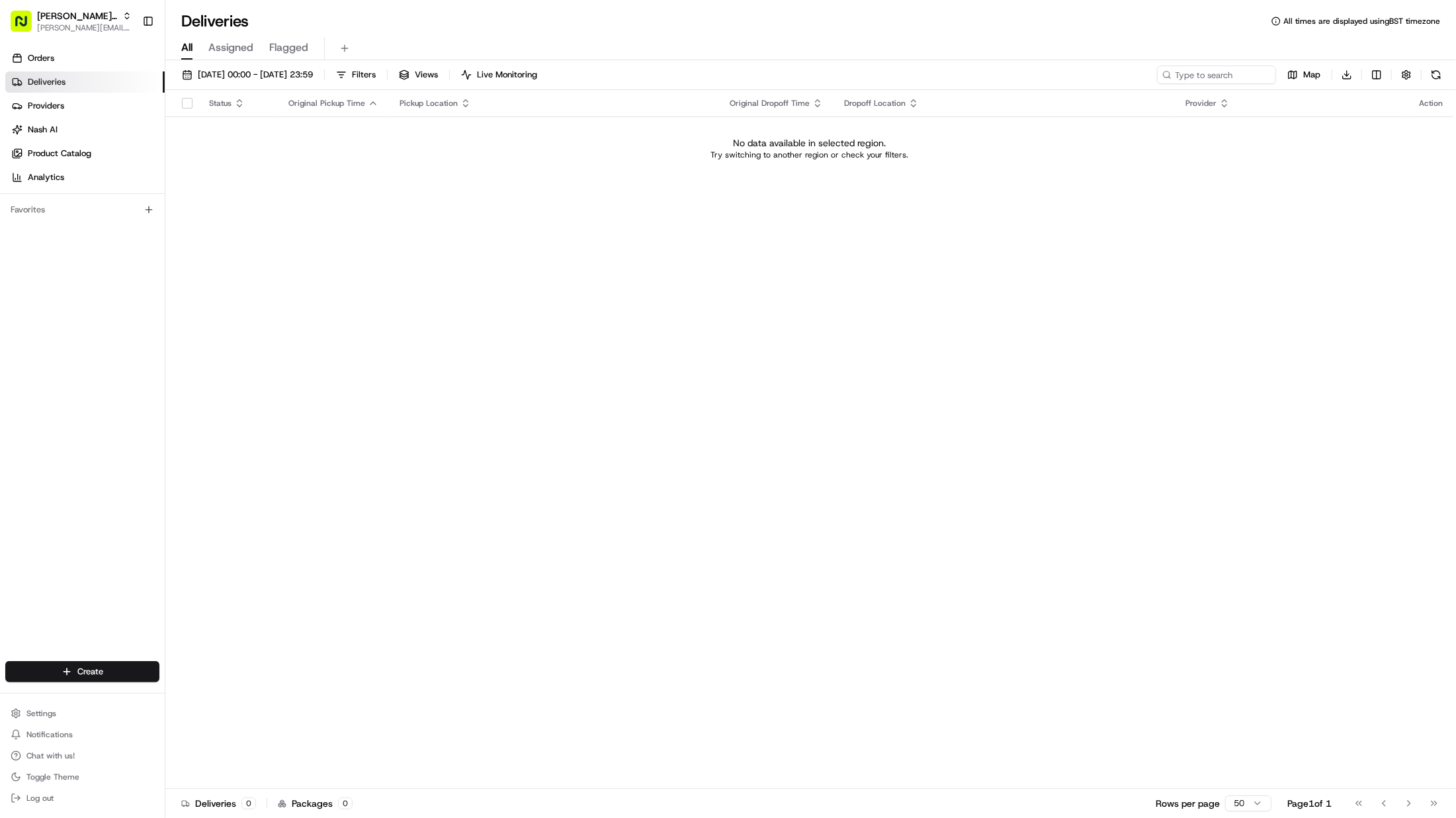
click at [451, 98] on span "Pickup Location" at bounding box center [428, 103] width 58 height 11
click at [236, 67] on button "[DATE] 00:00 - [DATE] 23:59" at bounding box center [248, 75] width 143 height 19
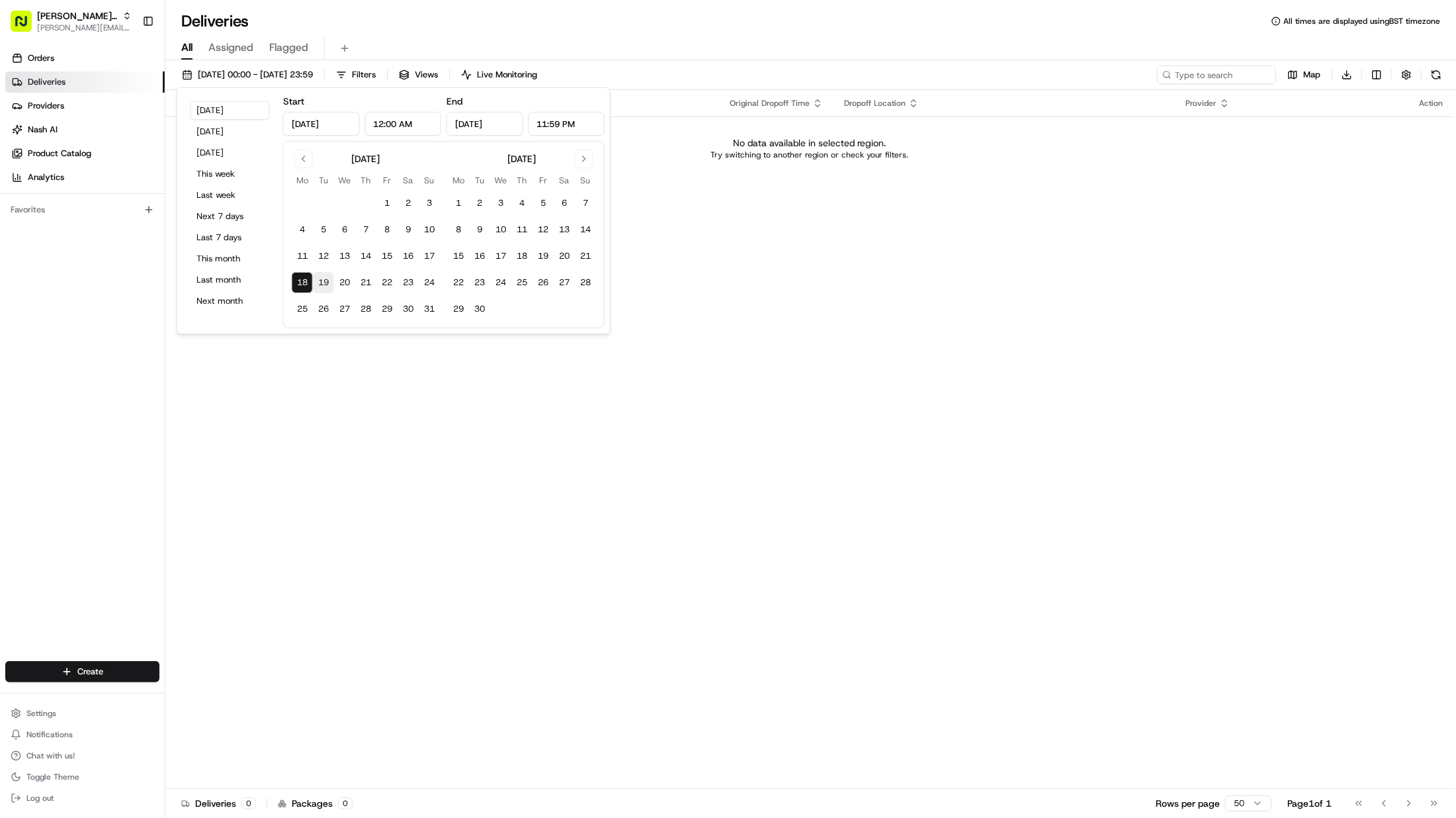
click at [322, 283] on button "19" at bounding box center [324, 283] width 21 height 21
type input "Aug 19, 2025"
type input "[DATE]"
click at [681, 12] on div "Deliveries All times are displayed using BST timezone" at bounding box center [811, 21] width 1291 height 21
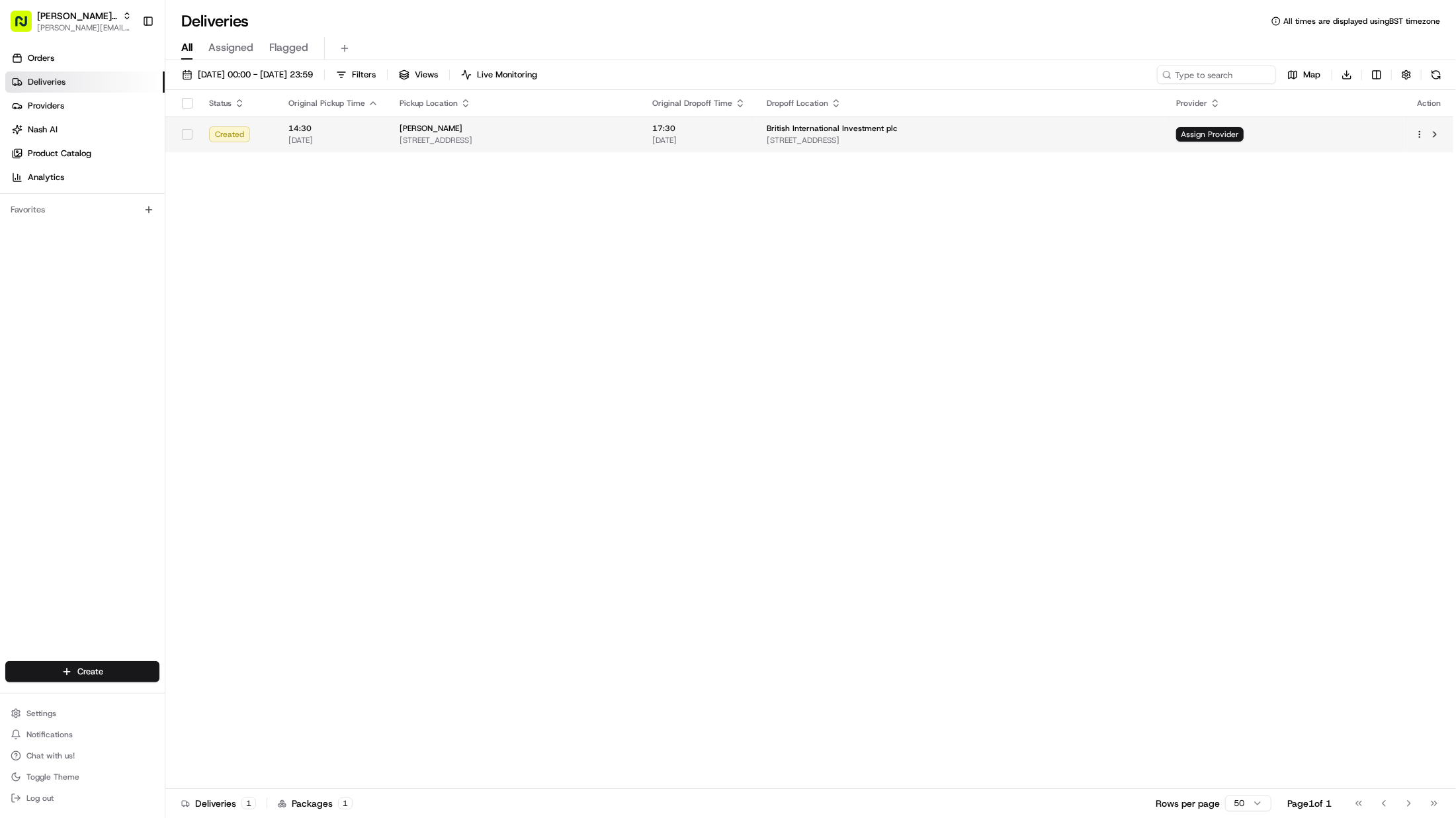
click at [631, 133] on div "[PERSON_NAME]" at bounding box center [515, 128] width 232 height 11
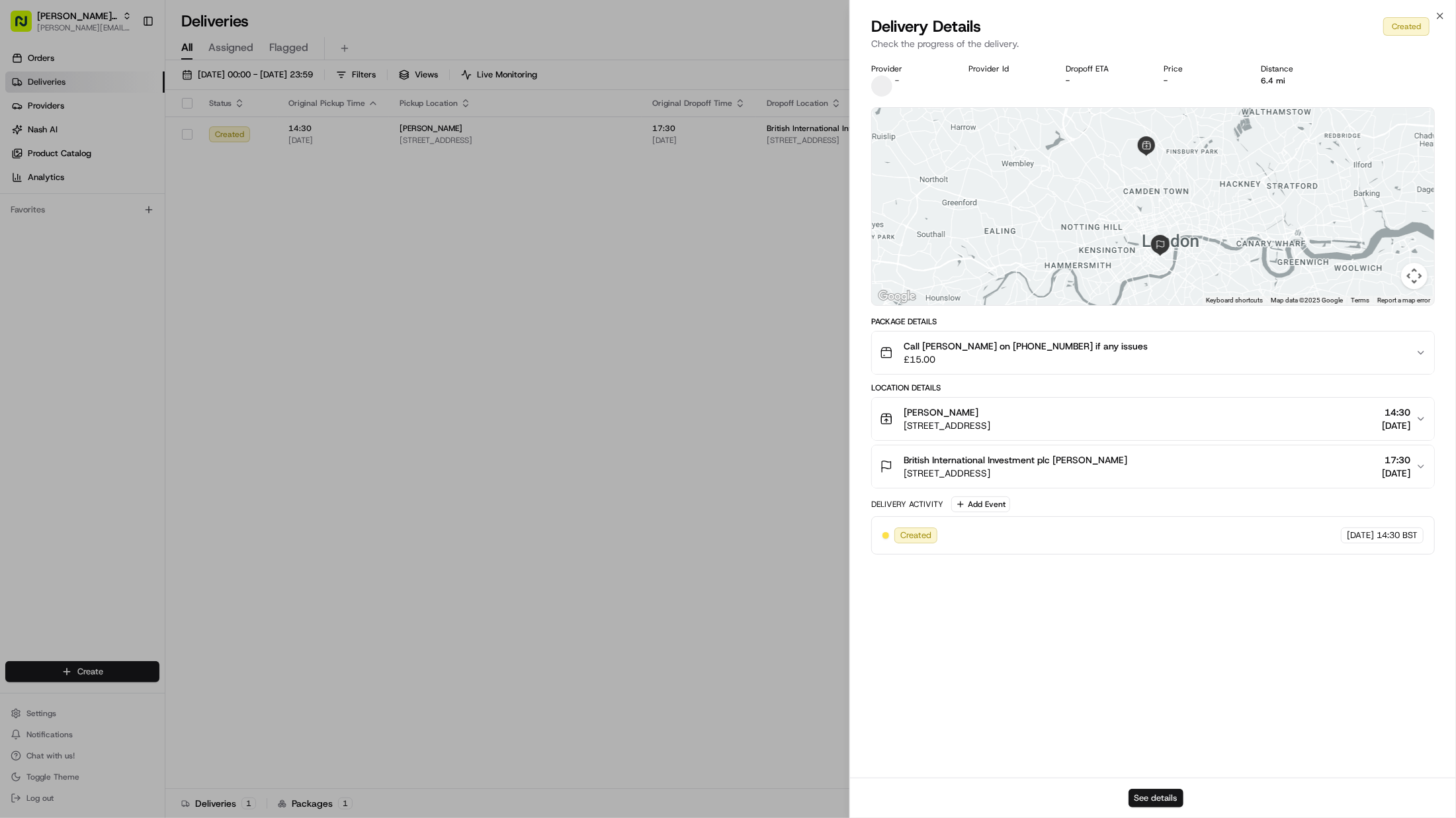
click at [1162, 799] on button "See details" at bounding box center [1156, 798] width 55 height 19
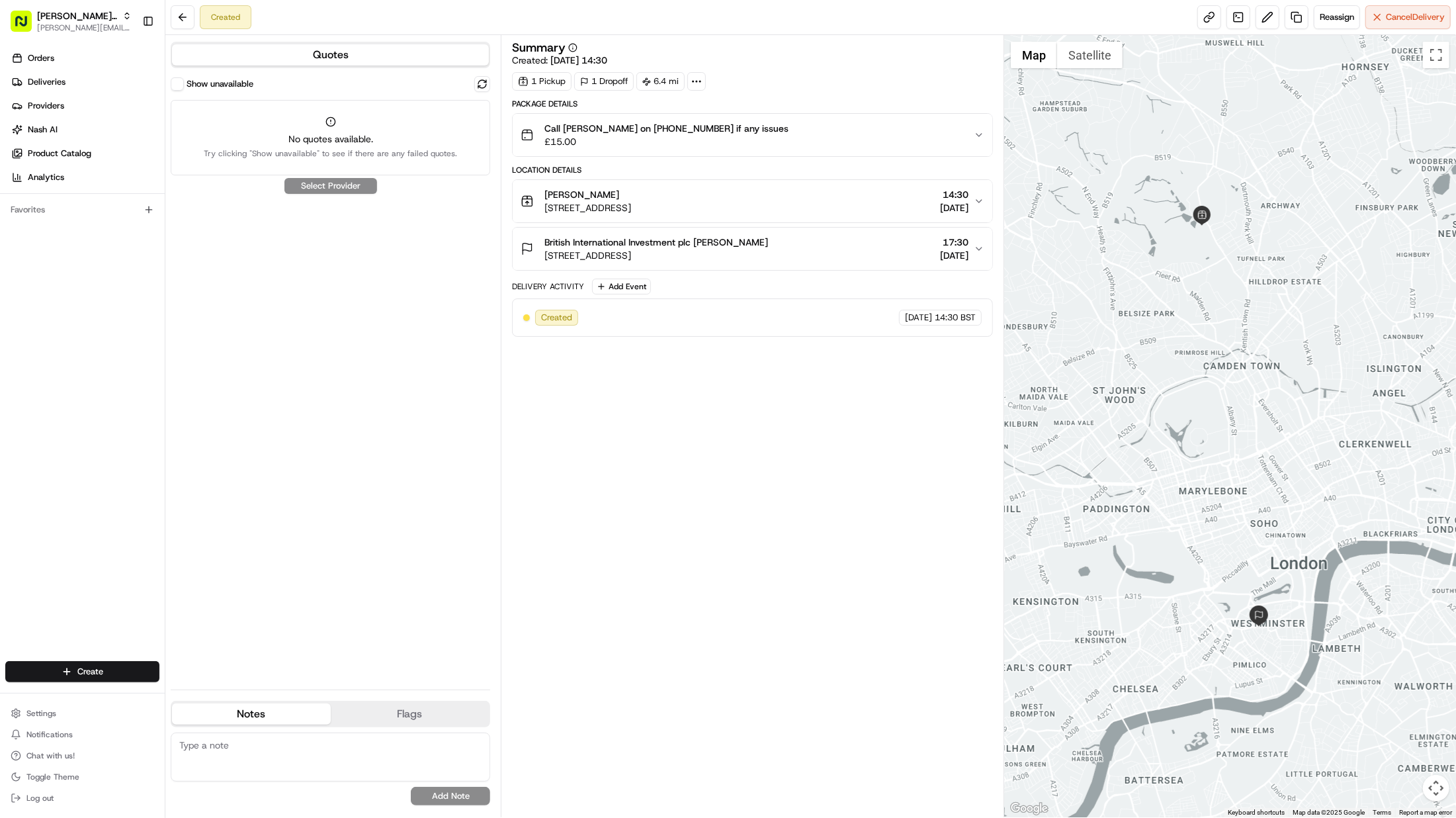
click at [697, 79] on icon at bounding box center [697, 81] width 12 height 12
drag, startPoint x: 381, startPoint y: 210, endPoint x: 376, endPoint y: 203, distance: 8.6
click at [381, 210] on div "Show unavailable No quotes available. Try clicking "Show unavailable" to see if…" at bounding box center [330, 377] width 320 height 602
click at [297, 189] on div "Show unavailable No quotes available. Try clicking "Show unavailable" to see if…" at bounding box center [330, 377] width 320 height 602
click at [306, 185] on div "Show unavailable No quotes available. Try clicking "Show unavailable" to see if…" at bounding box center [330, 377] width 320 height 602
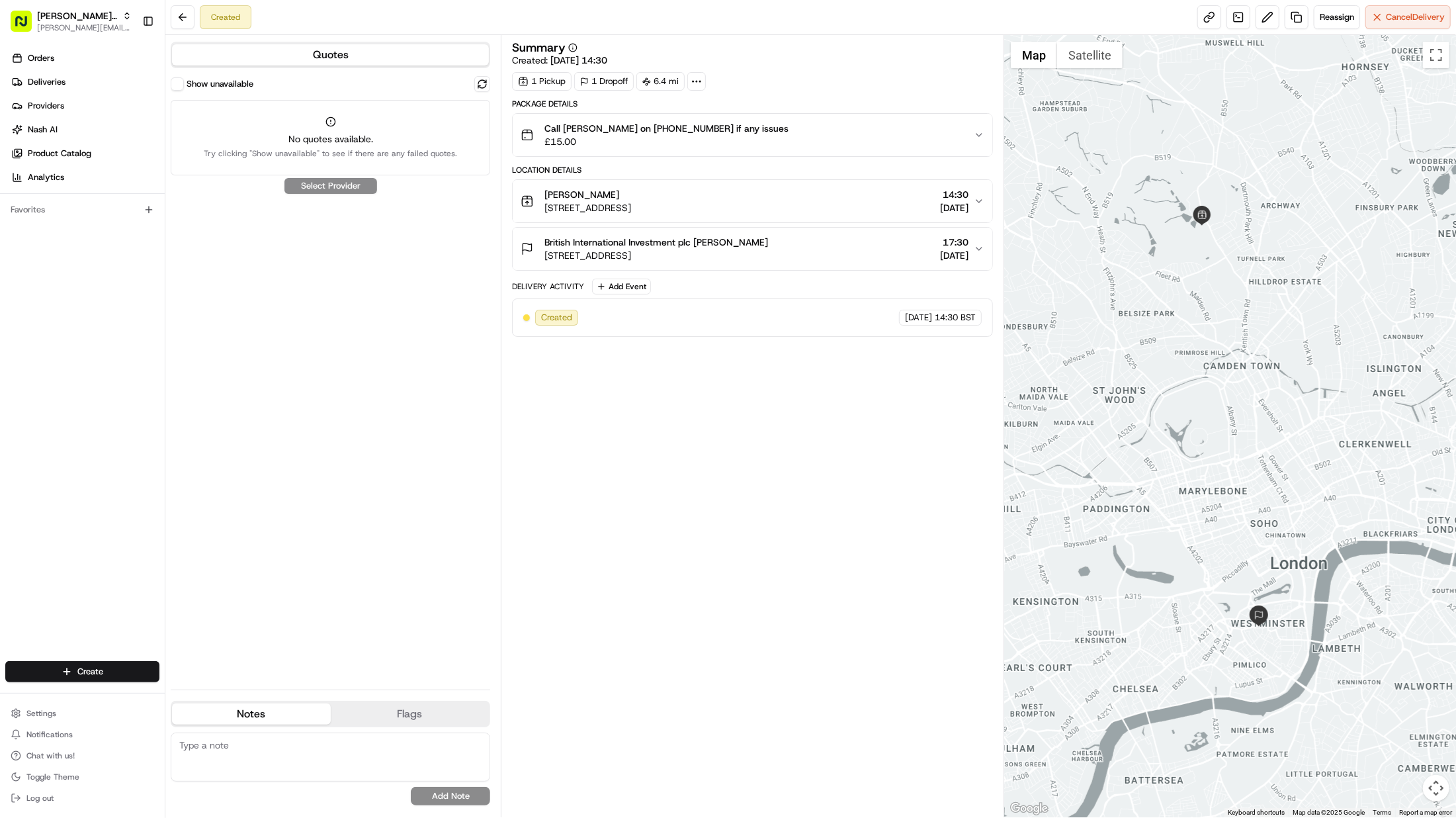
click at [384, 79] on div "Show unavailable" at bounding box center [330, 84] width 320 height 16
click at [214, 85] on label "Show unavailable" at bounding box center [220, 84] width 67 height 12
click at [184, 85] on button "Show unavailable" at bounding box center [177, 84] width 13 height 13
click at [354, 55] on button "Quotes" at bounding box center [330, 55] width 317 height 21
click at [175, 13] on button at bounding box center [183, 17] width 24 height 24
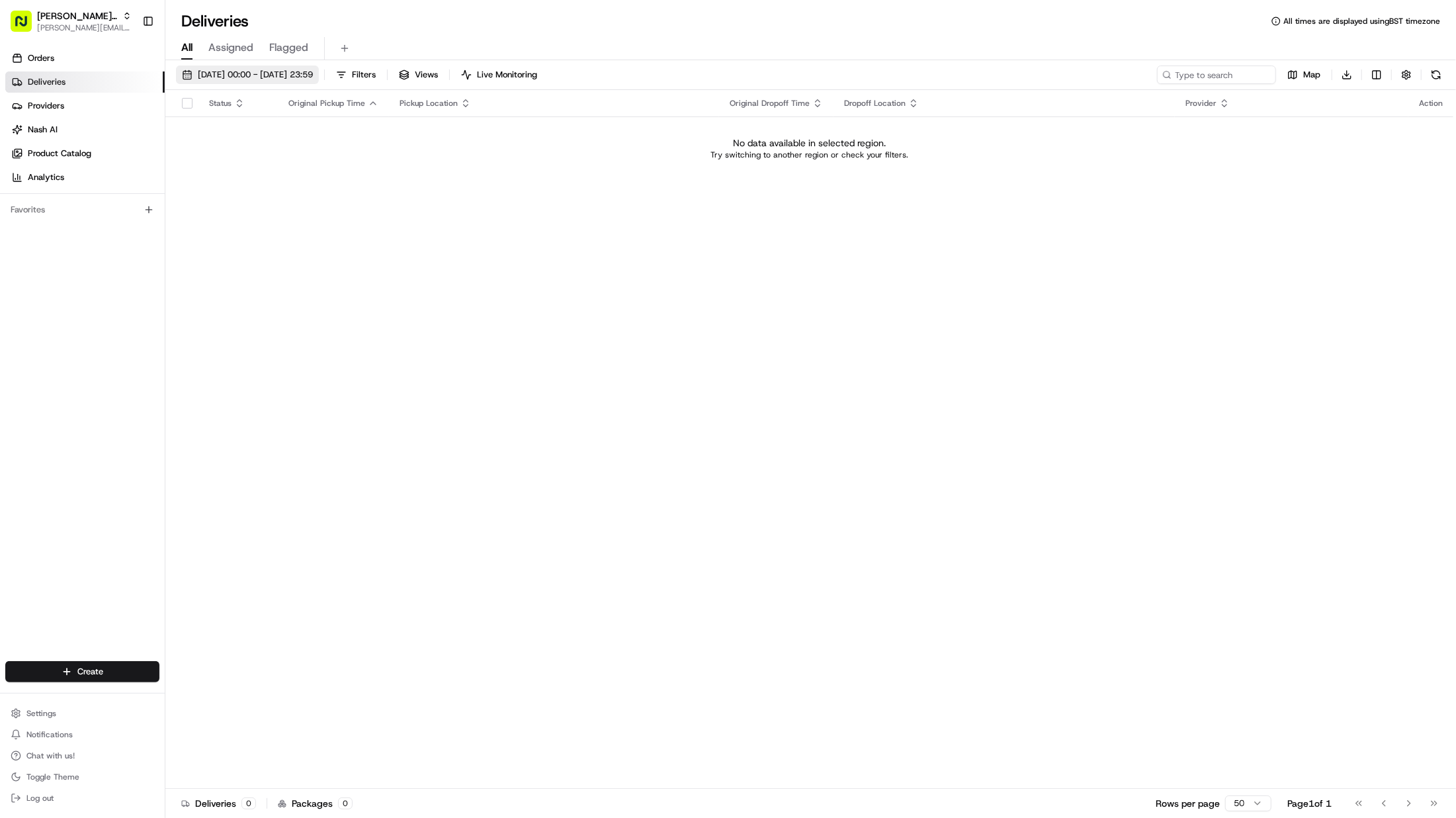
click at [246, 67] on button "[DATE] 00:00 - [DATE] 23:59" at bounding box center [248, 75] width 143 height 19
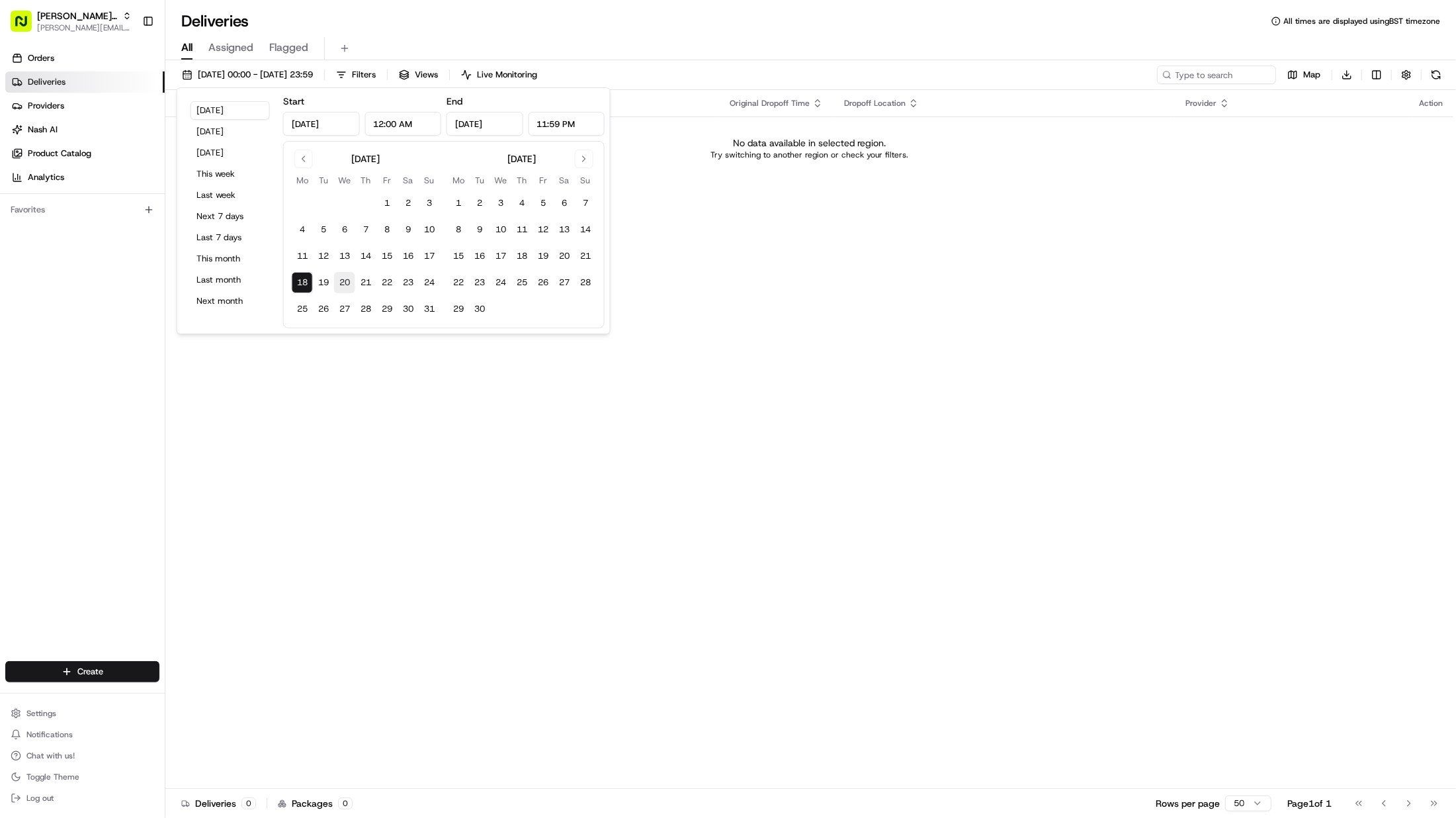
drag, startPoint x: 325, startPoint y: 274, endPoint x: 334, endPoint y: 275, distance: 9.1
click at [326, 274] on button "19" at bounding box center [324, 283] width 21 height 21
type input "[DATE]"
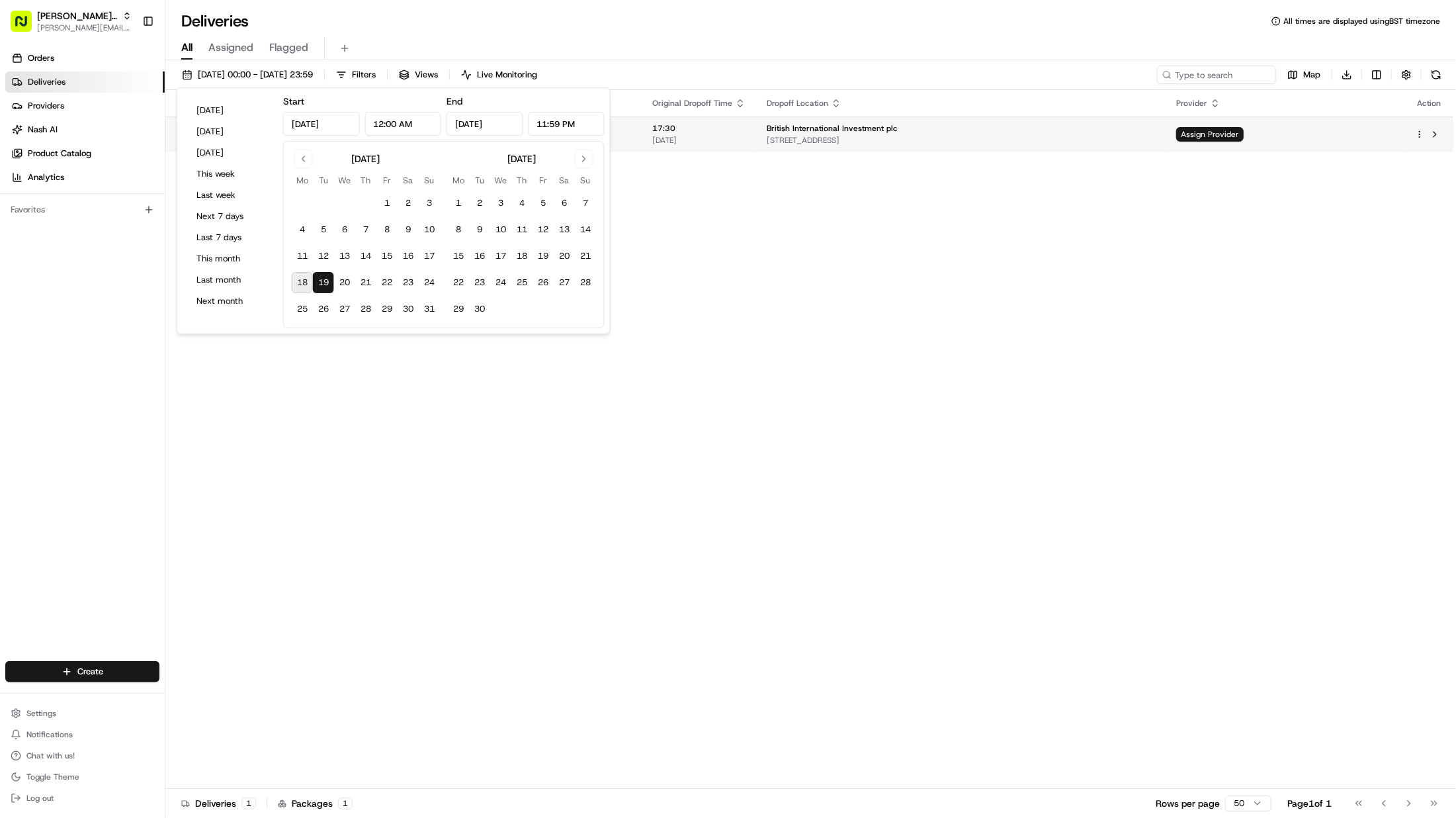
click at [1417, 135] on html "Patrick UK Test patrick.eve@usenash.com Toggle Sidebar Orders Deliveries Provid…" at bounding box center [728, 409] width 1456 height 818
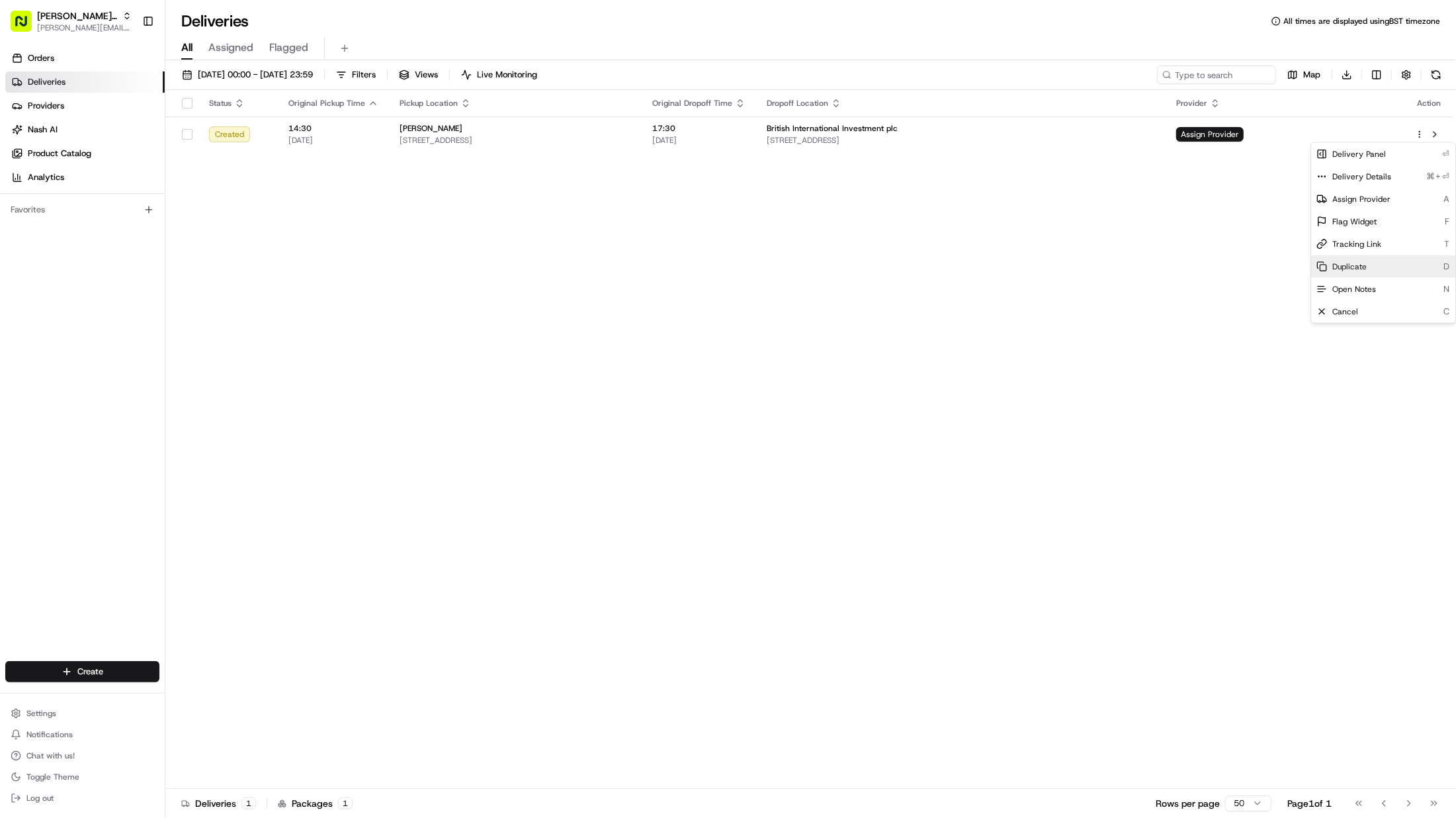
click at [1350, 264] on span "Duplicate" at bounding box center [1350, 267] width 35 height 11
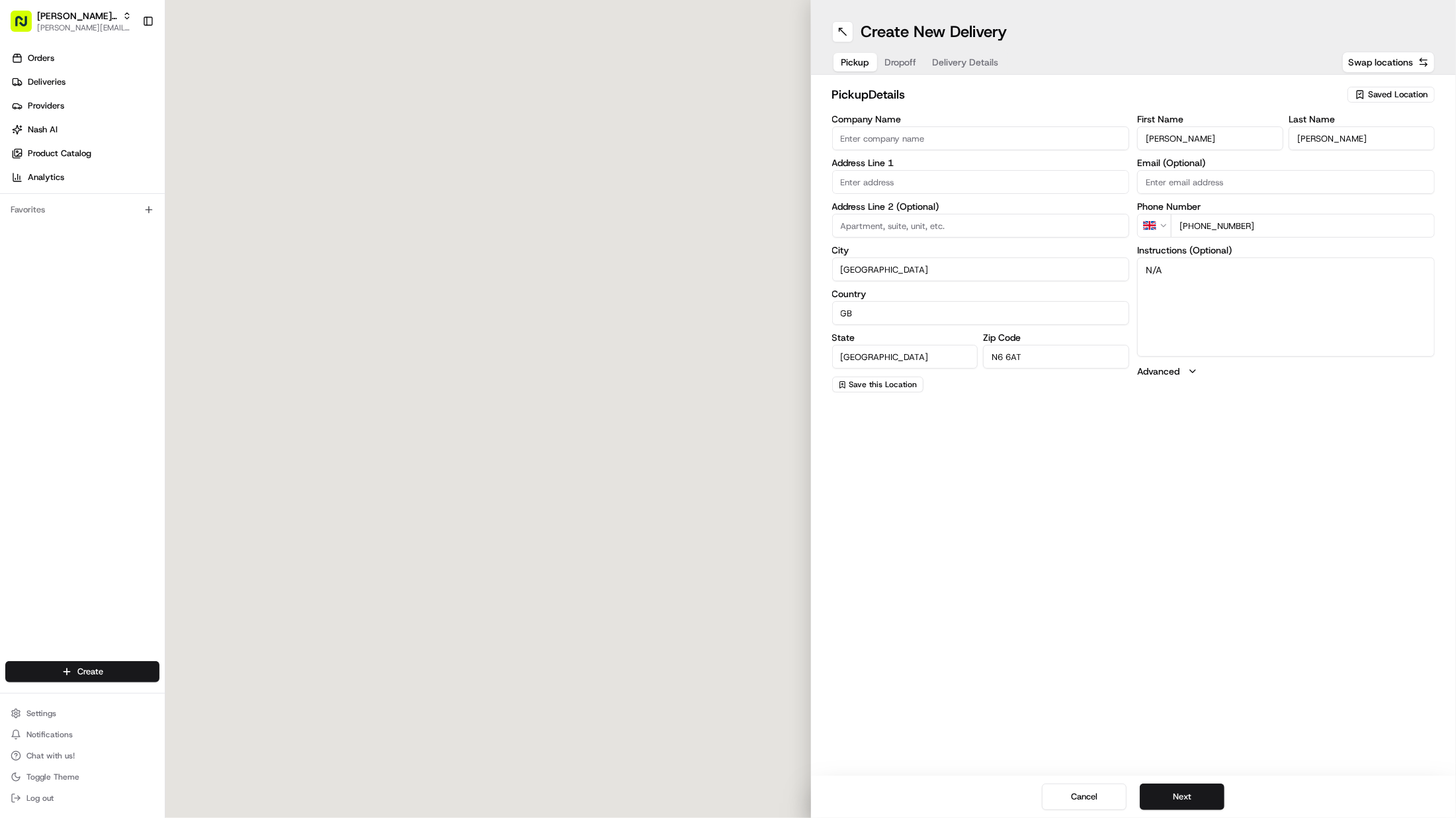
type input "Highgate W Hill"
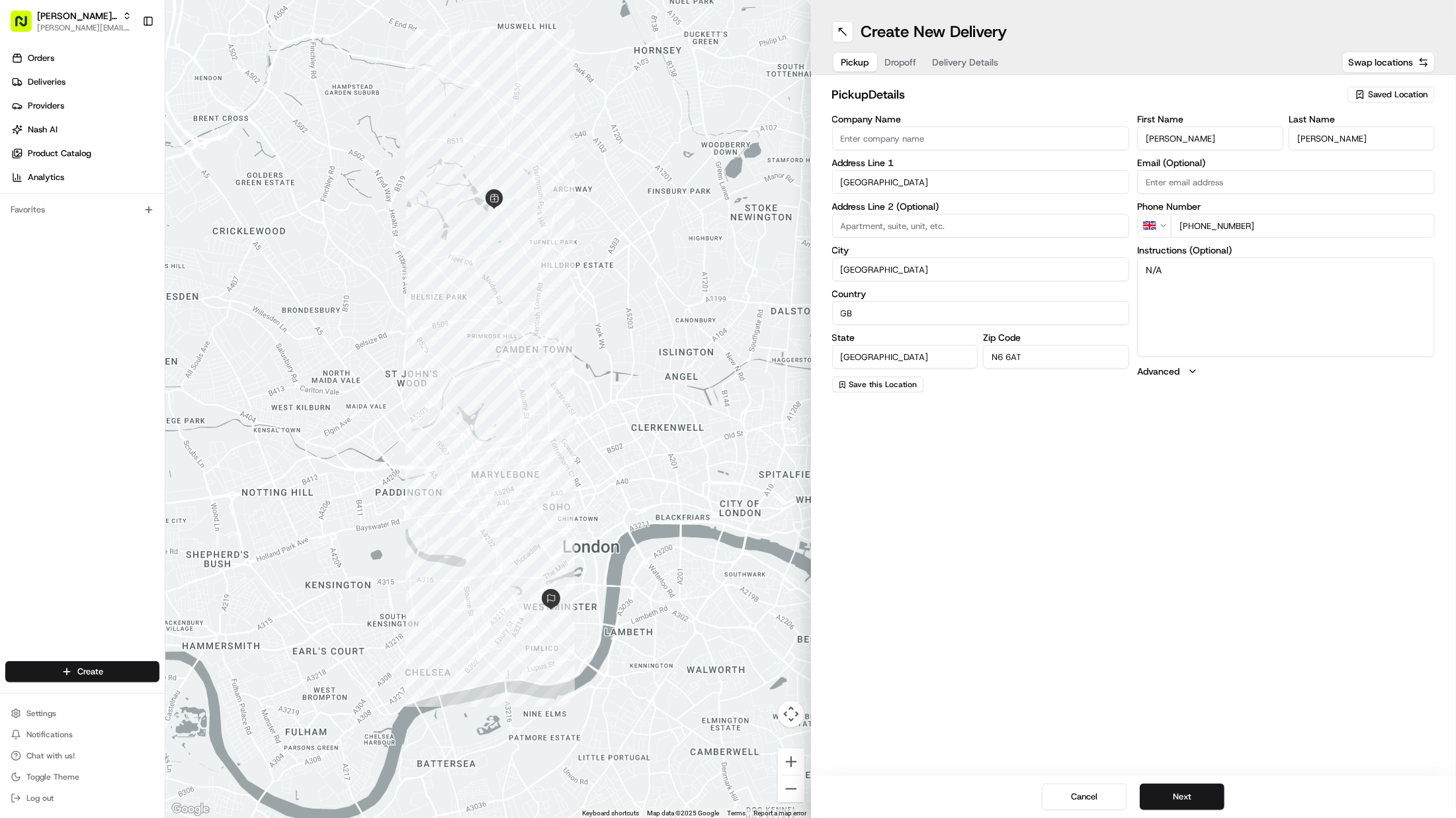
click at [903, 59] on span "Dropoff" at bounding box center [901, 62] width 32 height 13
click at [972, 60] on span "Delivery Details" at bounding box center [966, 62] width 66 height 13
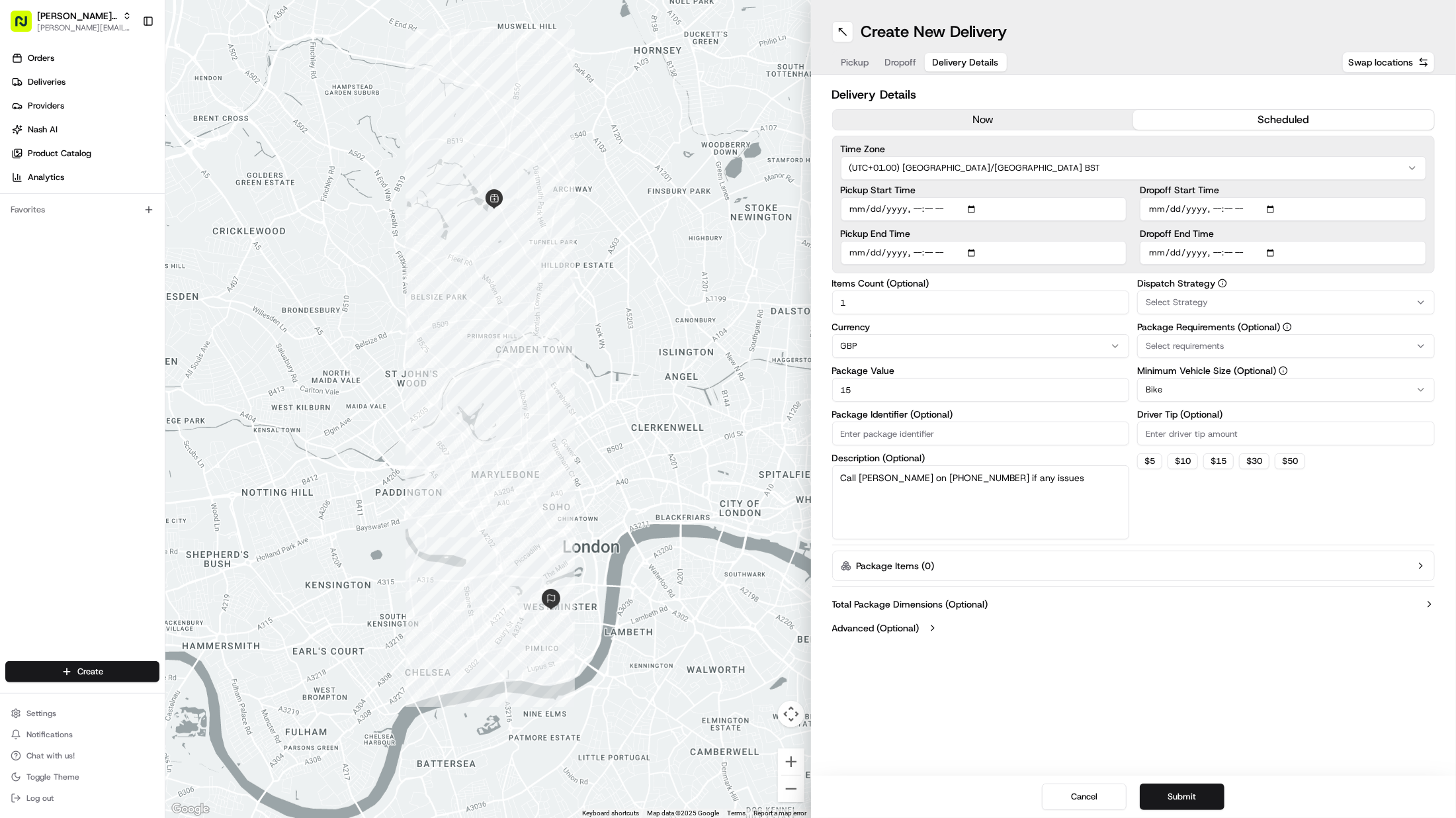
click at [1192, 296] on button "Select Strategy" at bounding box center [1286, 302] width 298 height 24
click at [1283, 395] on span "Central London dispatch strategy" at bounding box center [1241, 395] width 163 height 12
click at [1192, 794] on html "Patrick UK Test patrick.eve@usenash.com Toggle Sidebar Orders Deliveries Provid…" at bounding box center [728, 409] width 1456 height 818
click at [1193, 794] on button "Submit" at bounding box center [1182, 797] width 85 height 27
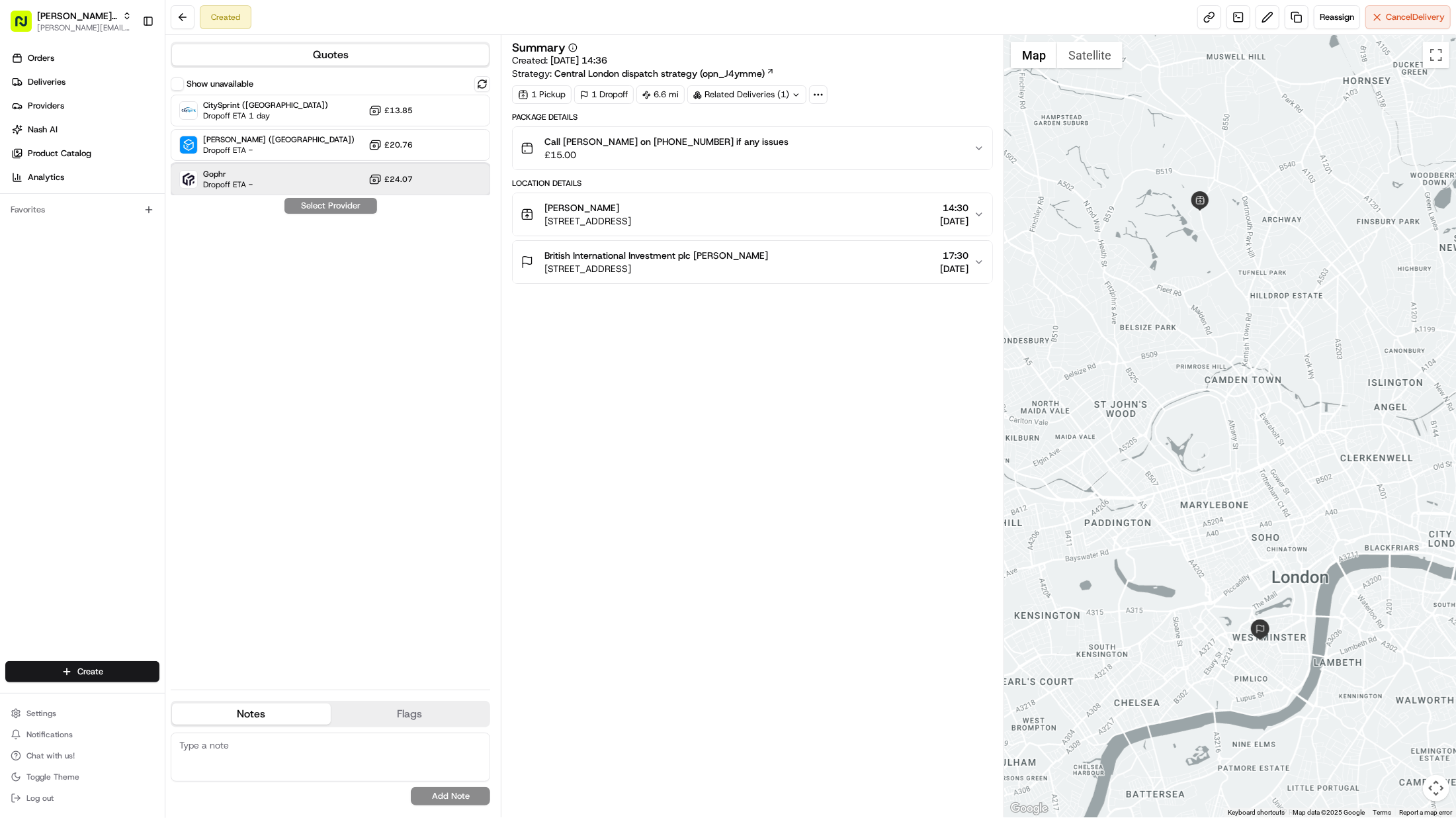
click at [304, 181] on div "Gophr Dropoff ETA - £24.07" at bounding box center [330, 179] width 320 height 32
click at [200, 81] on label "Show unavailable" at bounding box center [220, 84] width 67 height 12
click at [184, 81] on button "Show unavailable" at bounding box center [177, 84] width 13 height 13
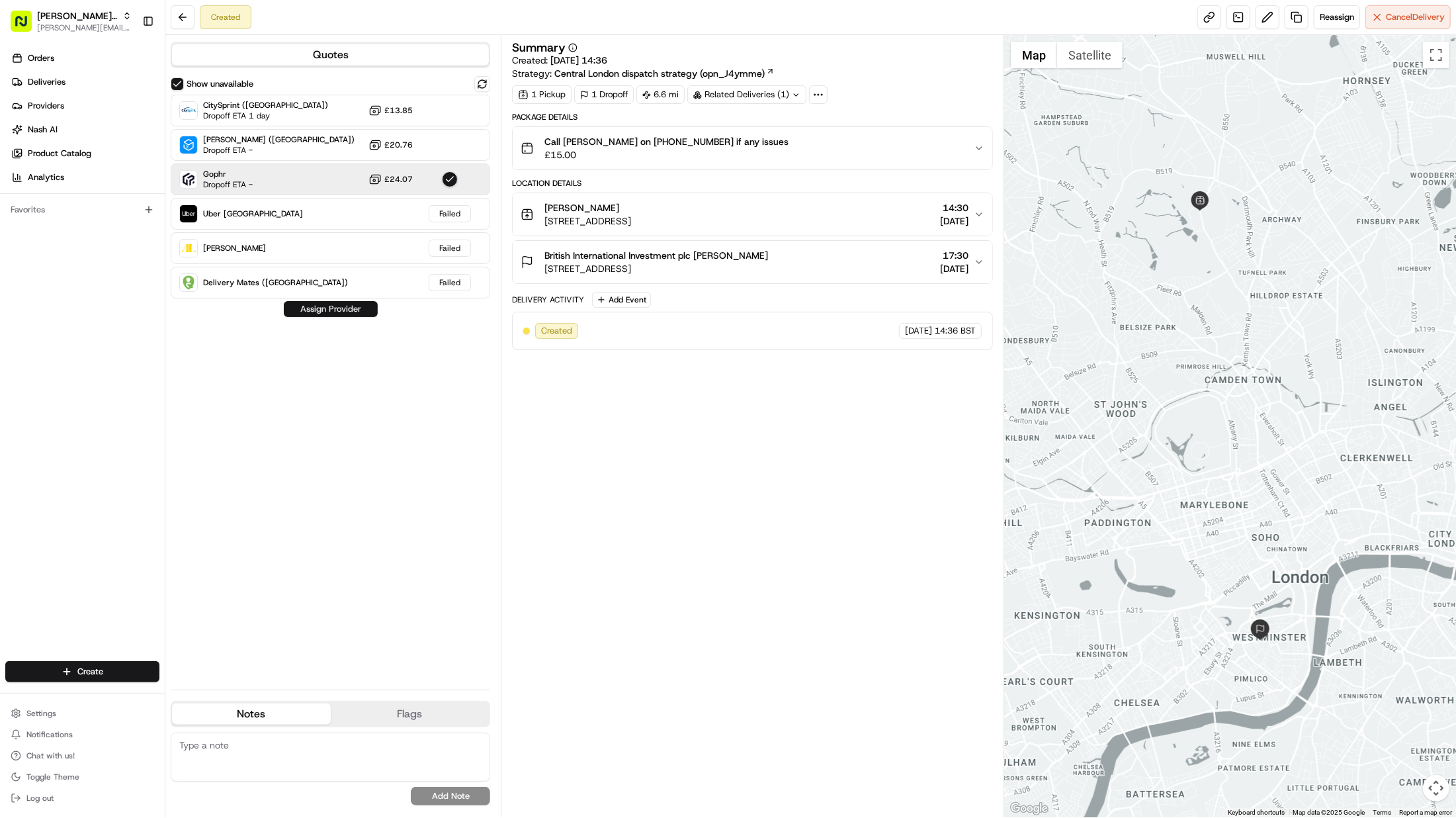
click at [336, 308] on button "Assign Provider" at bounding box center [330, 309] width 94 height 16
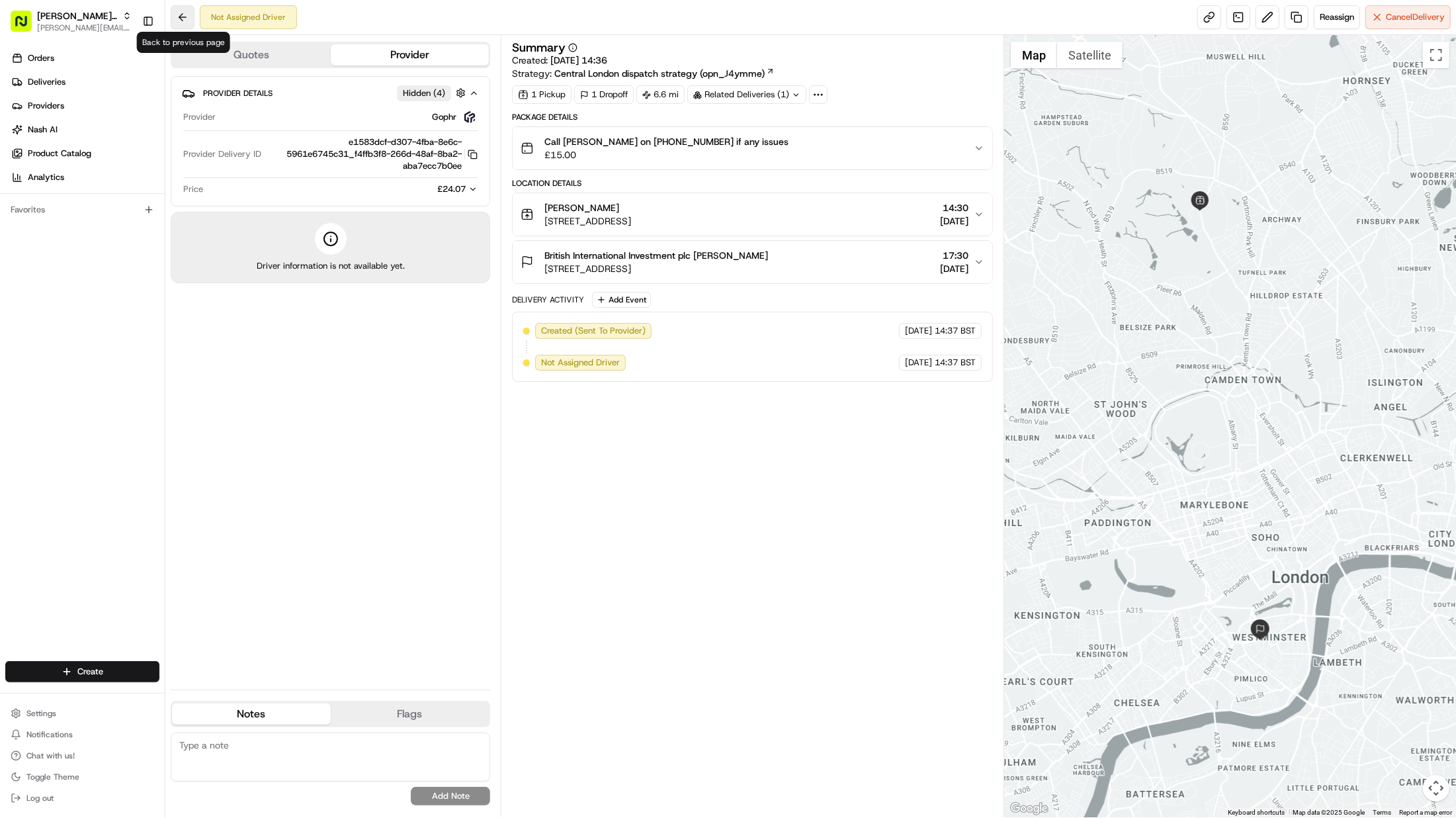
click at [186, 15] on button at bounding box center [183, 17] width 24 height 24
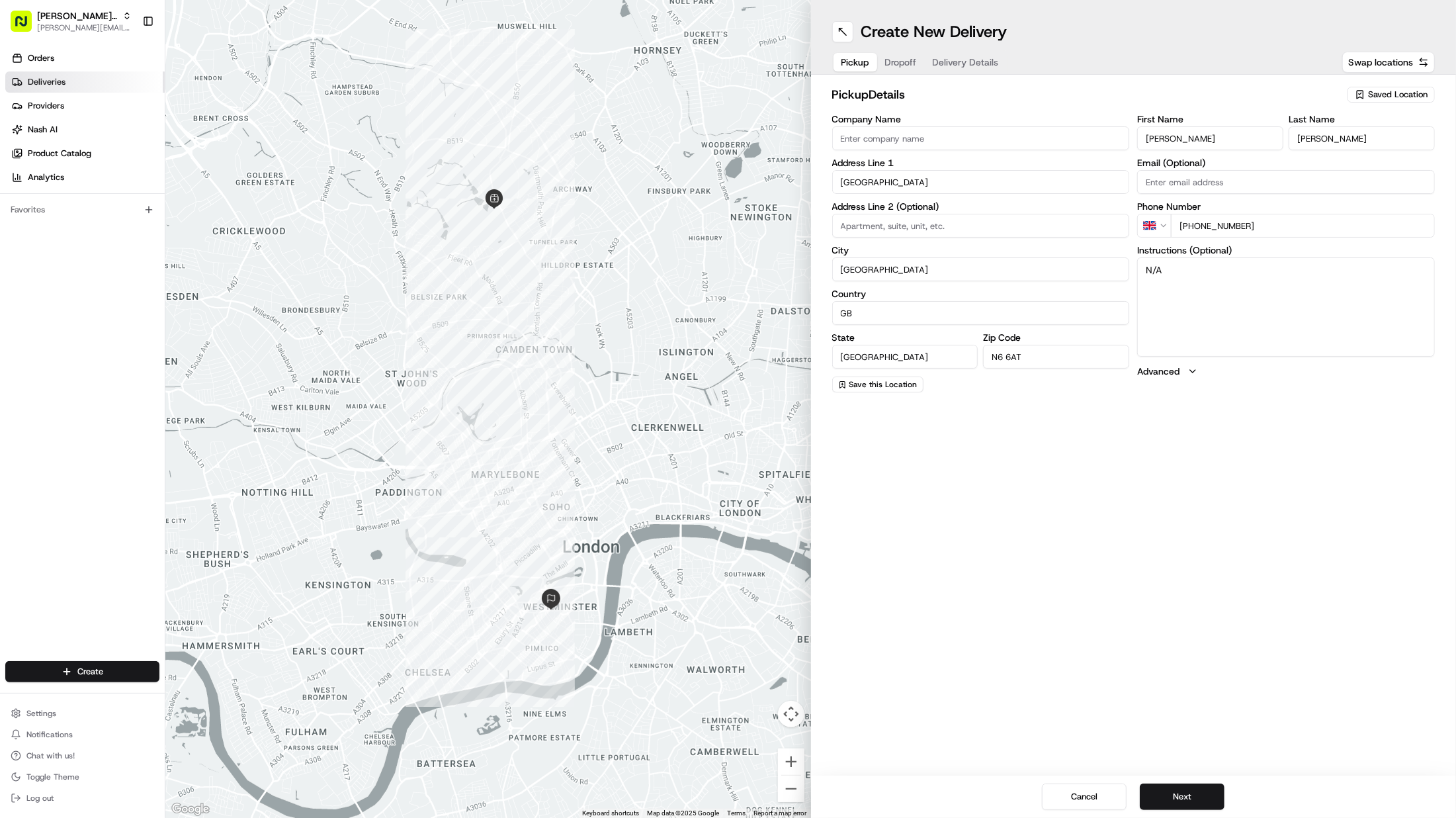
click at [40, 89] on link "Deliveries" at bounding box center [85, 82] width 159 height 21
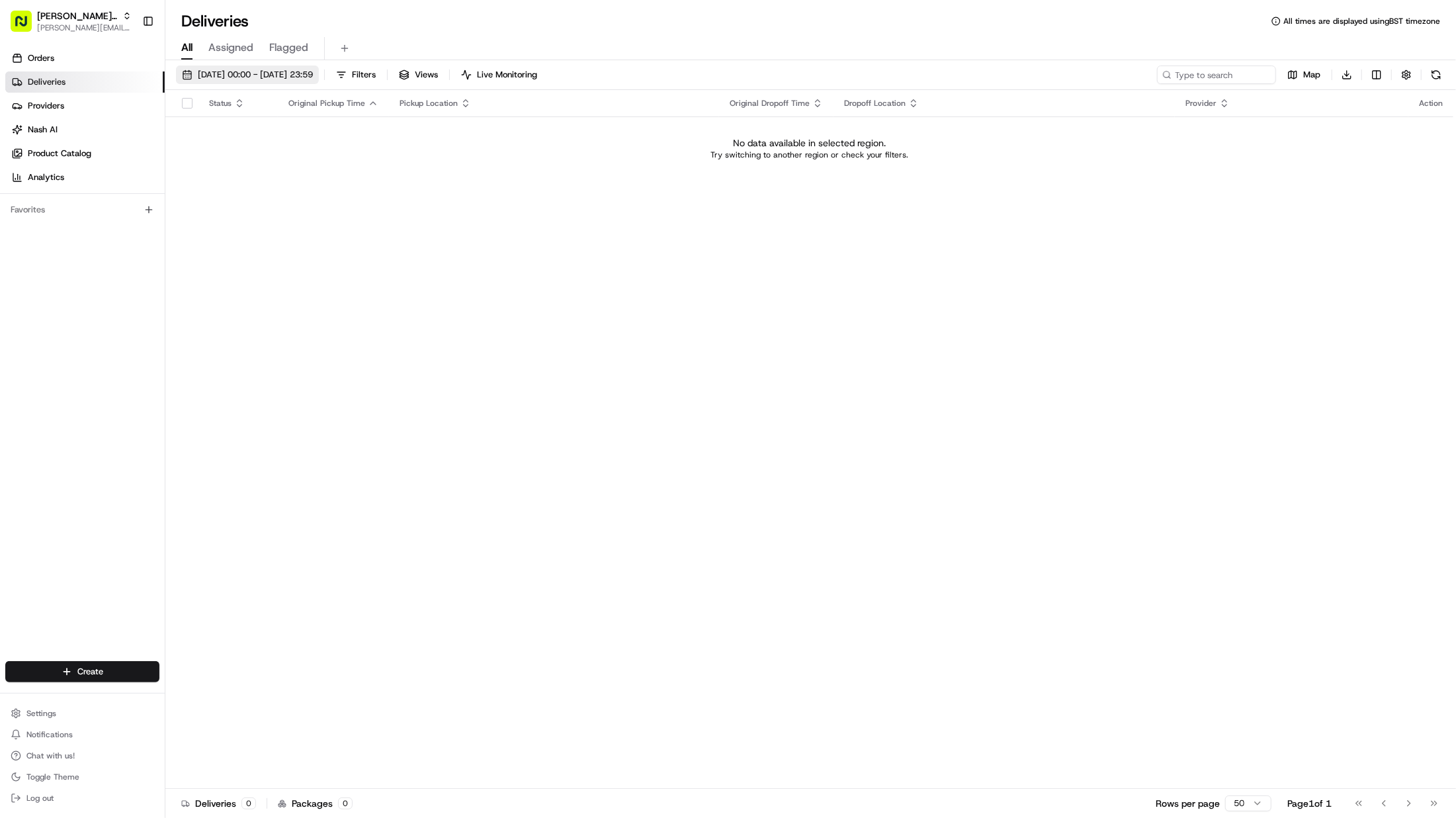
click at [290, 73] on span "18/08/2025 00:00 - 18/08/2025 23:59" at bounding box center [255, 75] width 115 height 12
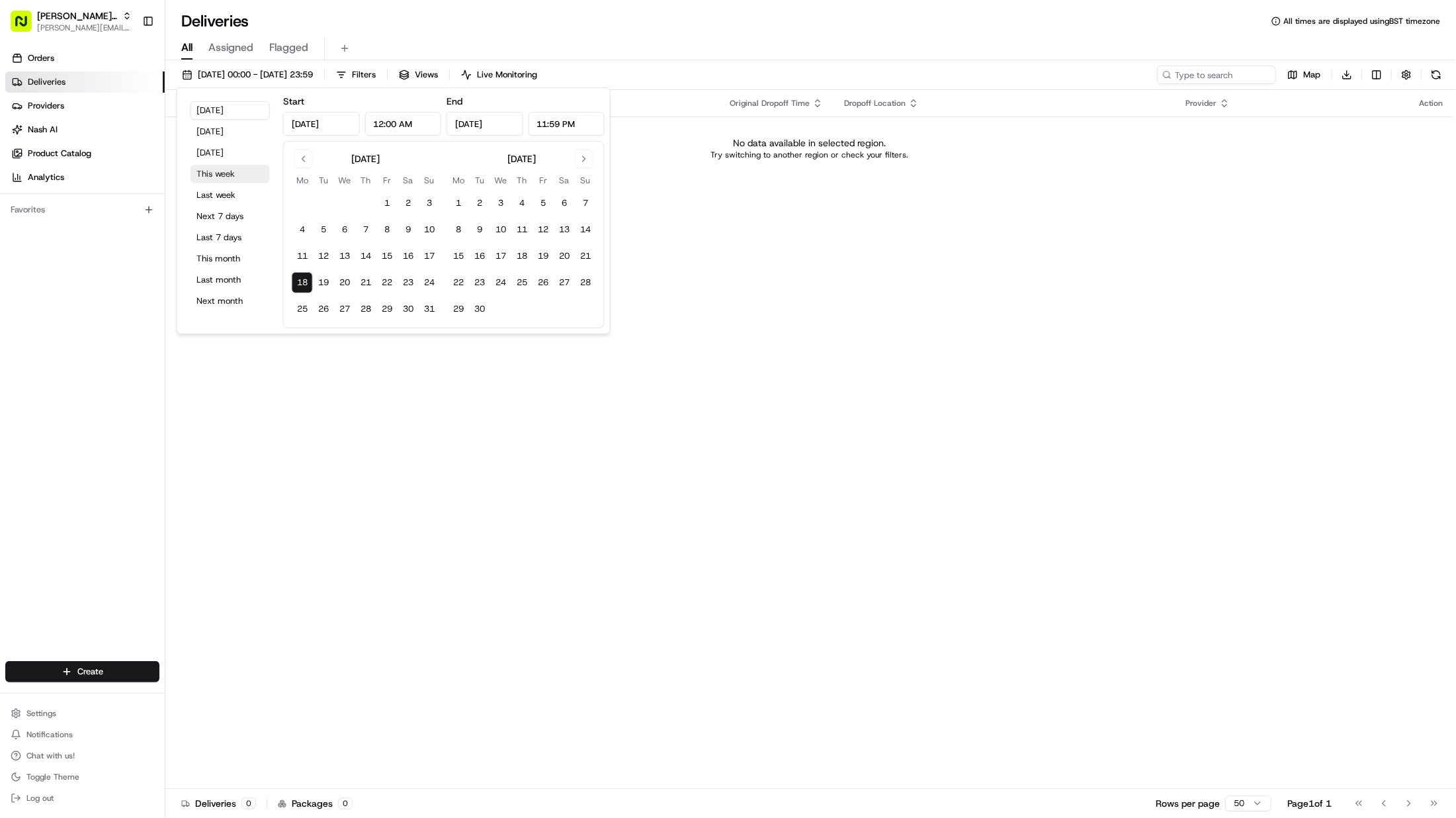
click at [227, 172] on button "This week" at bounding box center [230, 174] width 79 height 19
type input "Aug 24, 2025"
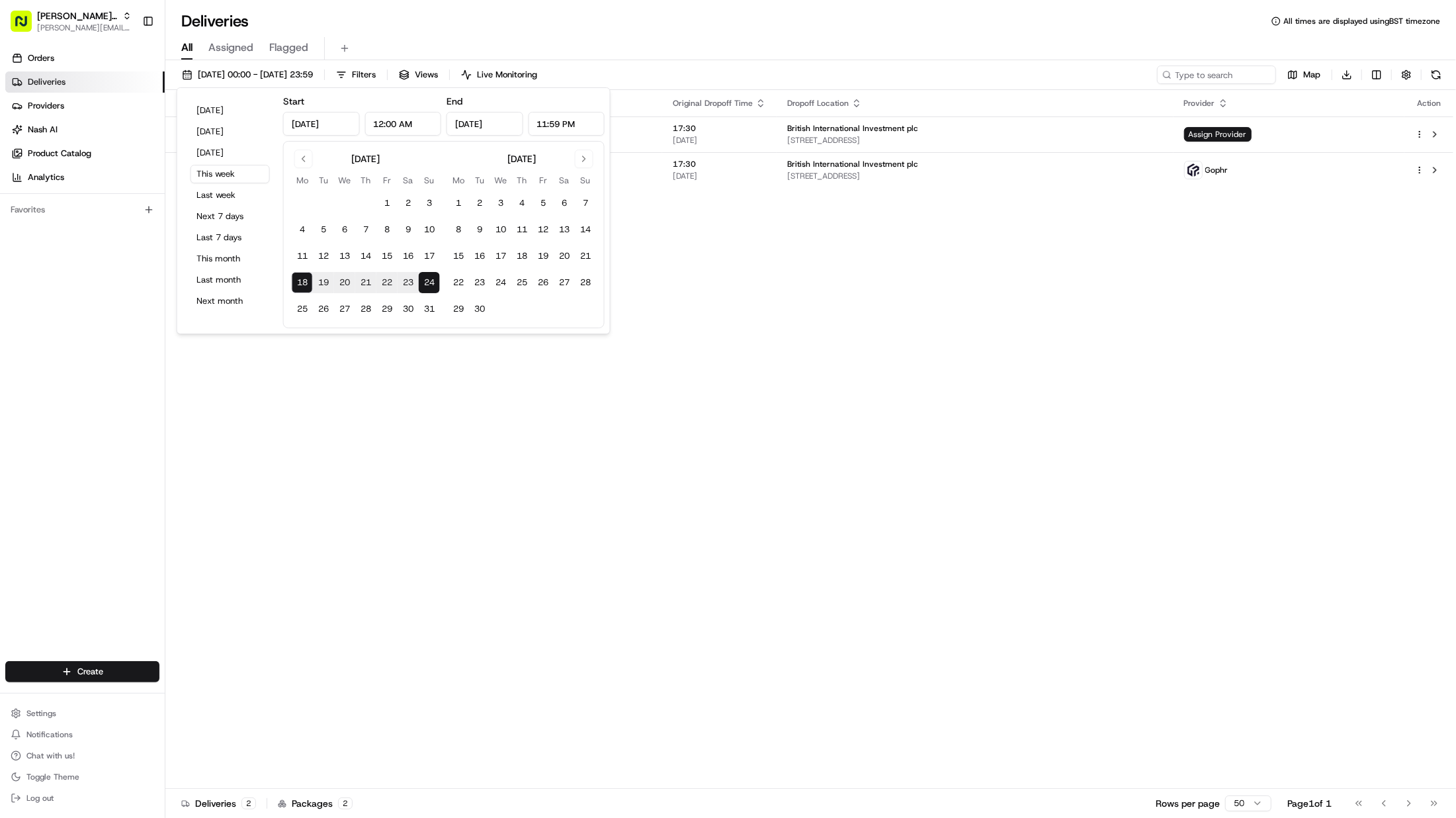
click at [847, 39] on div "All Assigned Flagged" at bounding box center [811, 49] width 1291 height 23
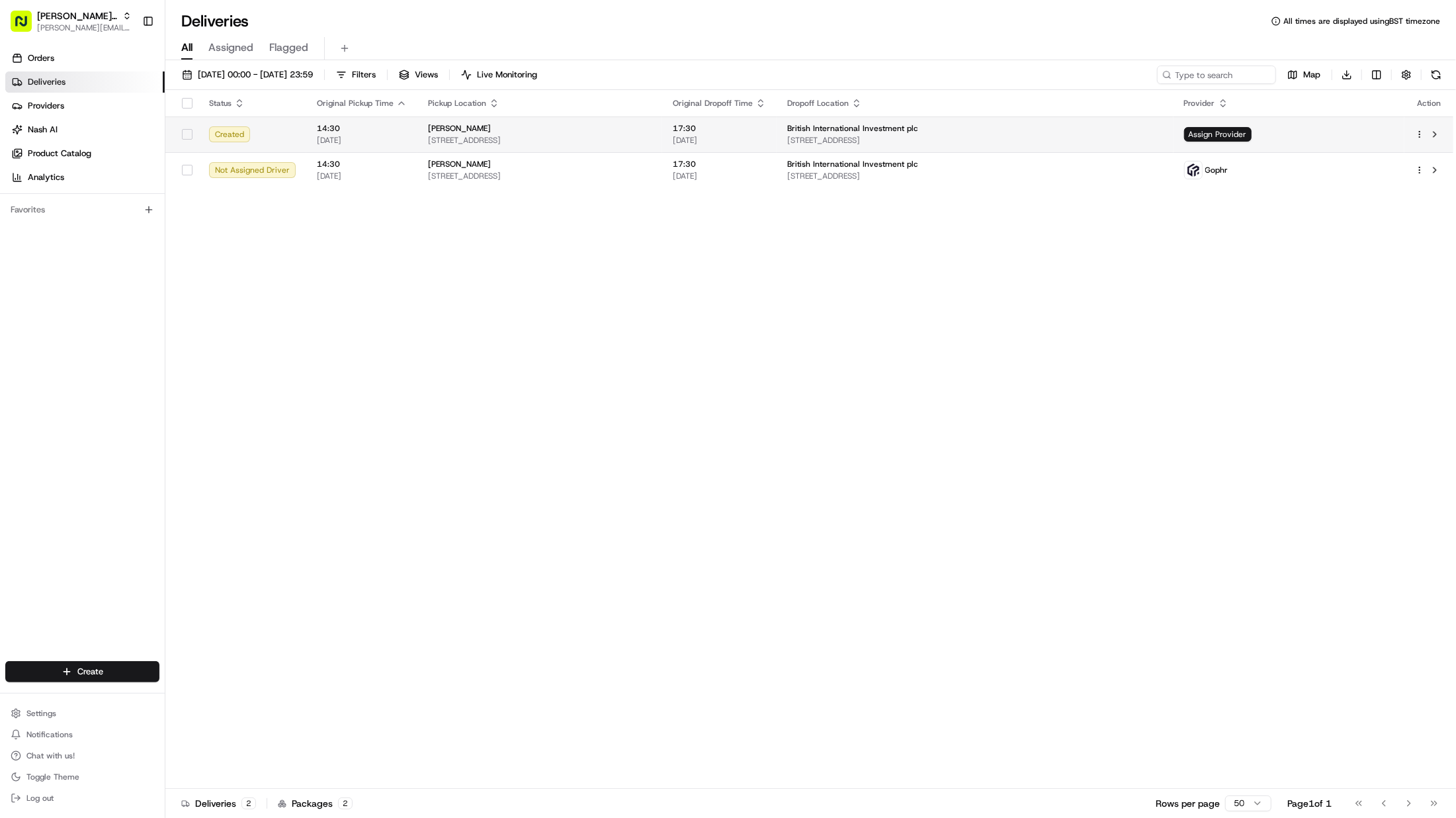
click at [183, 132] on button "button" at bounding box center [188, 134] width 11 height 11
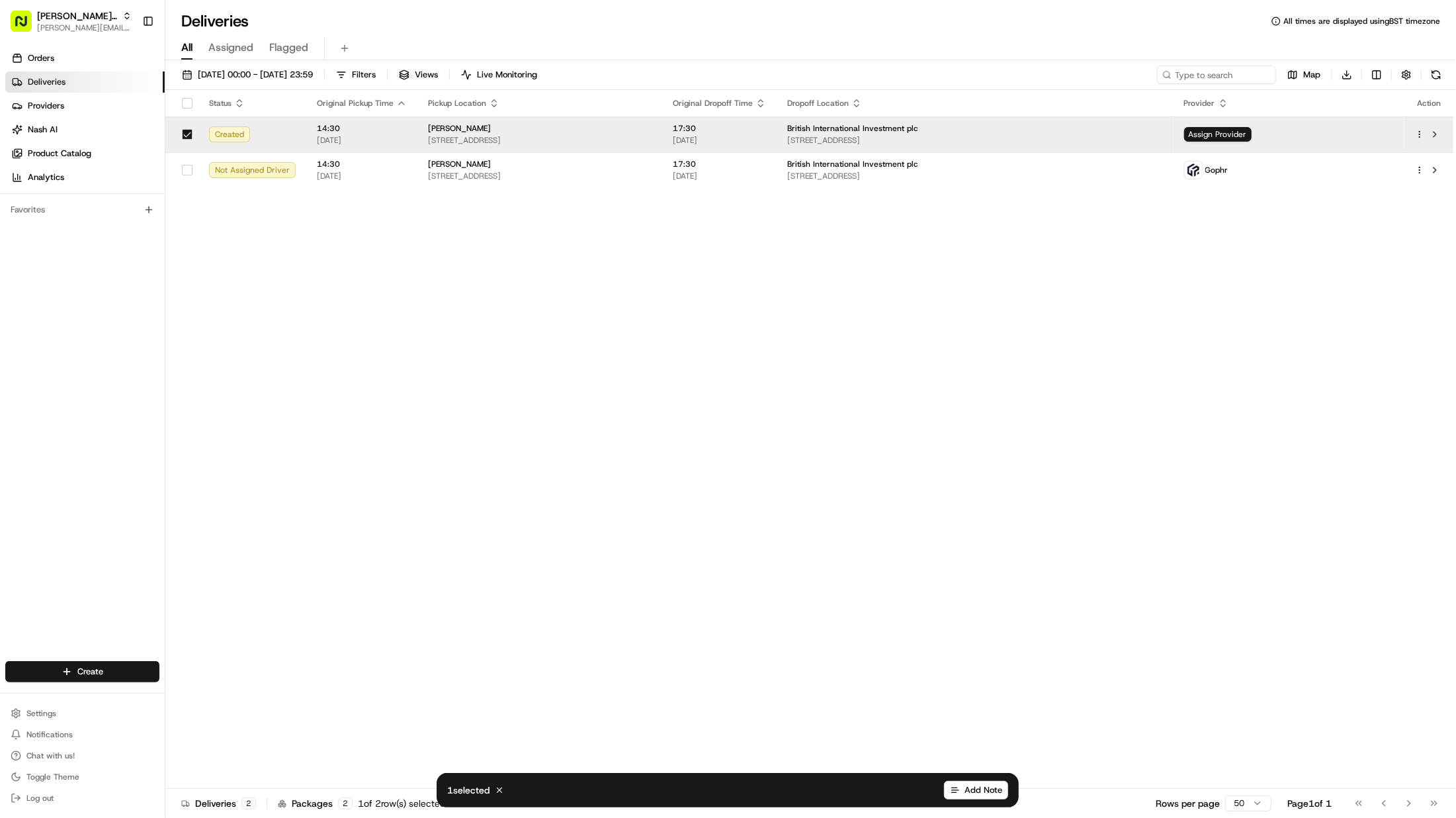
click at [1429, 137] on button at bounding box center [1435, 134] width 16 height 16
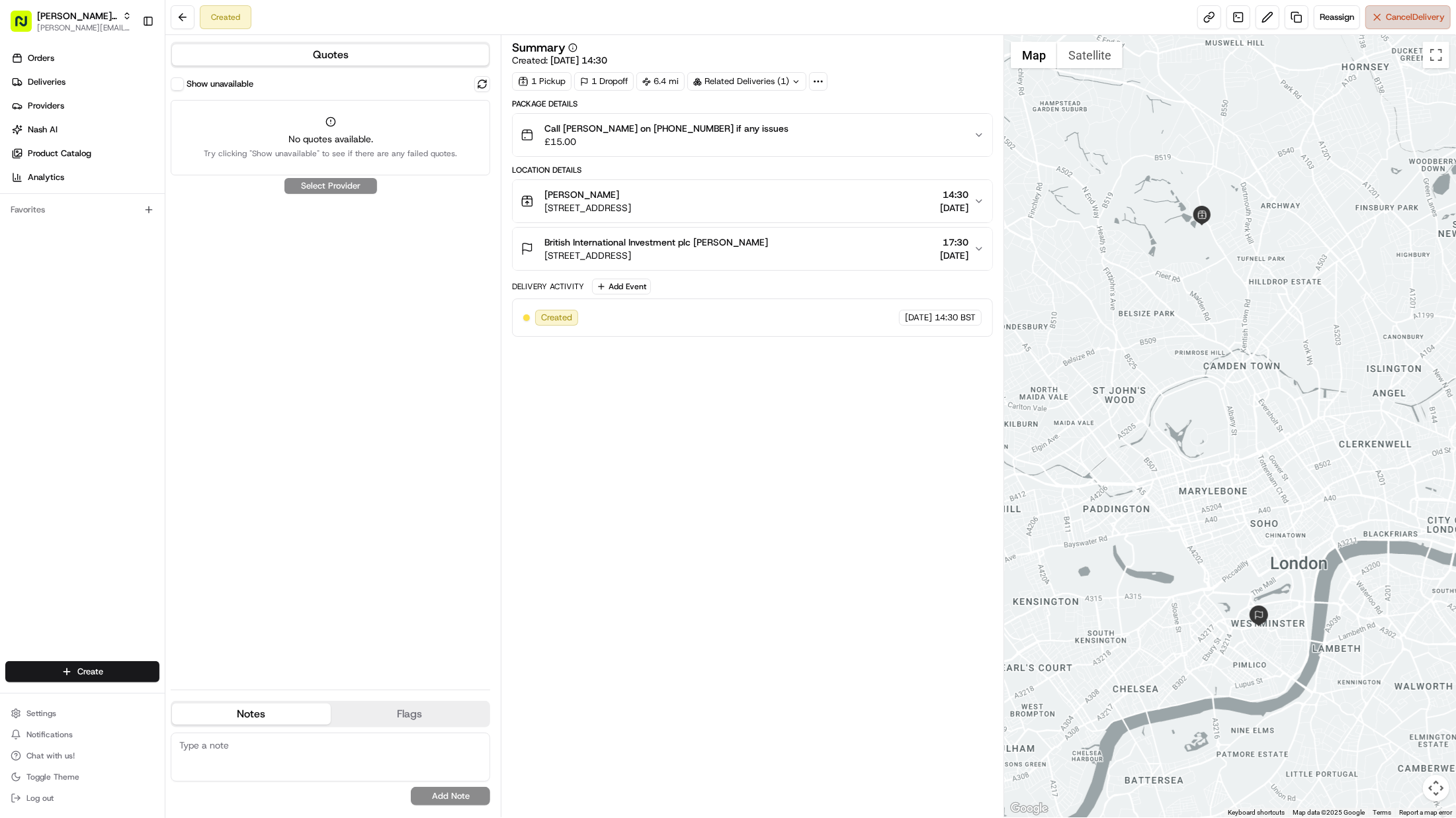
click at [1414, 17] on span "Cancel Delivery" at bounding box center [1415, 17] width 59 height 12
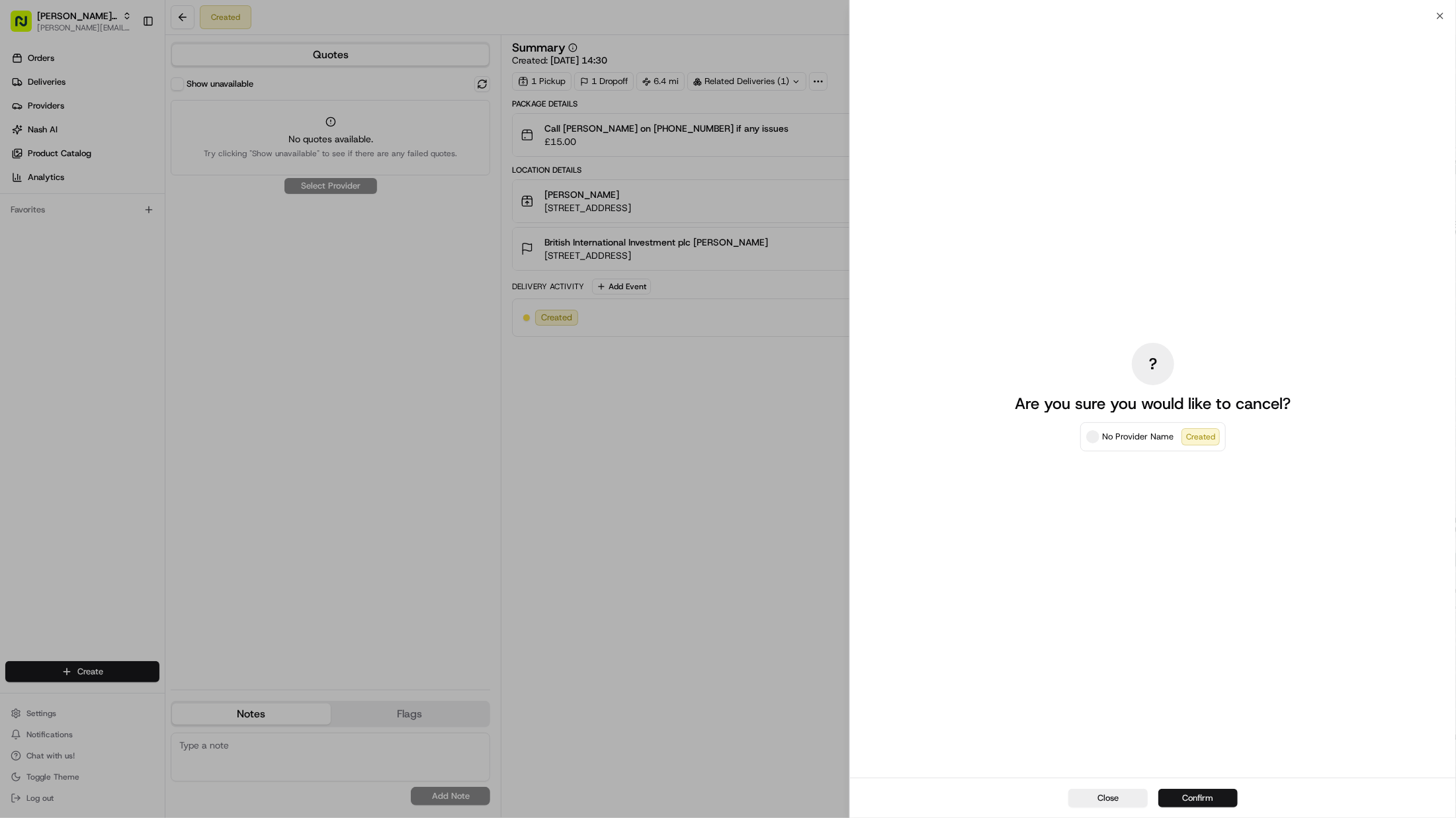
click at [1217, 796] on button "Confirm" at bounding box center [1198, 798] width 79 height 19
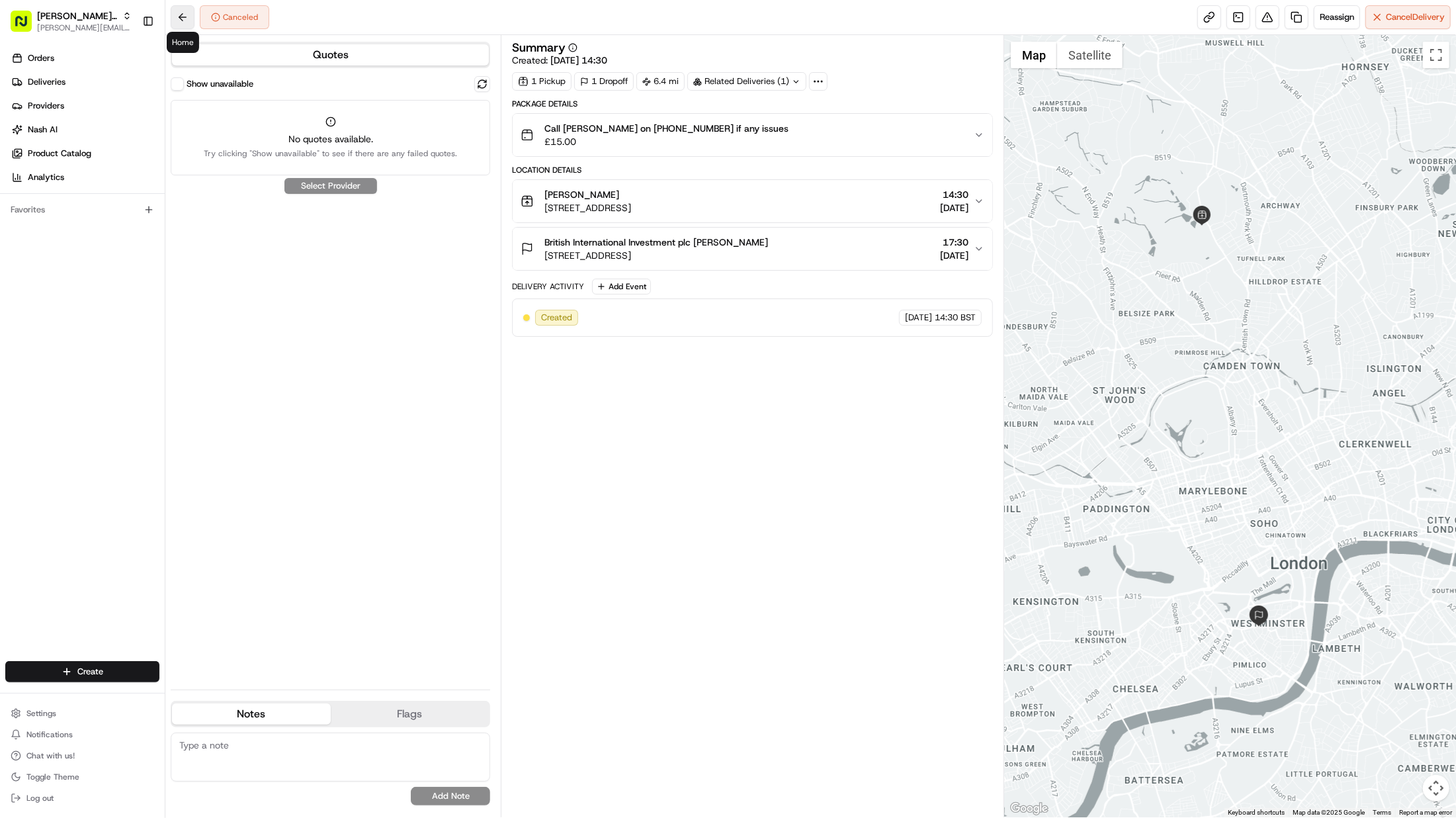
click at [193, 17] on button at bounding box center [183, 17] width 24 height 24
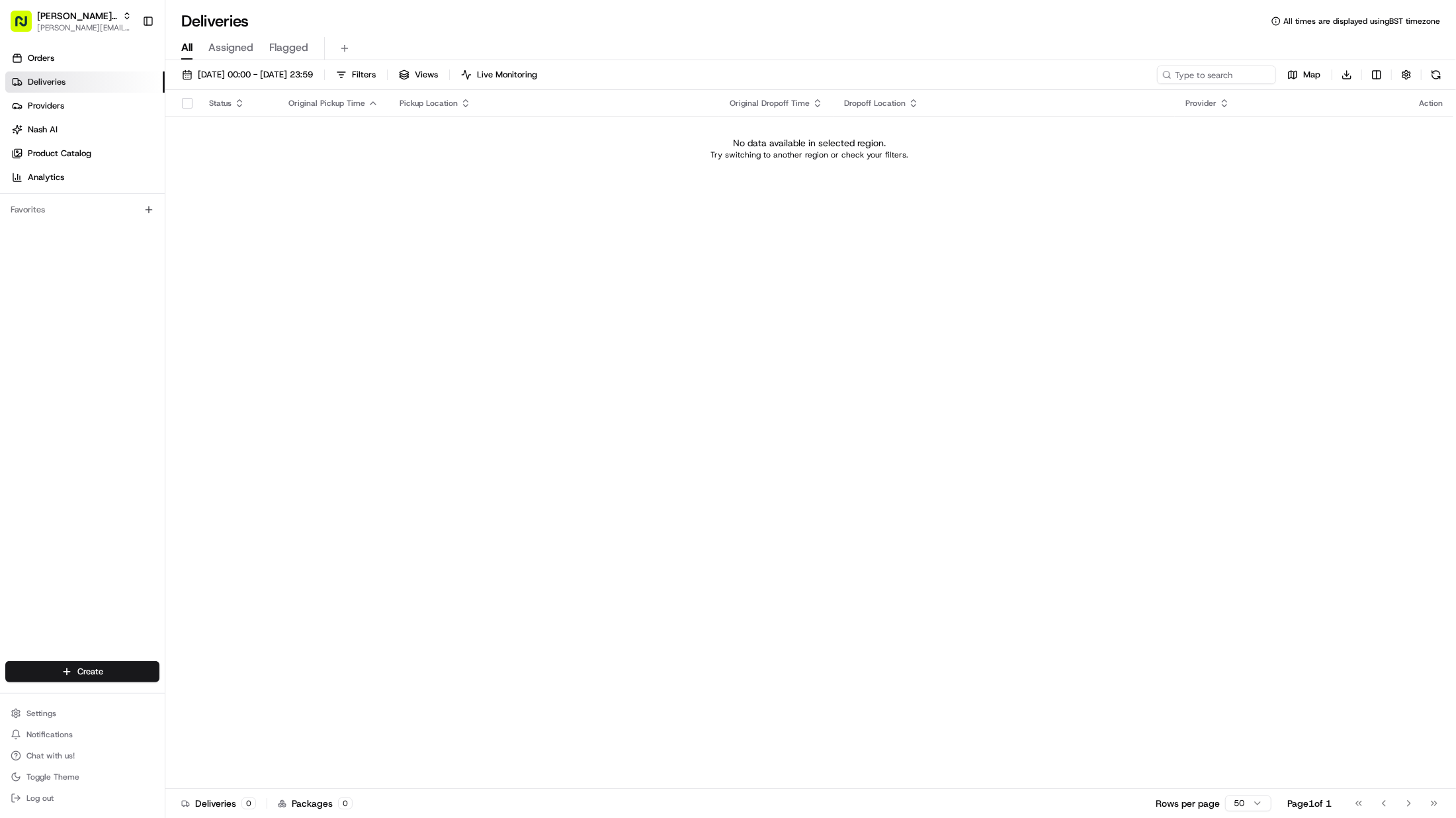
click at [236, 62] on div "18/08/2025 00:00 - 18/08/2025 23:59 Filters Views Live Monitoring Map Download …" at bounding box center [811, 440] width 1291 height 760
click at [242, 72] on span "18/08/2025 00:00 - 18/08/2025 23:59" at bounding box center [255, 75] width 115 height 12
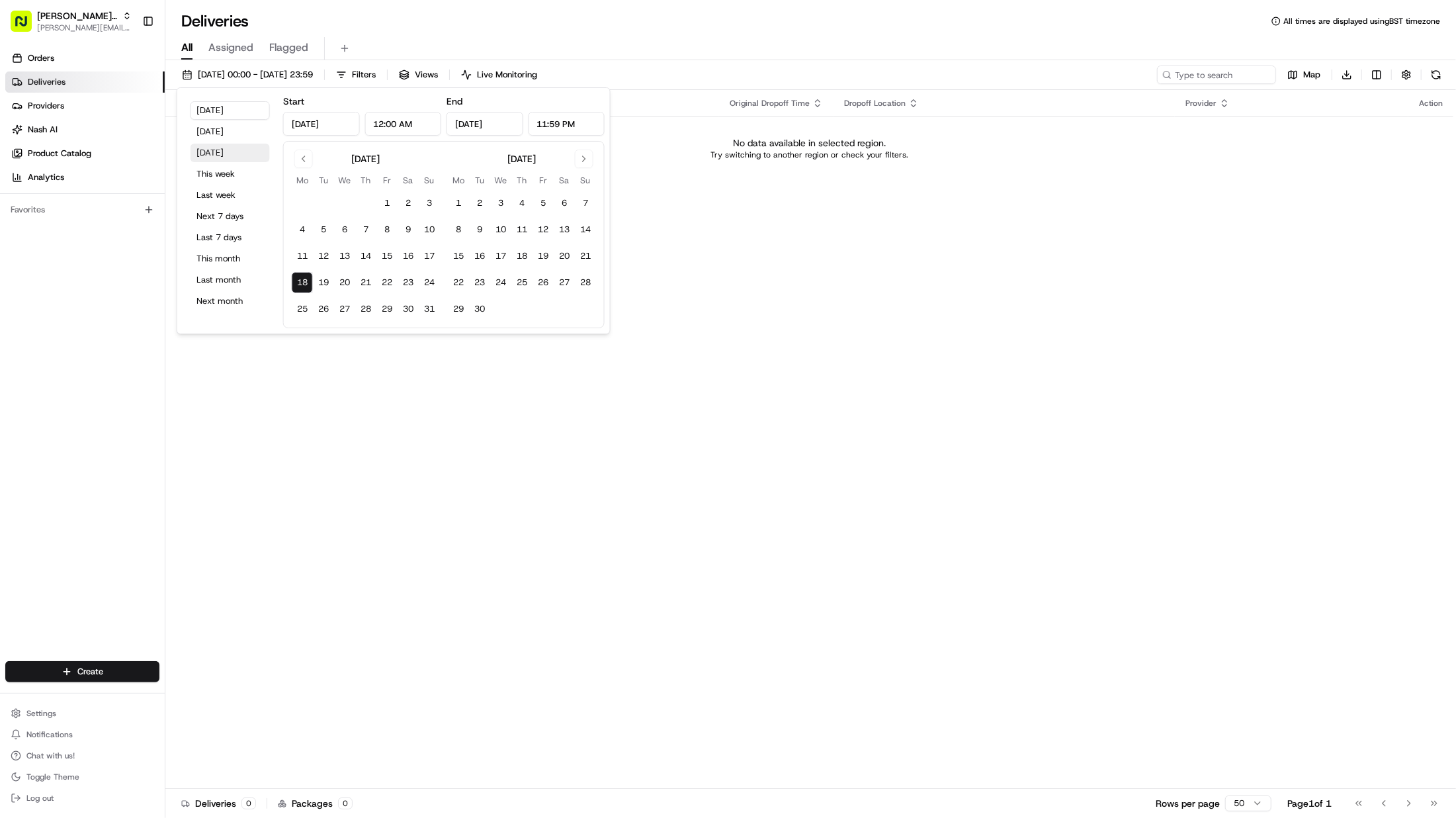
click at [228, 153] on button "Tomorrow" at bounding box center [230, 153] width 79 height 19
type input "Aug 19, 2025"
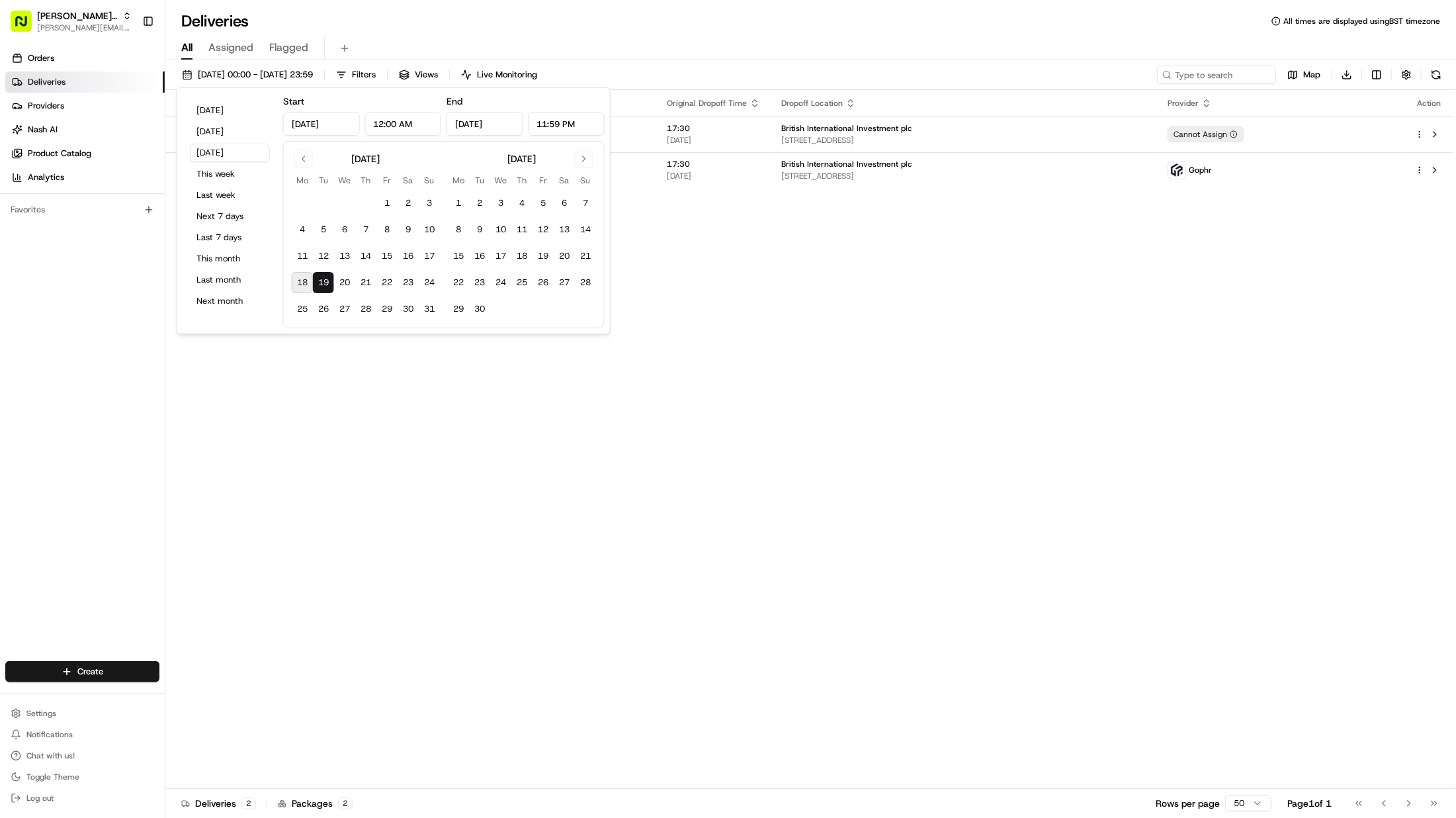
click at [823, 49] on div "All Assigned Flagged" at bounding box center [811, 49] width 1291 height 23
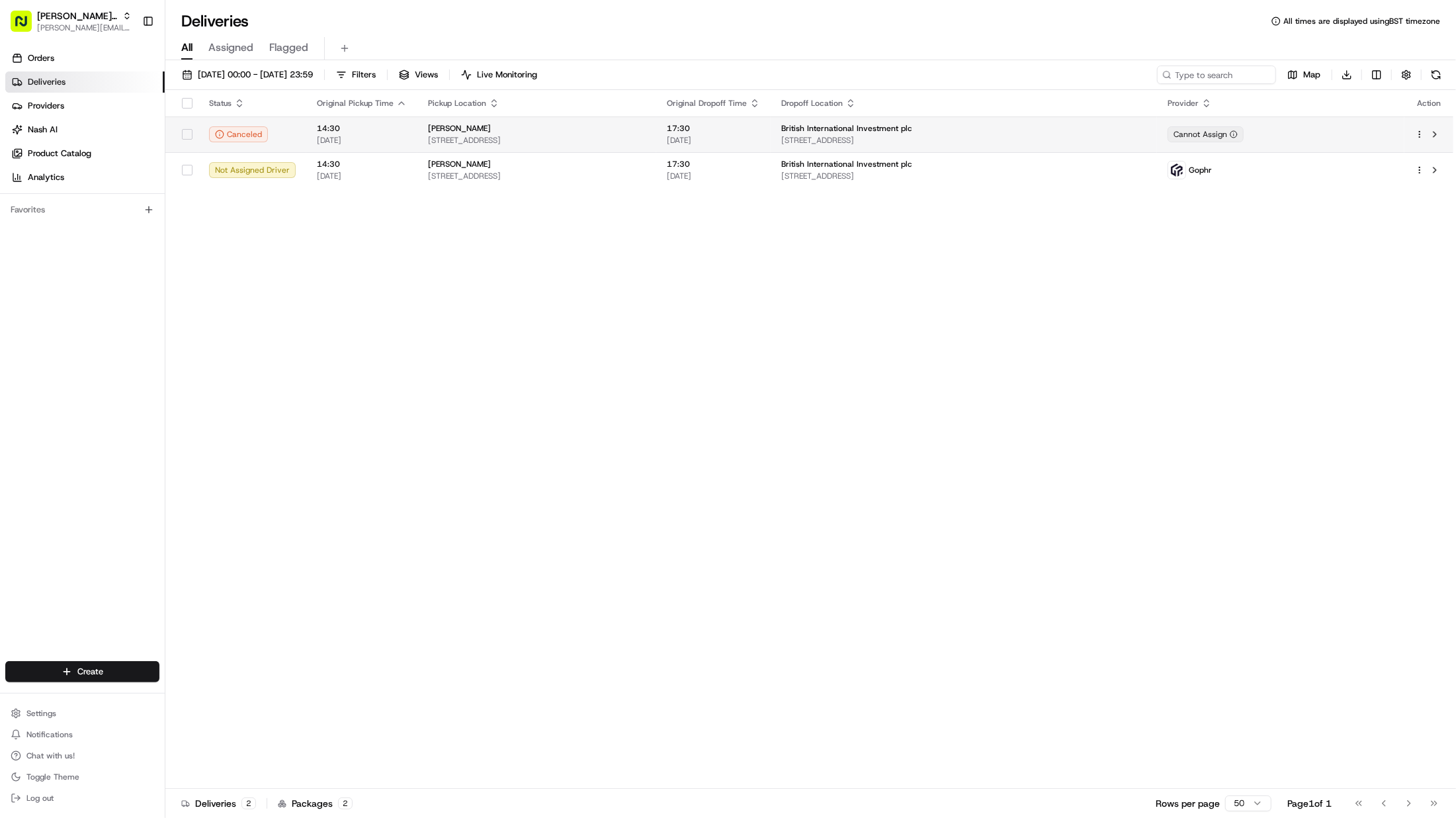
click at [1422, 132] on html "Patrick UK Test patrick.eve@usenash.com Toggle Sidebar Orders Deliveries Provid…" at bounding box center [728, 409] width 1456 height 818
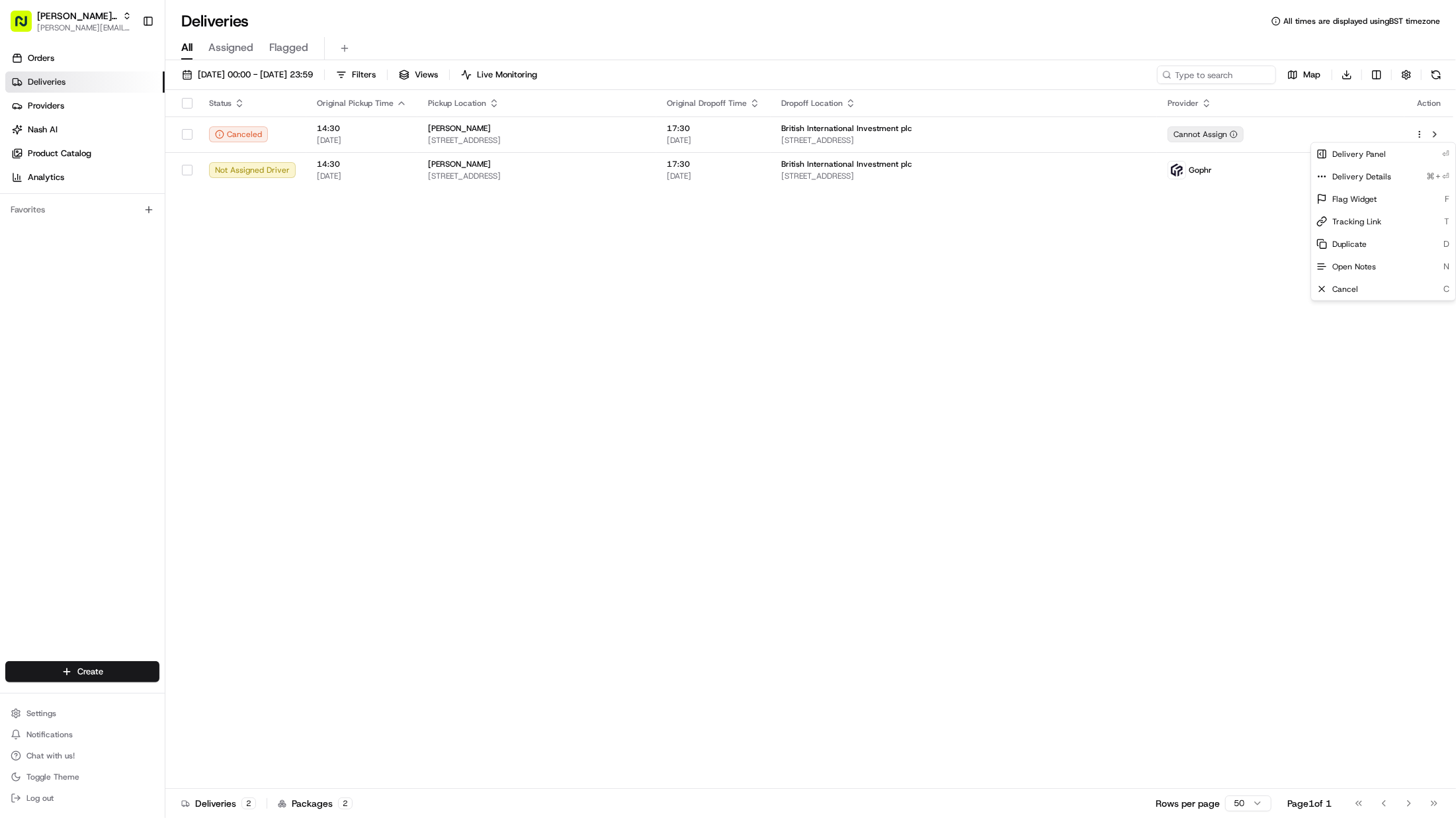
click at [567, 229] on html "Patrick UK Test patrick.eve@usenash.com Toggle Sidebar Orders Deliveries Provid…" at bounding box center [728, 409] width 1456 height 818
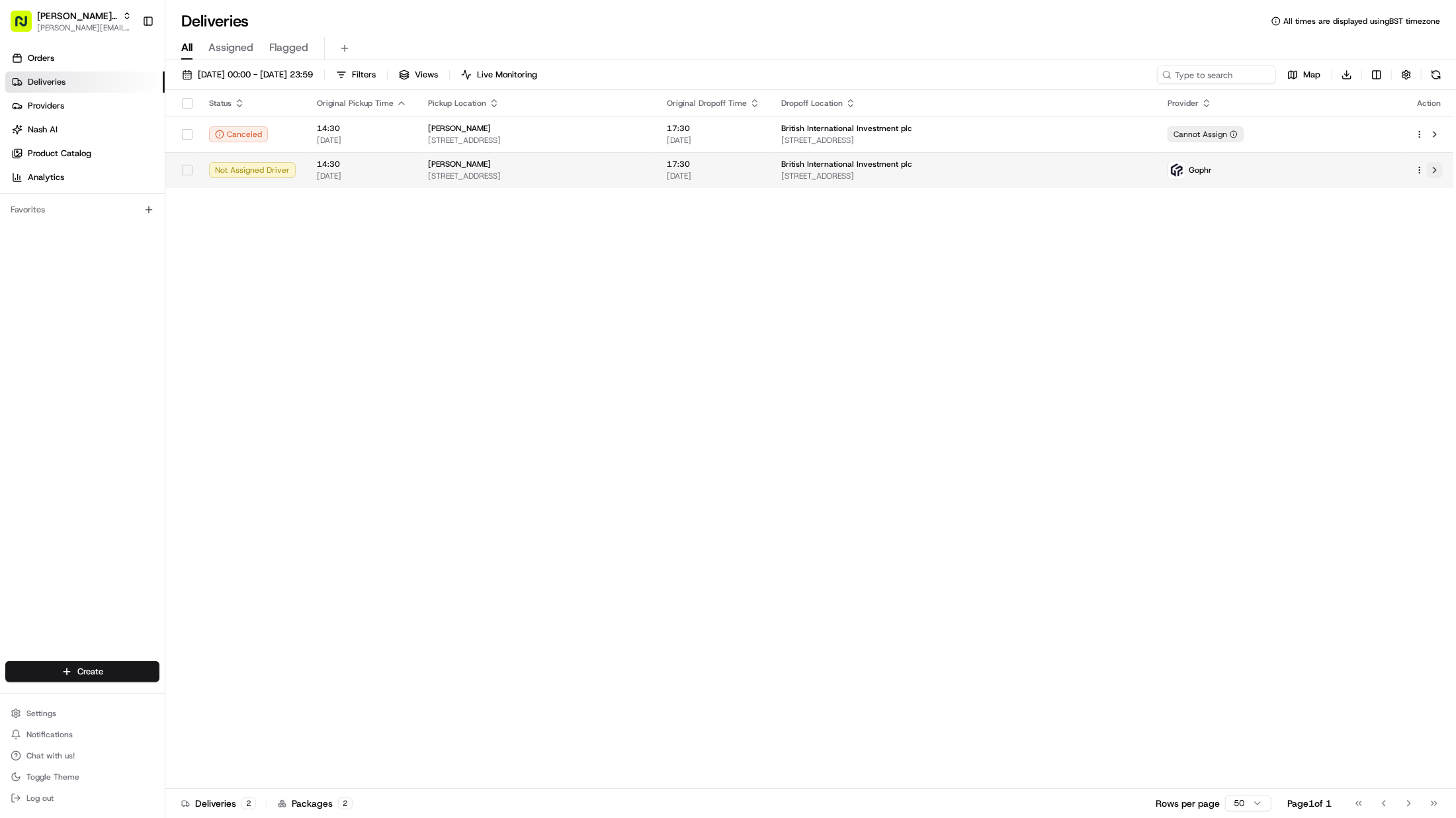
click at [1439, 169] on button at bounding box center [1435, 170] width 16 height 16
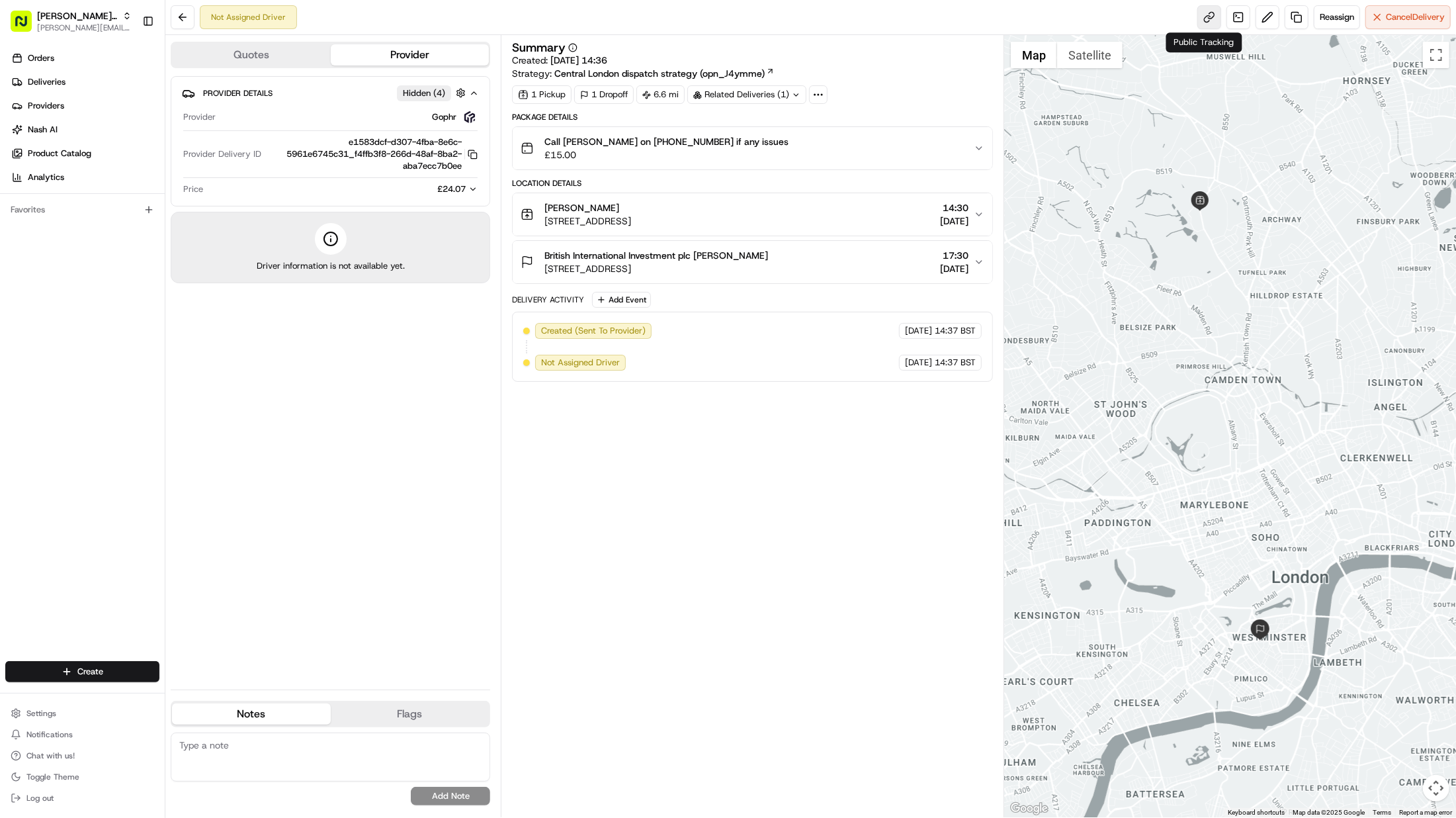
click at [1210, 16] on link at bounding box center [1210, 17] width 24 height 24
